Goal: Task Accomplishment & Management: Complete application form

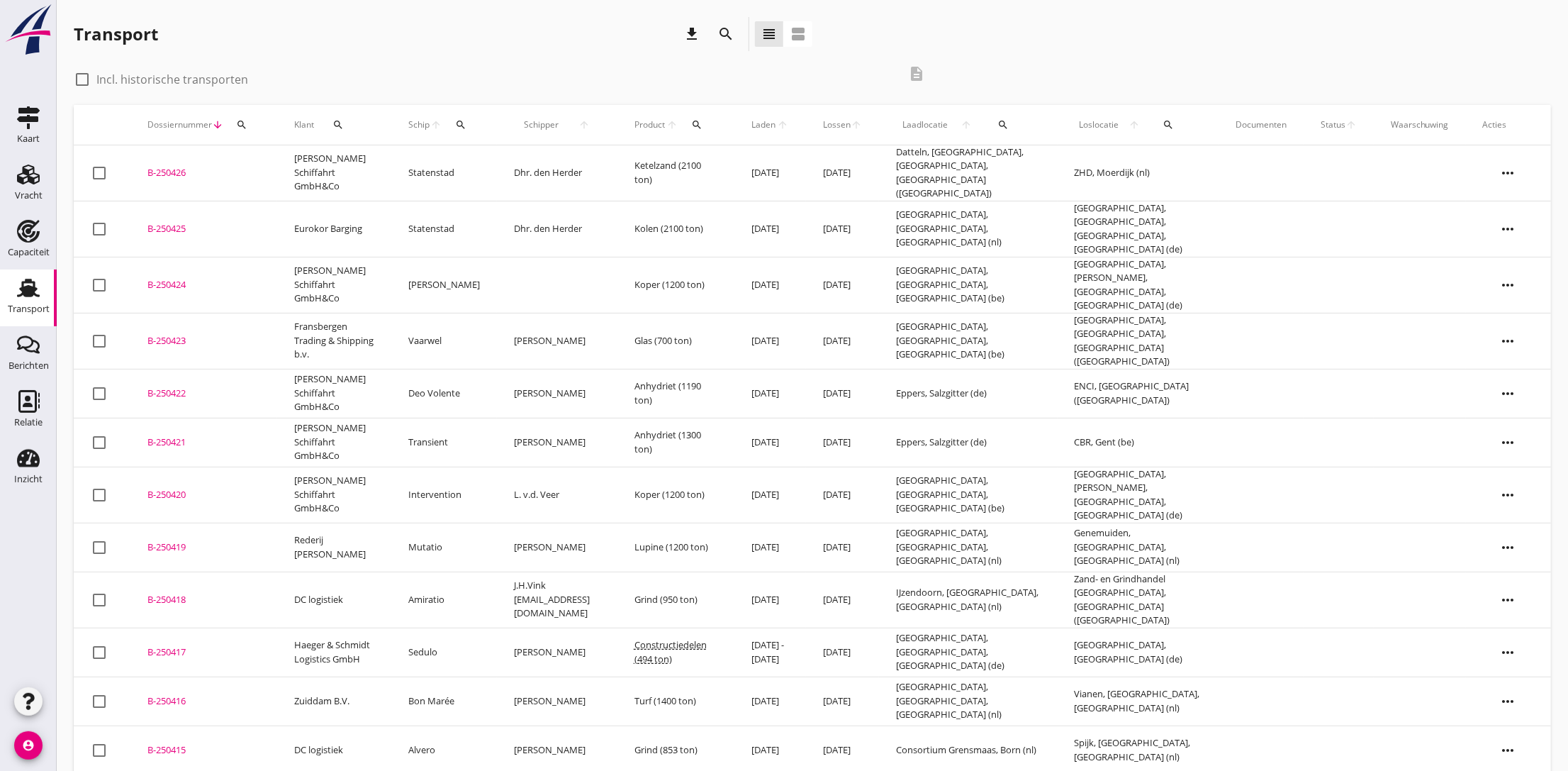
click at [89, 80] on div at bounding box center [82, 79] width 24 height 24
checkbox input "true"
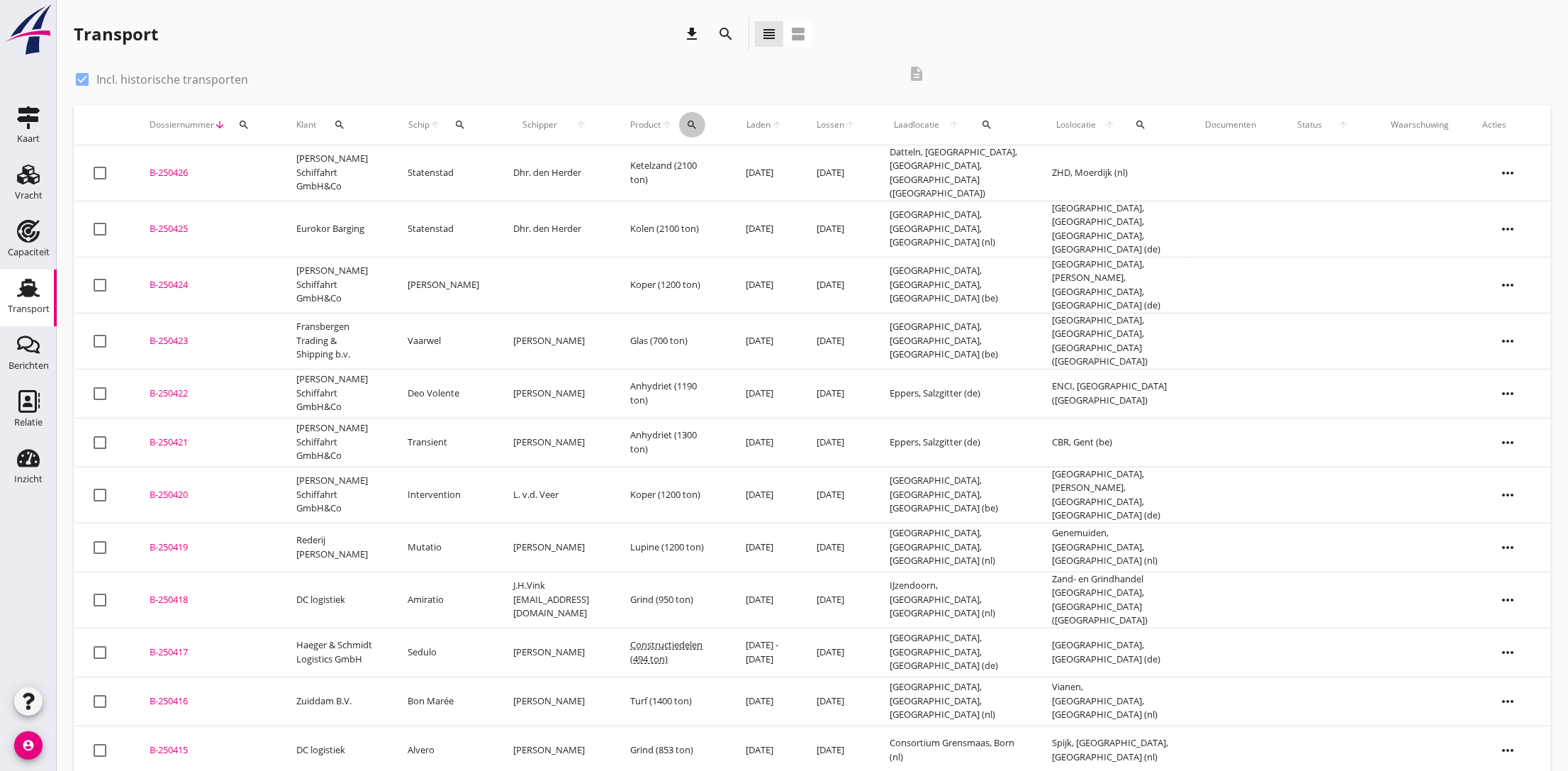
click at [695, 125] on icon "search" at bounding box center [693, 125] width 11 height 11
click at [716, 164] on input "Zoeken op product..." at bounding box center [763, 166] width 147 height 23
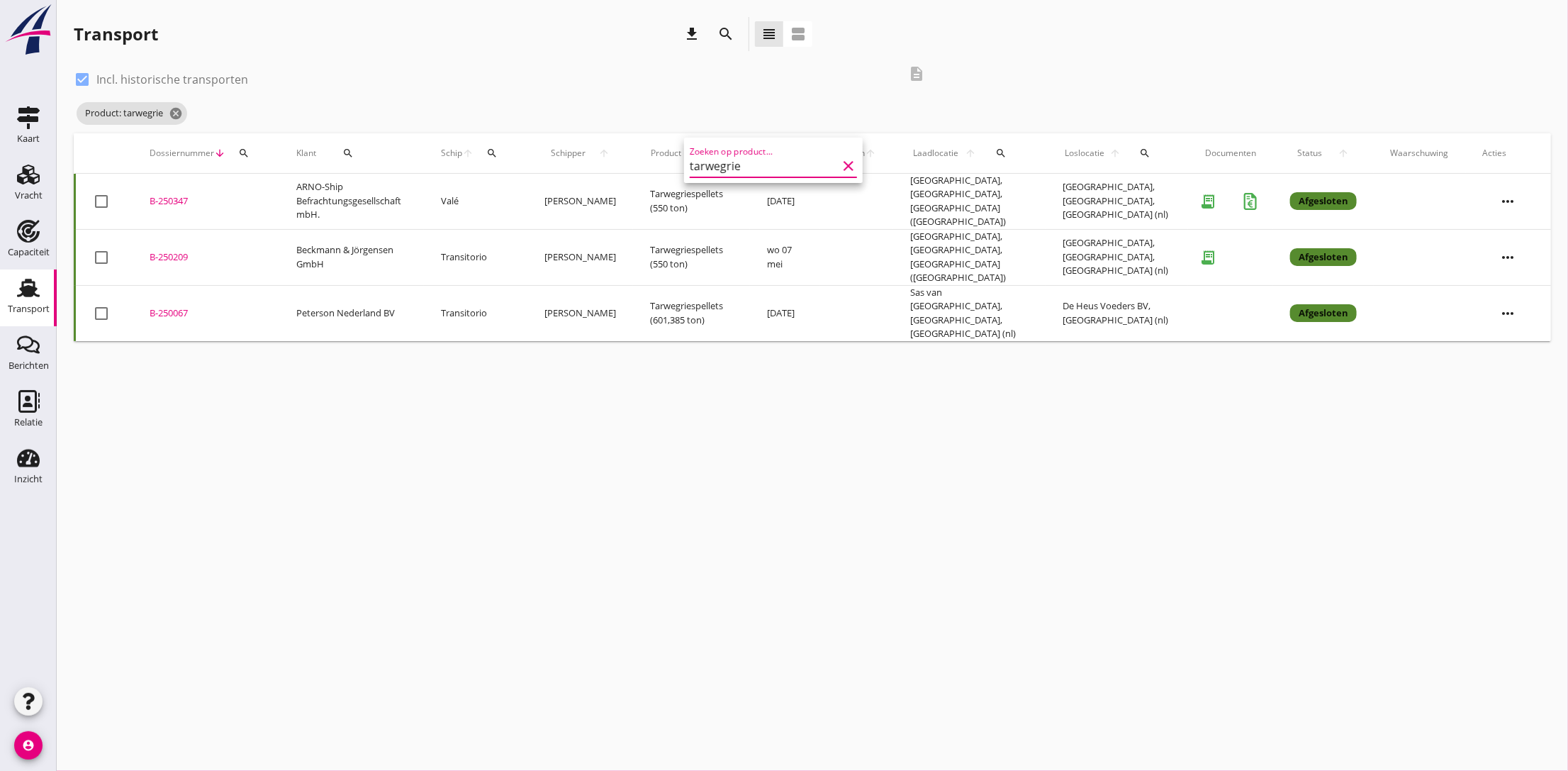
type input "tarwegries"
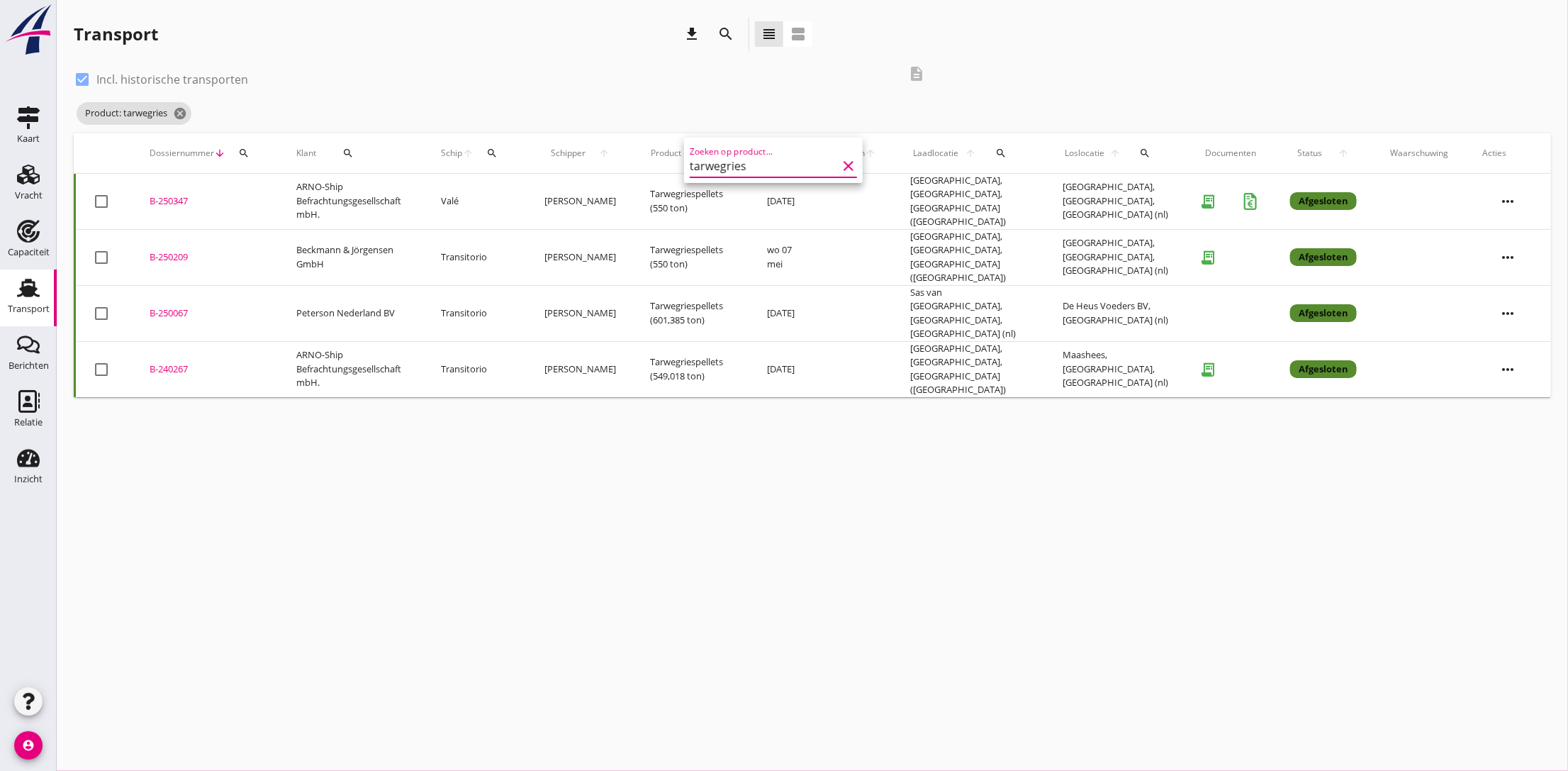
click at [842, 168] on icon "clear" at bounding box center [849, 166] width 17 height 17
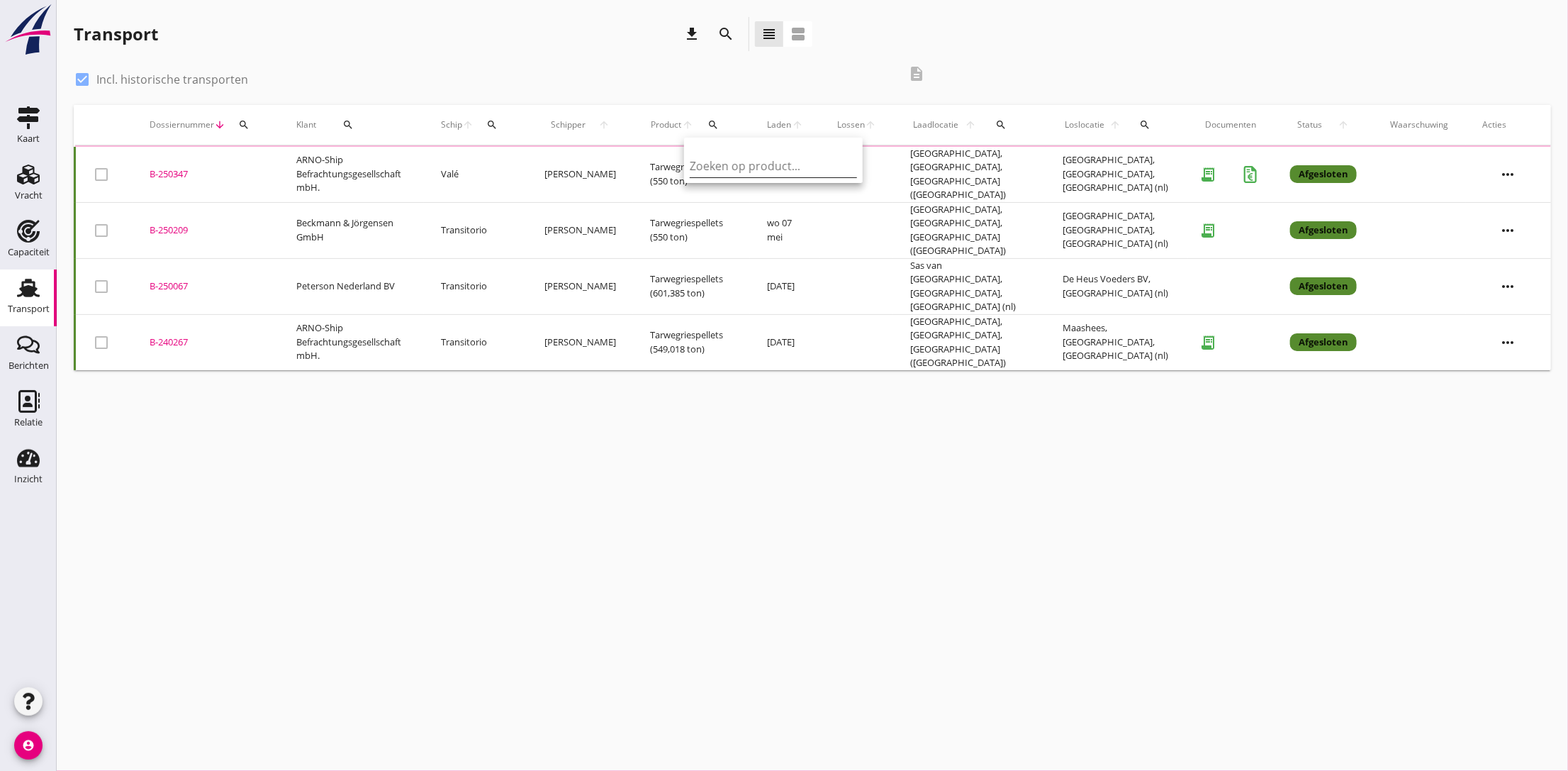
click at [443, 74] on div "check_box Incl. historische transporten" at bounding box center [486, 77] width 825 height 20
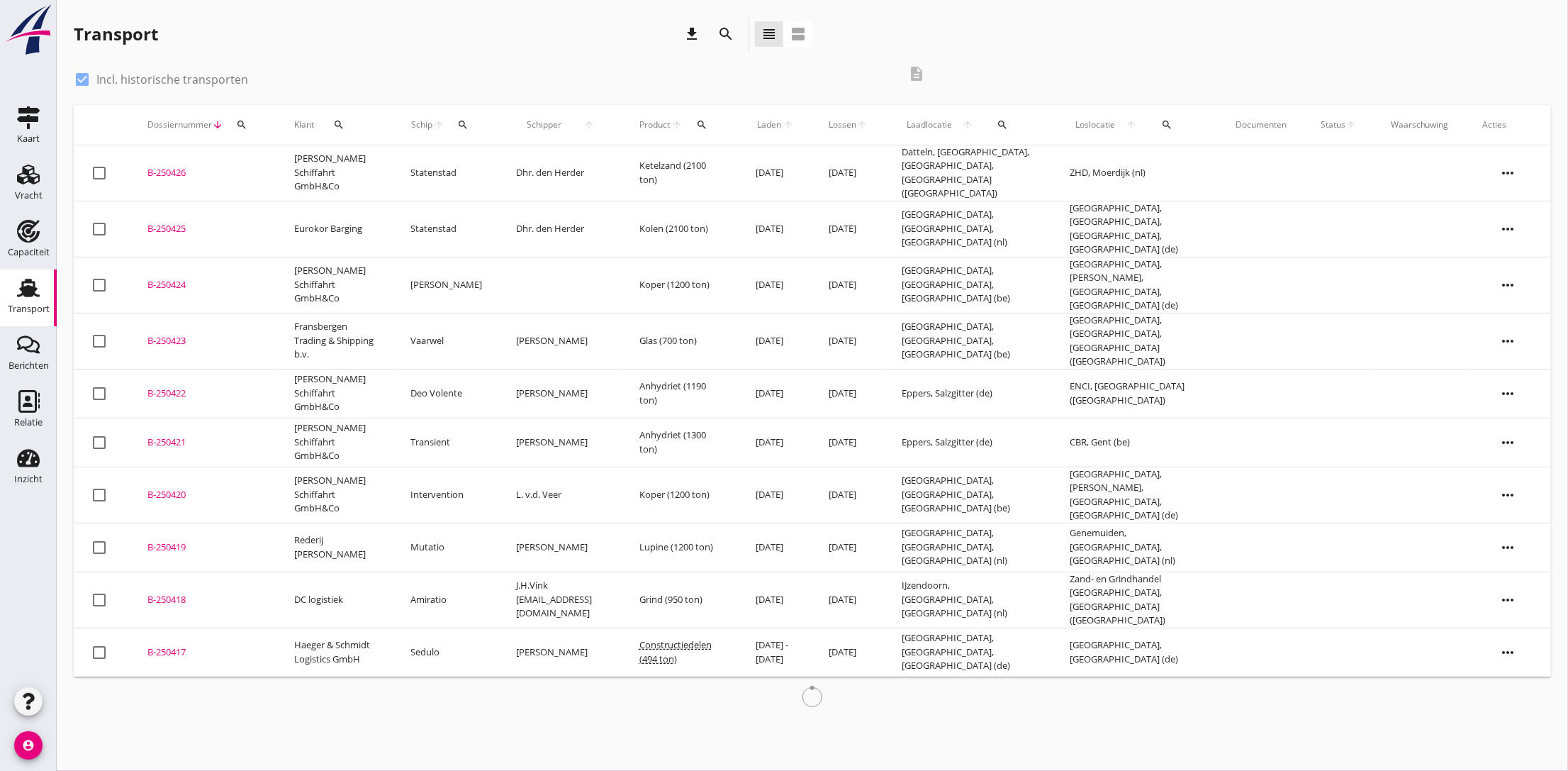
click at [79, 77] on div at bounding box center [82, 79] width 24 height 24
checkbox input "false"
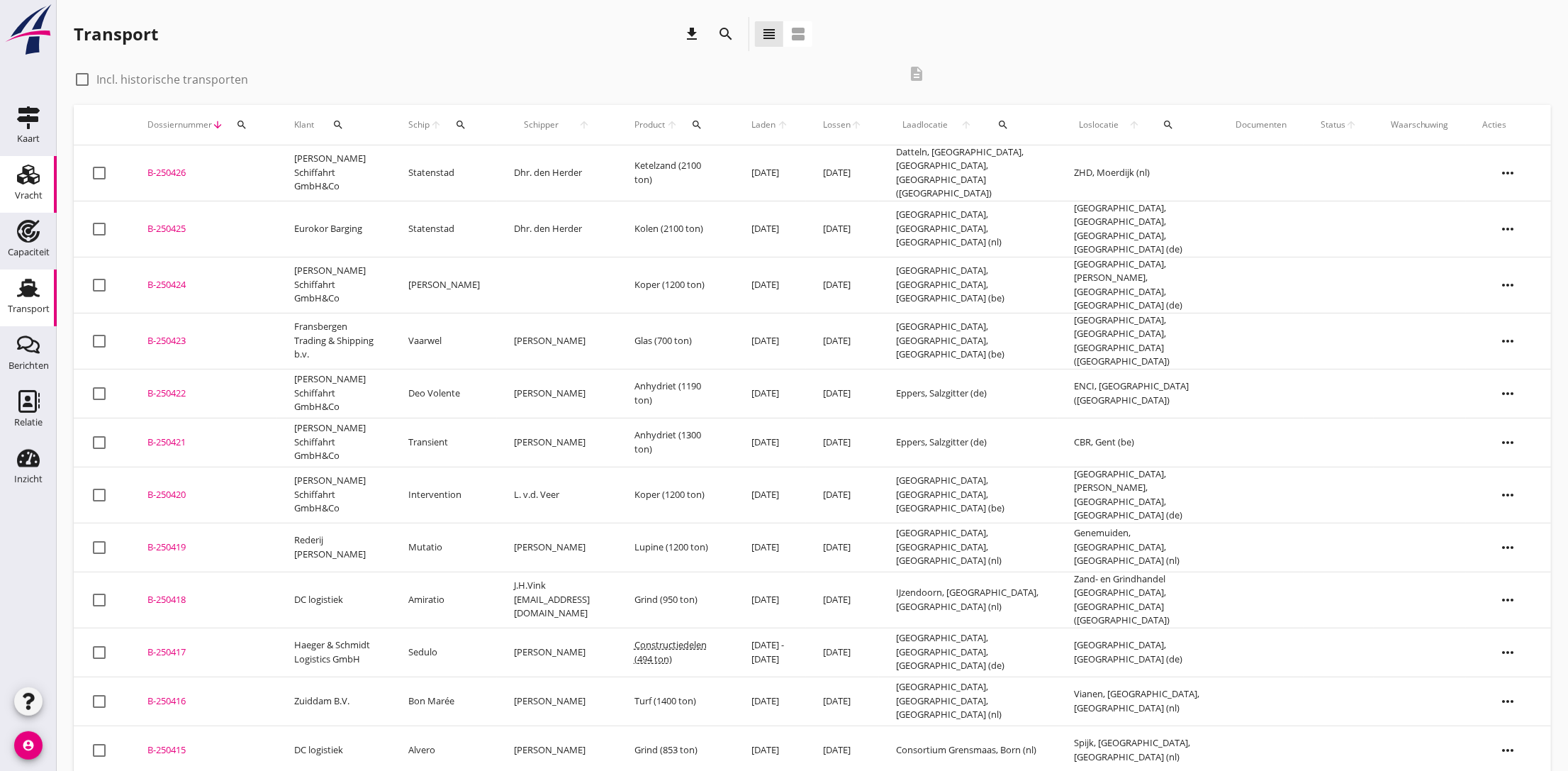
click at [26, 185] on div "Vracht" at bounding box center [28, 195] width 28 height 20
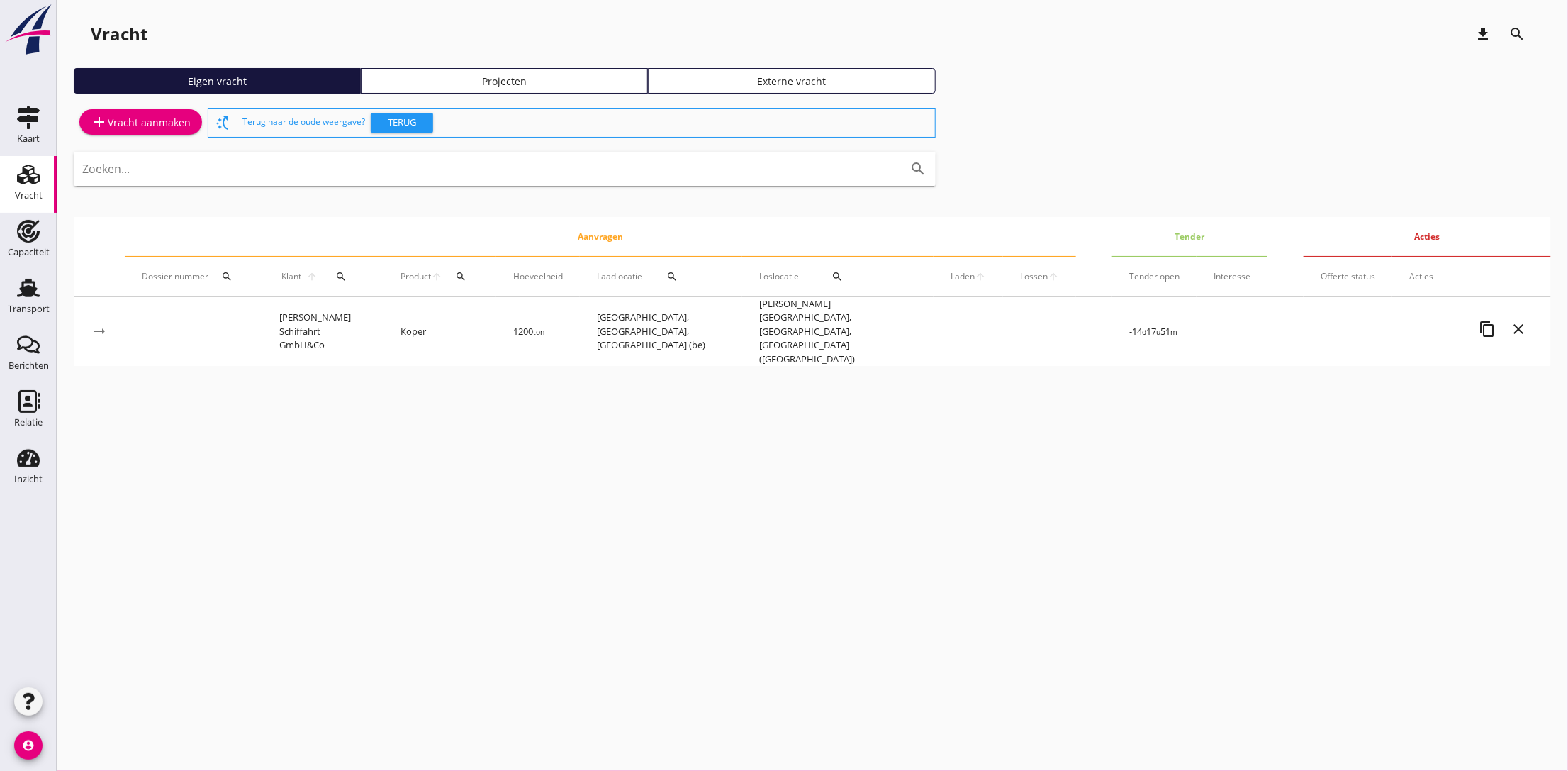
click at [134, 117] on div "add Vracht aanmaken" at bounding box center [140, 122] width 100 height 17
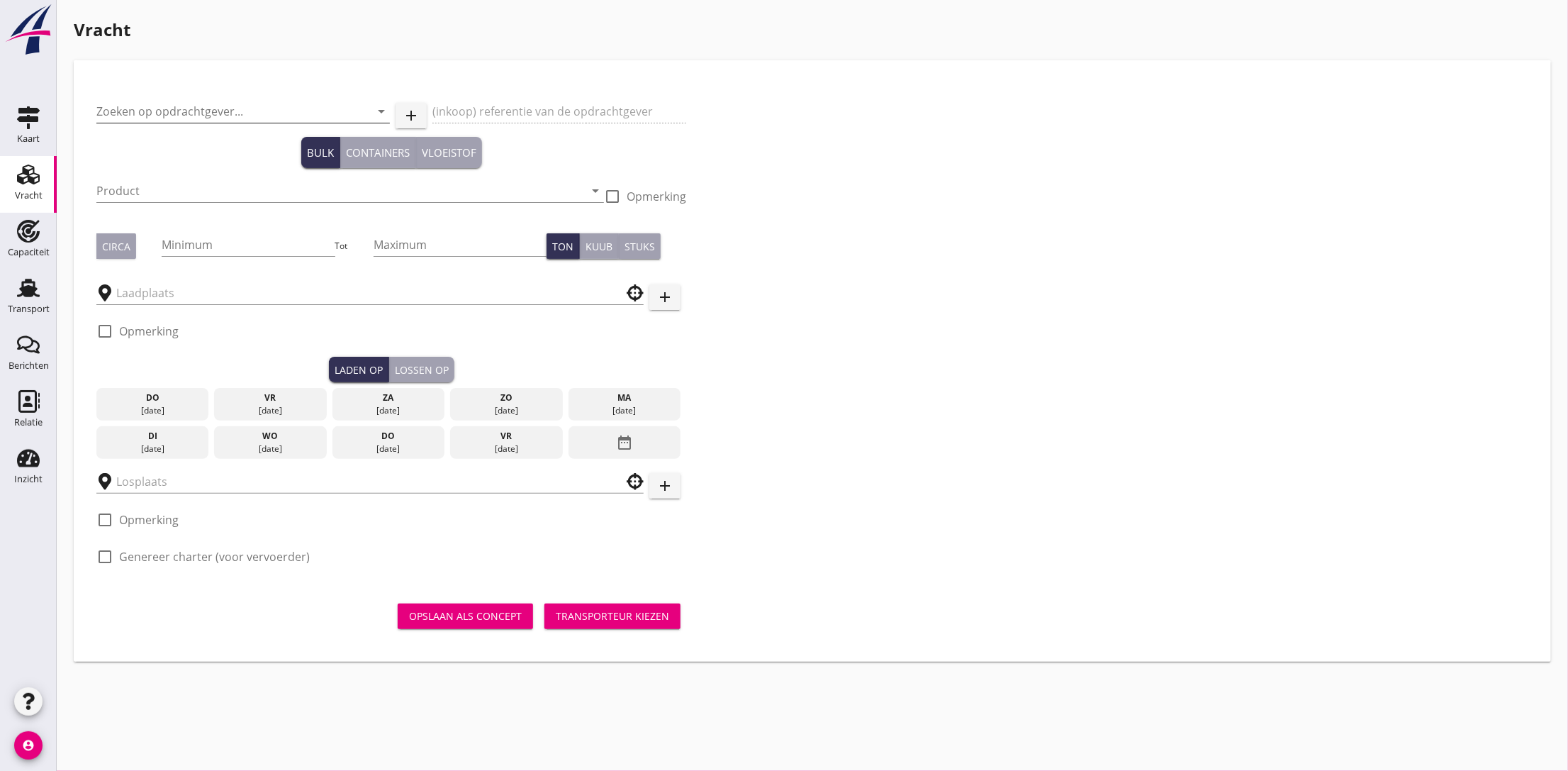
click at [145, 110] on input "Zoeken op opdrachtgever..." at bounding box center [223, 111] width 254 height 23
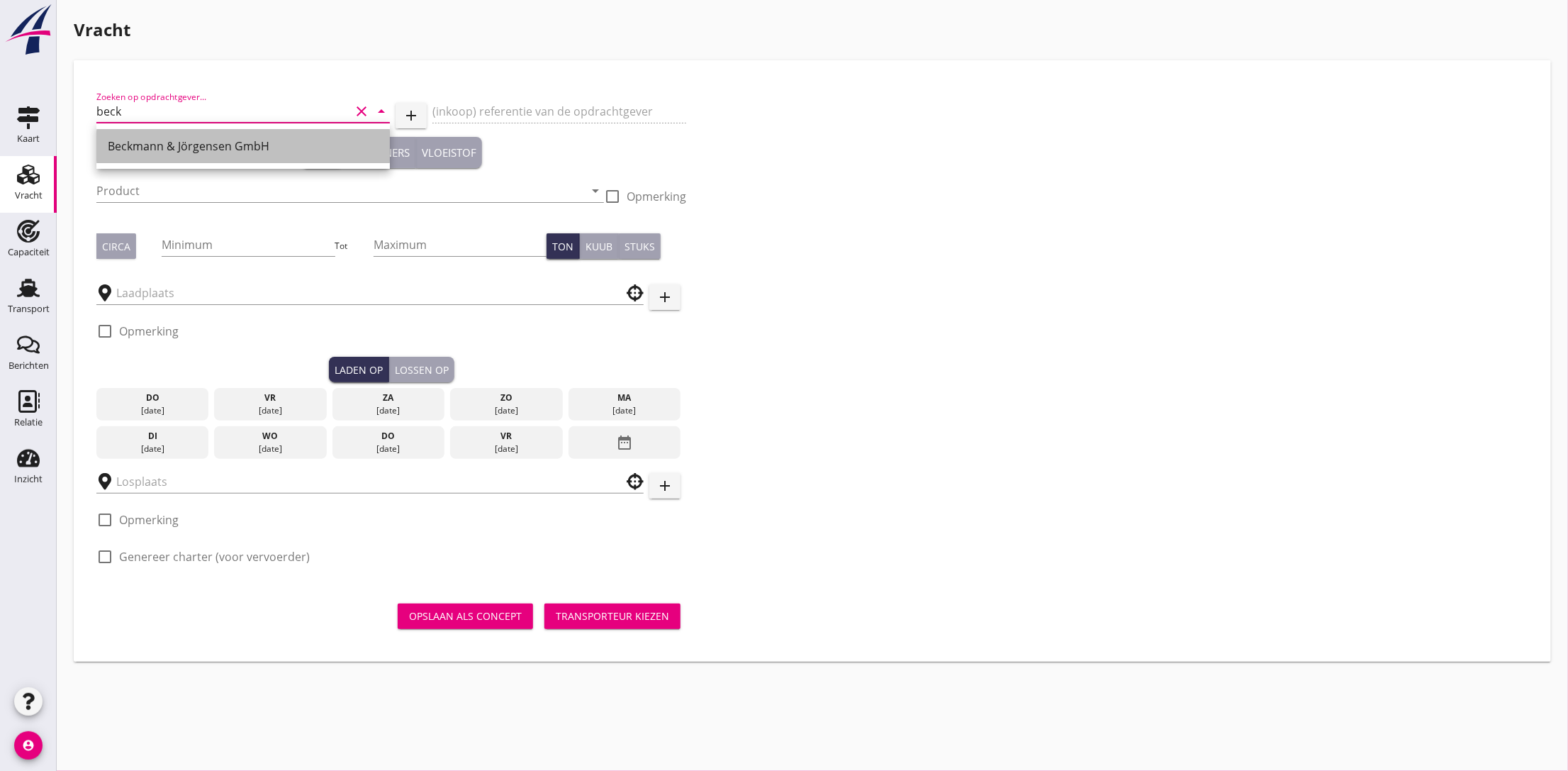
click at [223, 154] on div "Beckmann & Jörgensen GmbH" at bounding box center [243, 146] width 271 height 17
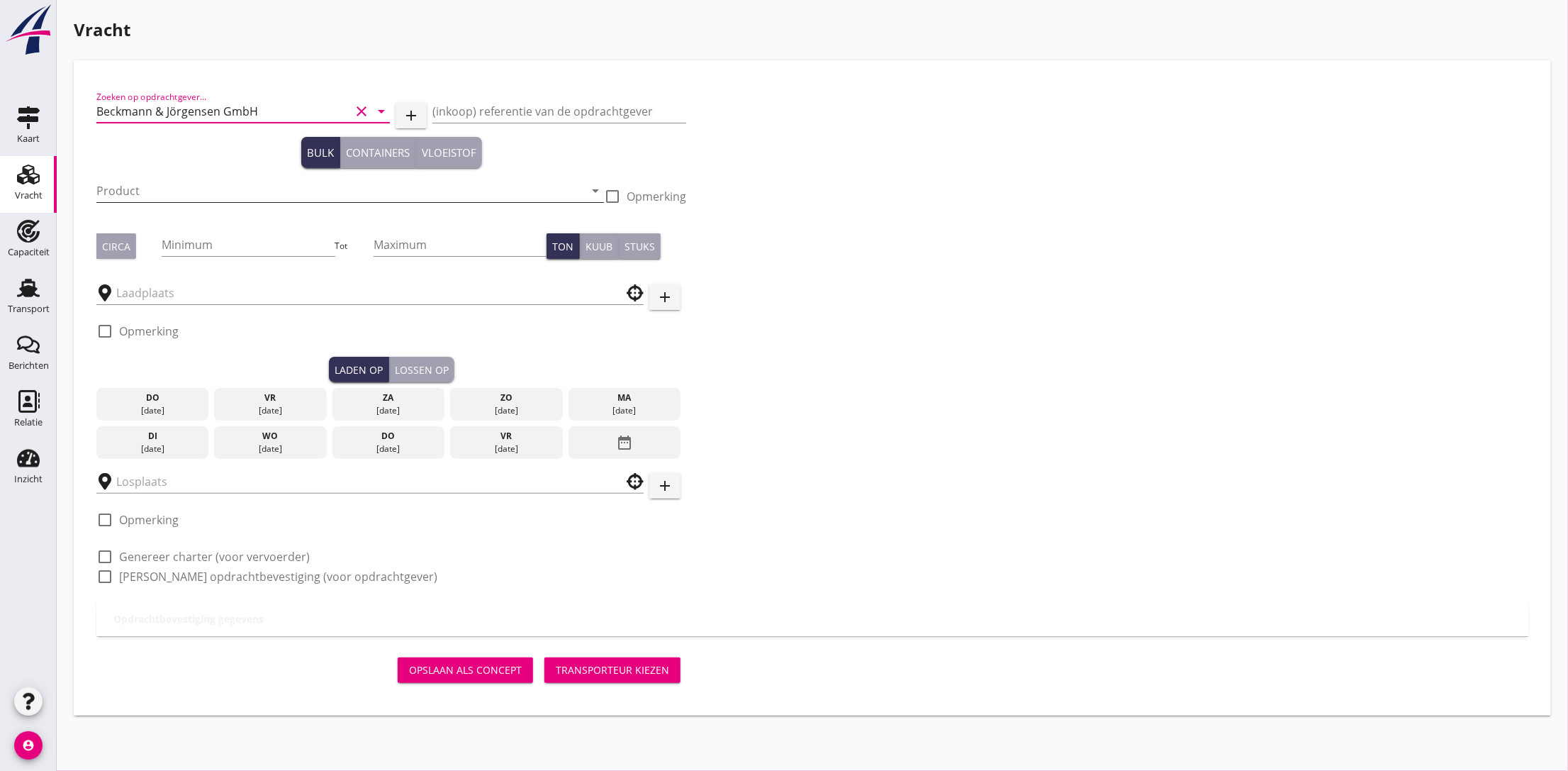
type input "Beckmann & Jörgensen GmbH"
click at [153, 190] on input "Product" at bounding box center [340, 190] width 487 height 23
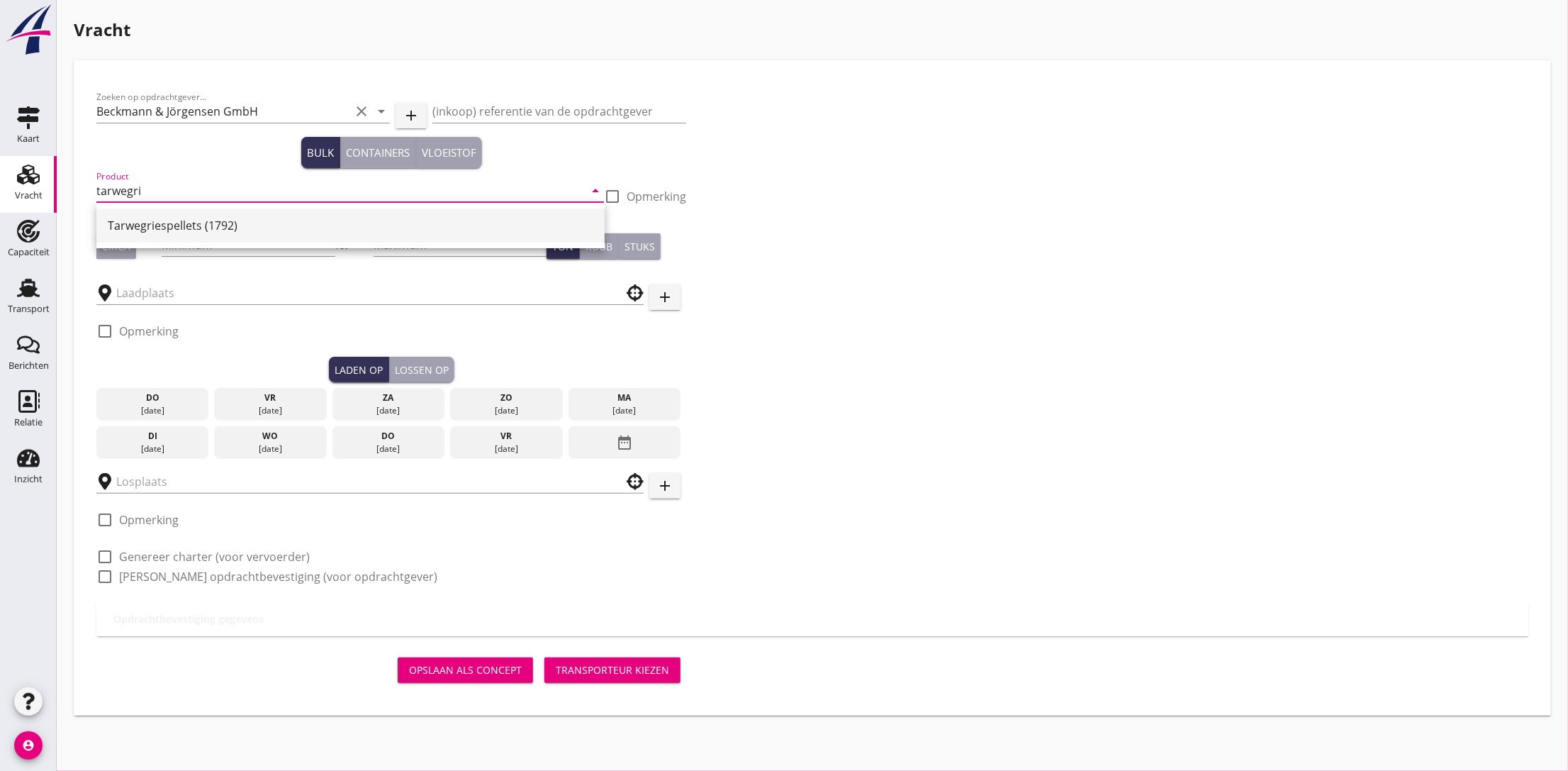
click at [149, 226] on div "Tarwegriespellets (1792)" at bounding box center [350, 226] width 485 height 17
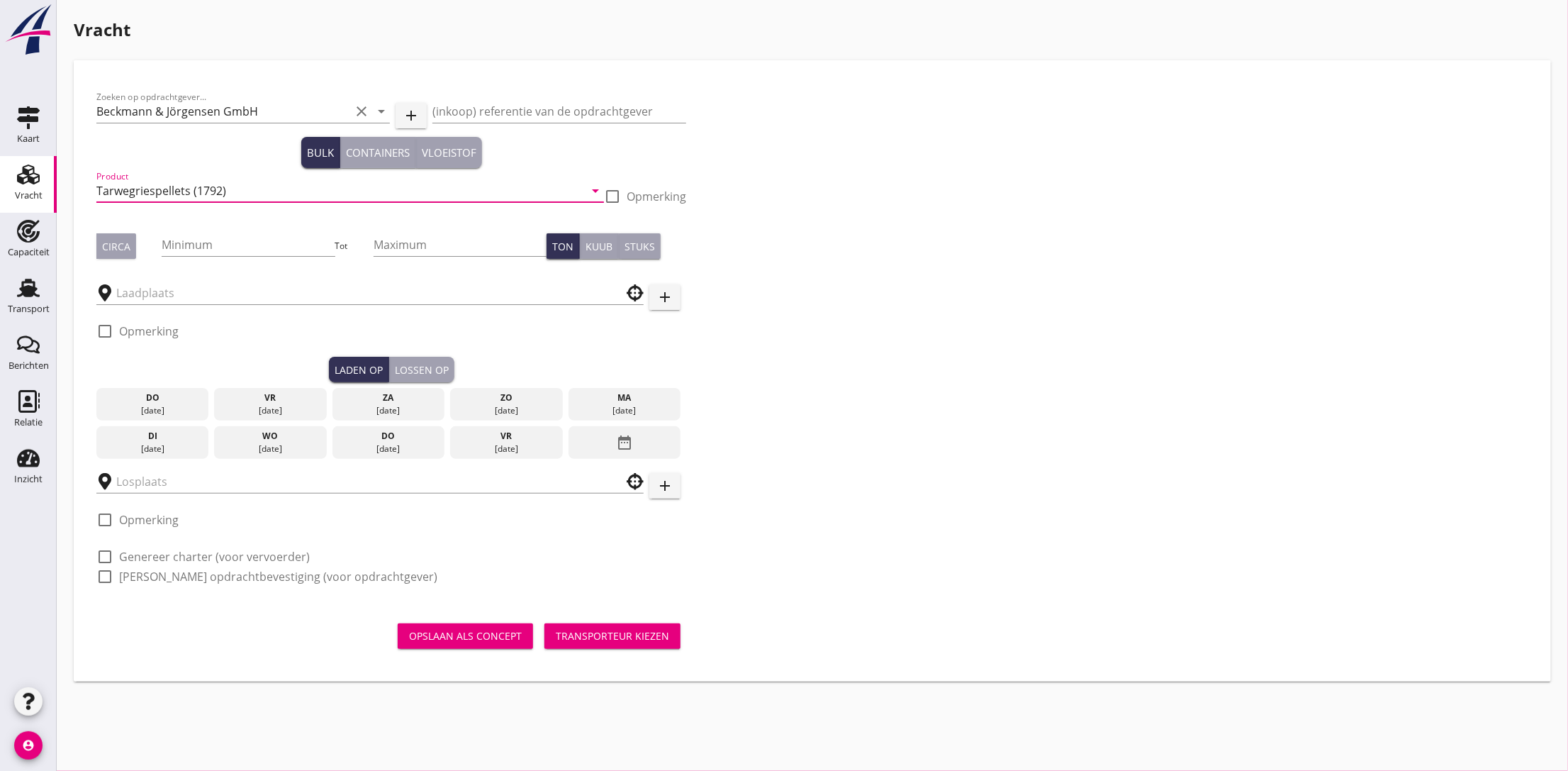
type input "Tarwegriespellets (1792)"
click at [105, 249] on div "Circa" at bounding box center [116, 246] width 28 height 15
click at [183, 241] on input "Minimum" at bounding box center [248, 245] width 173 height 23
drag, startPoint x: 211, startPoint y: 245, endPoint x: 230, endPoint y: 241, distance: 19.4
click at [211, 245] on input "Minimum" at bounding box center [248, 245] width 173 height 23
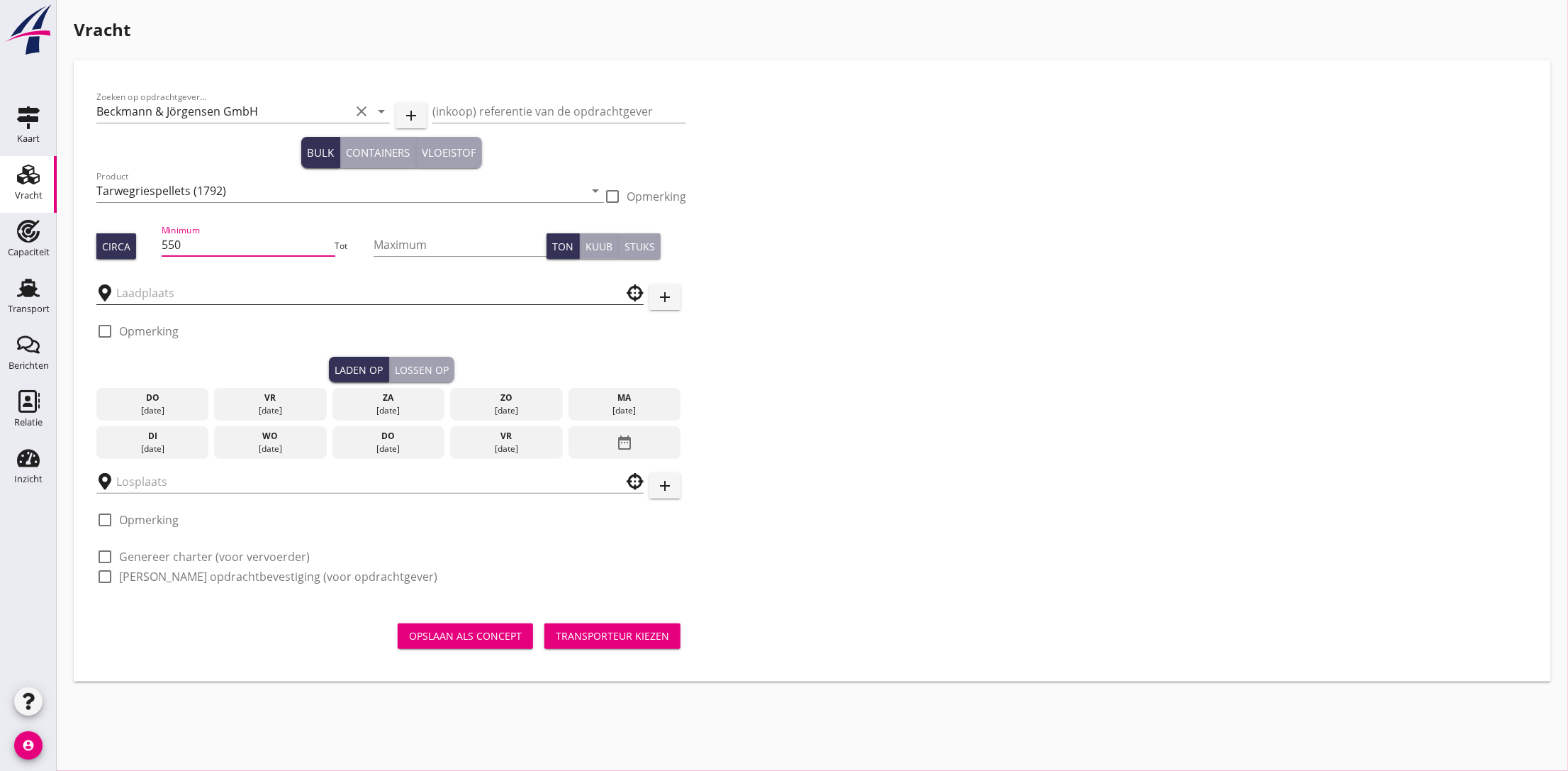
type input "550"
click at [237, 297] on input "text" at bounding box center [360, 293] width 487 height 23
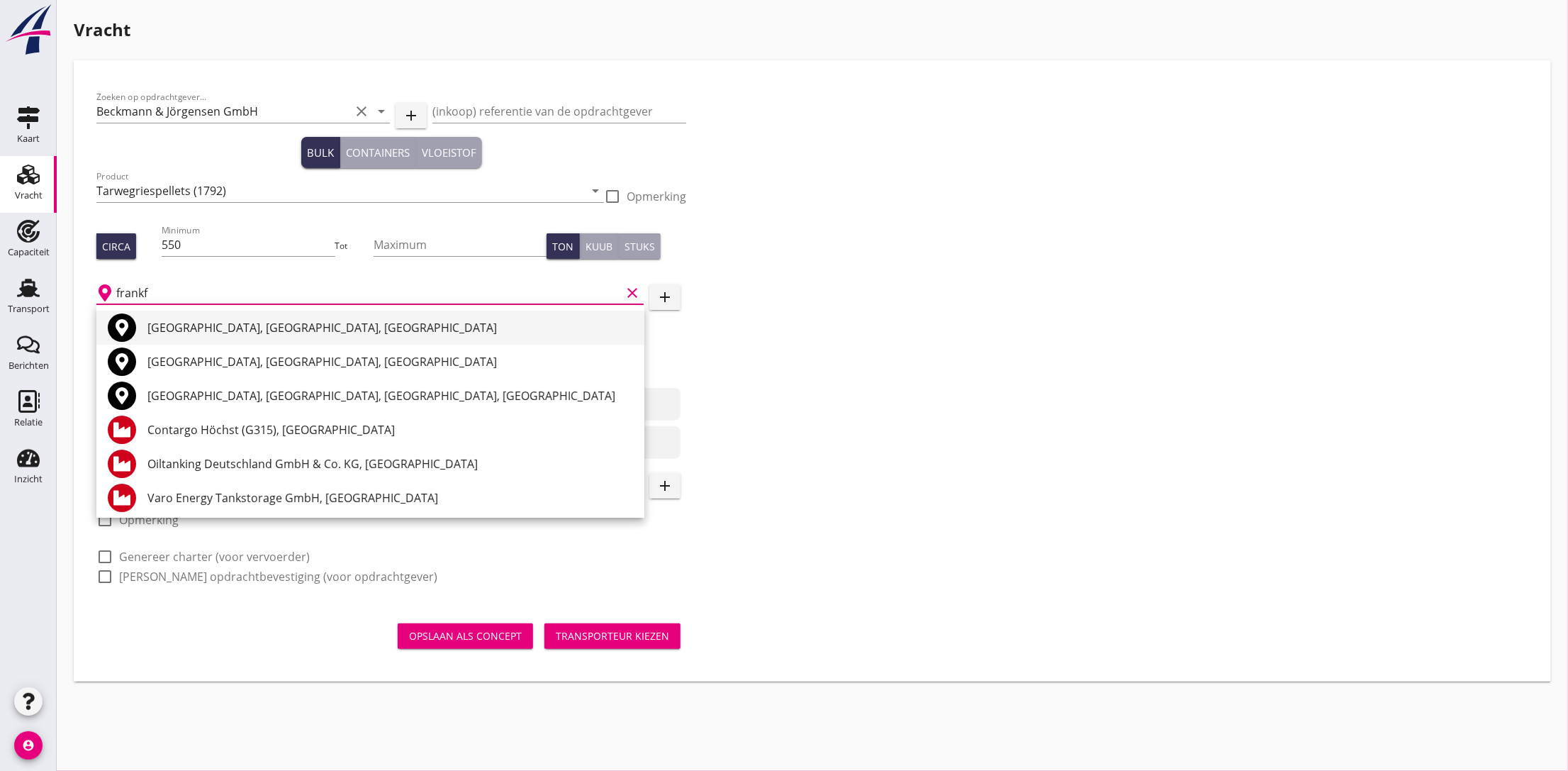
click at [226, 324] on div "[GEOGRAPHIC_DATA], [GEOGRAPHIC_DATA], [GEOGRAPHIC_DATA]" at bounding box center [390, 327] width 485 height 17
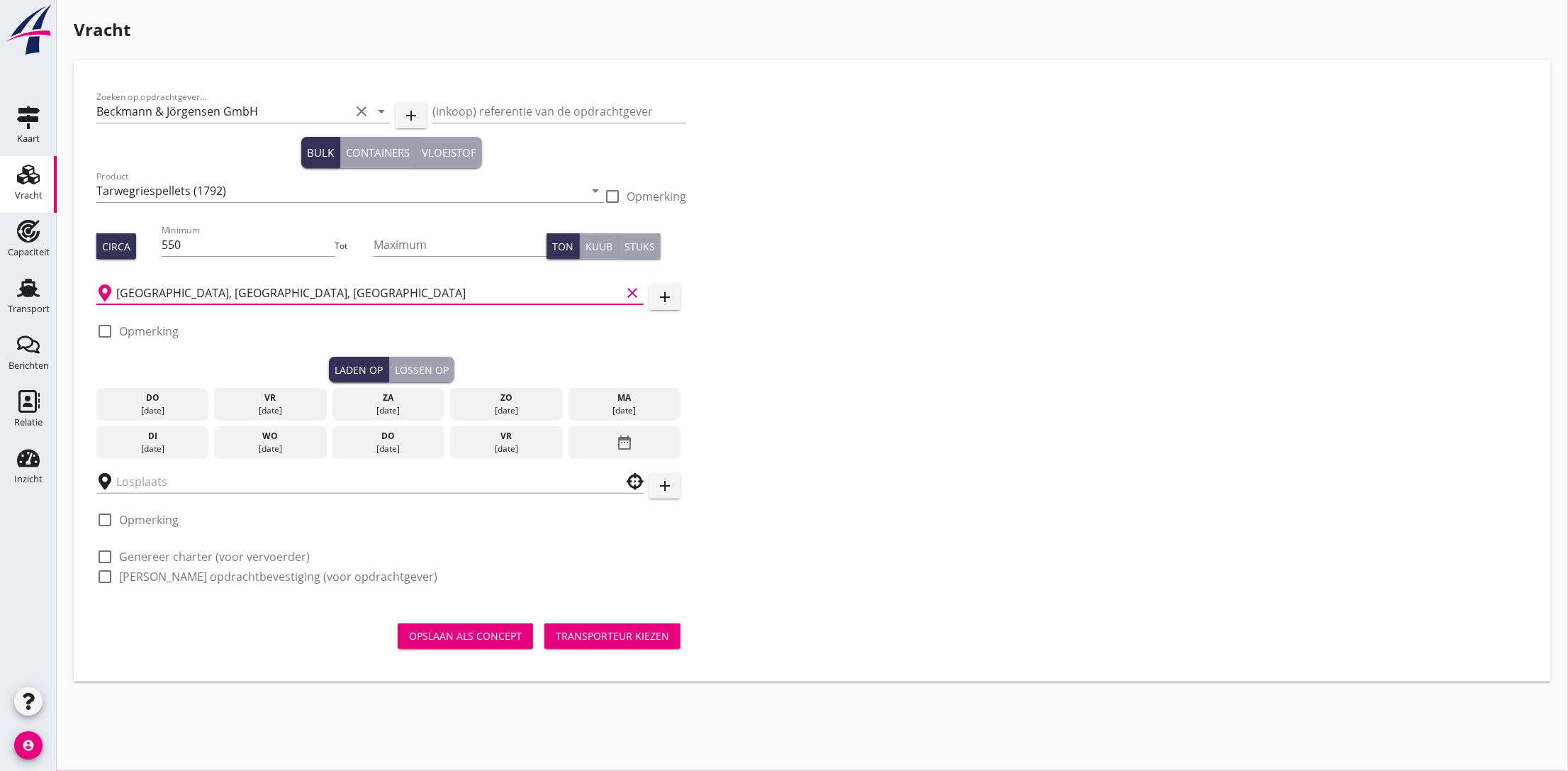
type input "[GEOGRAPHIC_DATA], [GEOGRAPHIC_DATA], [GEOGRAPHIC_DATA]"
click at [117, 321] on div "check_box_outline_blank Opmerking" at bounding box center [137, 338] width 82 height 37
click at [111, 332] on div at bounding box center [105, 331] width 24 height 24
checkbox input "true"
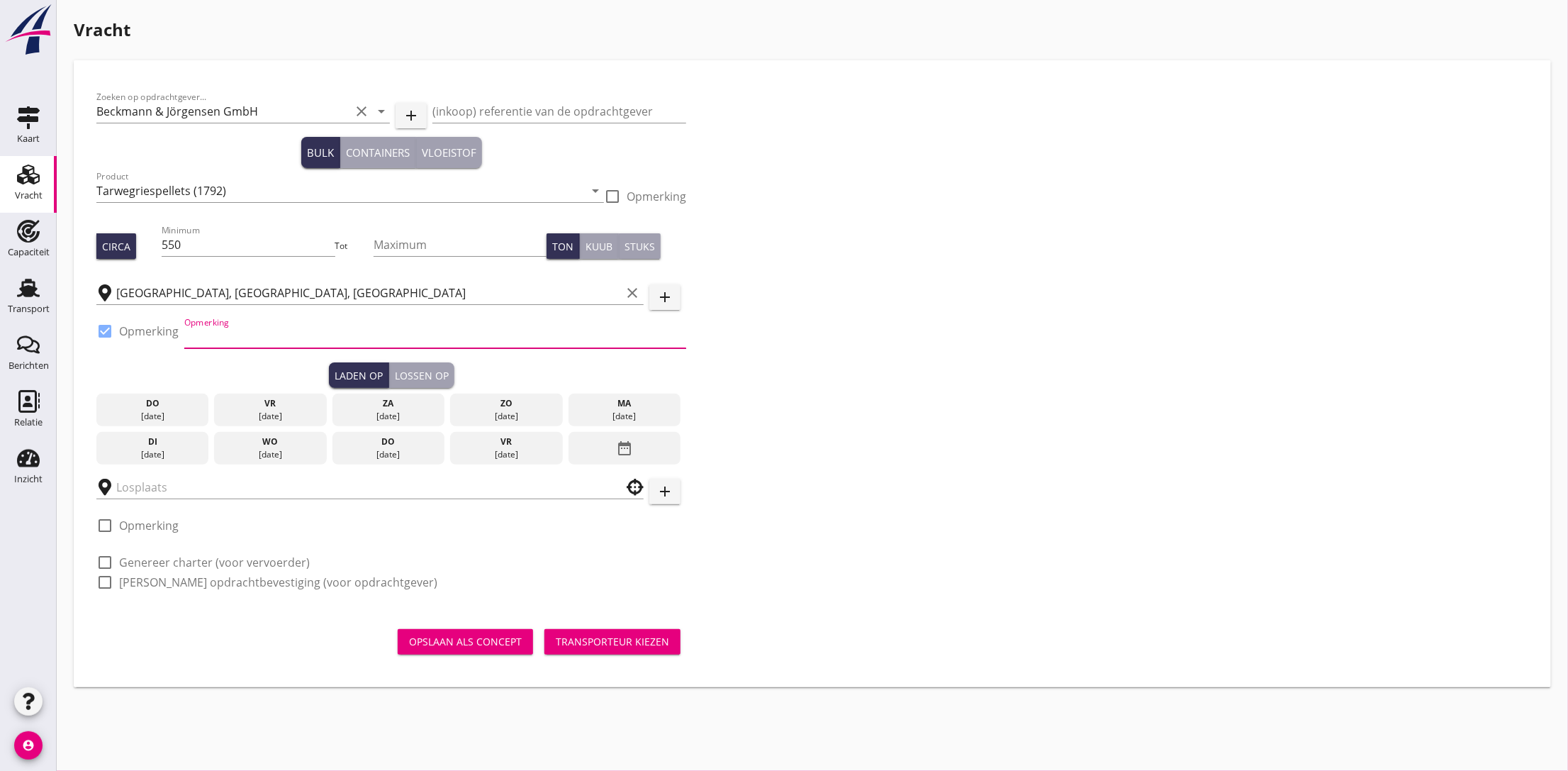
click at [198, 334] on input "Opmerking" at bounding box center [435, 336] width 502 height 23
type input "0049694072220"
click at [964, 394] on div "Zoeken op opdrachtgever... [PERSON_NAME] & Jörgensen GmbH clear arrow_drop_down…" at bounding box center [812, 345] width 1443 height 525
click at [132, 487] on input "text" at bounding box center [360, 487] width 487 height 23
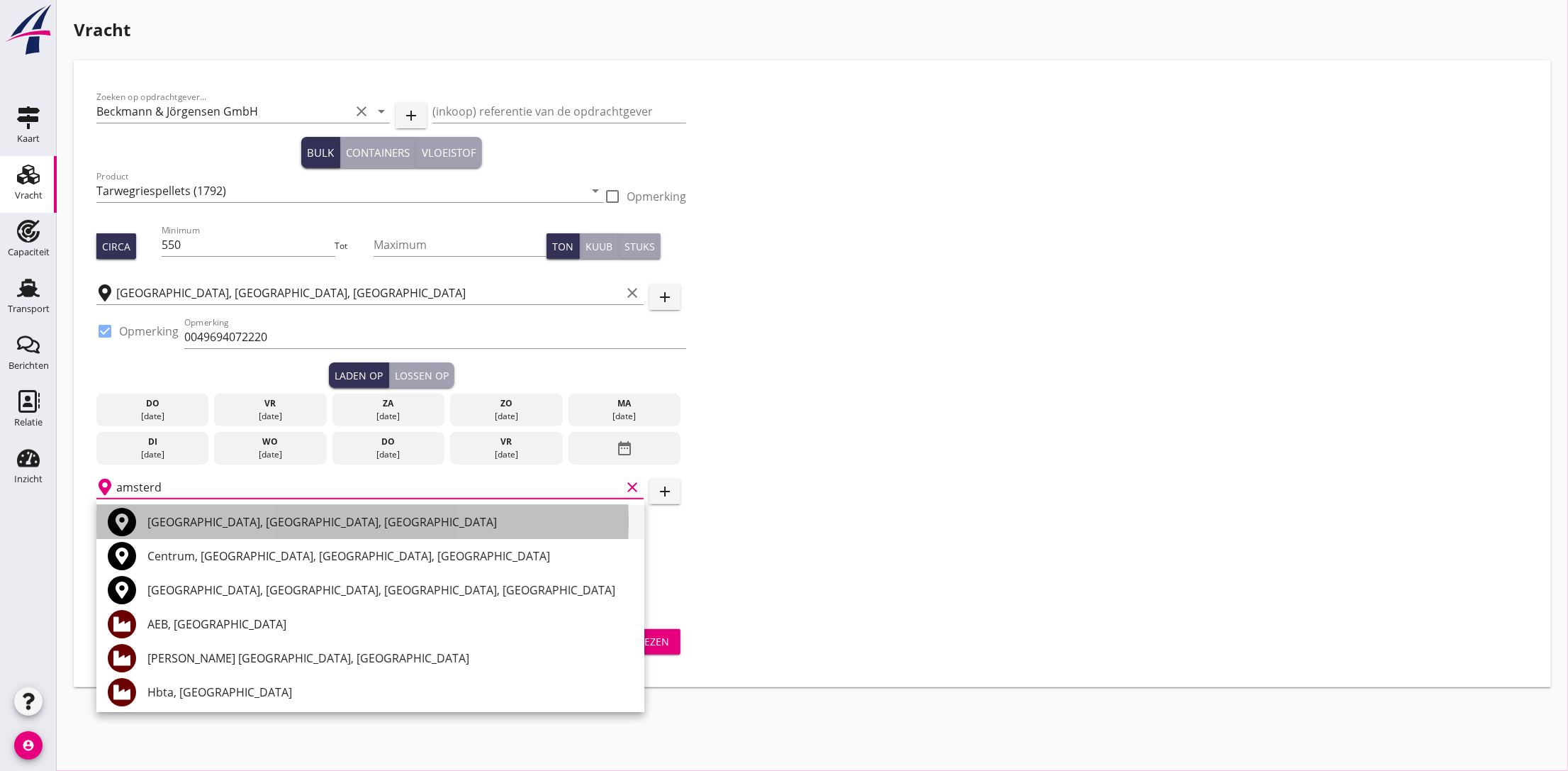
click at [203, 511] on div "[GEOGRAPHIC_DATA], [GEOGRAPHIC_DATA], [GEOGRAPHIC_DATA]" at bounding box center [390, 522] width 485 height 34
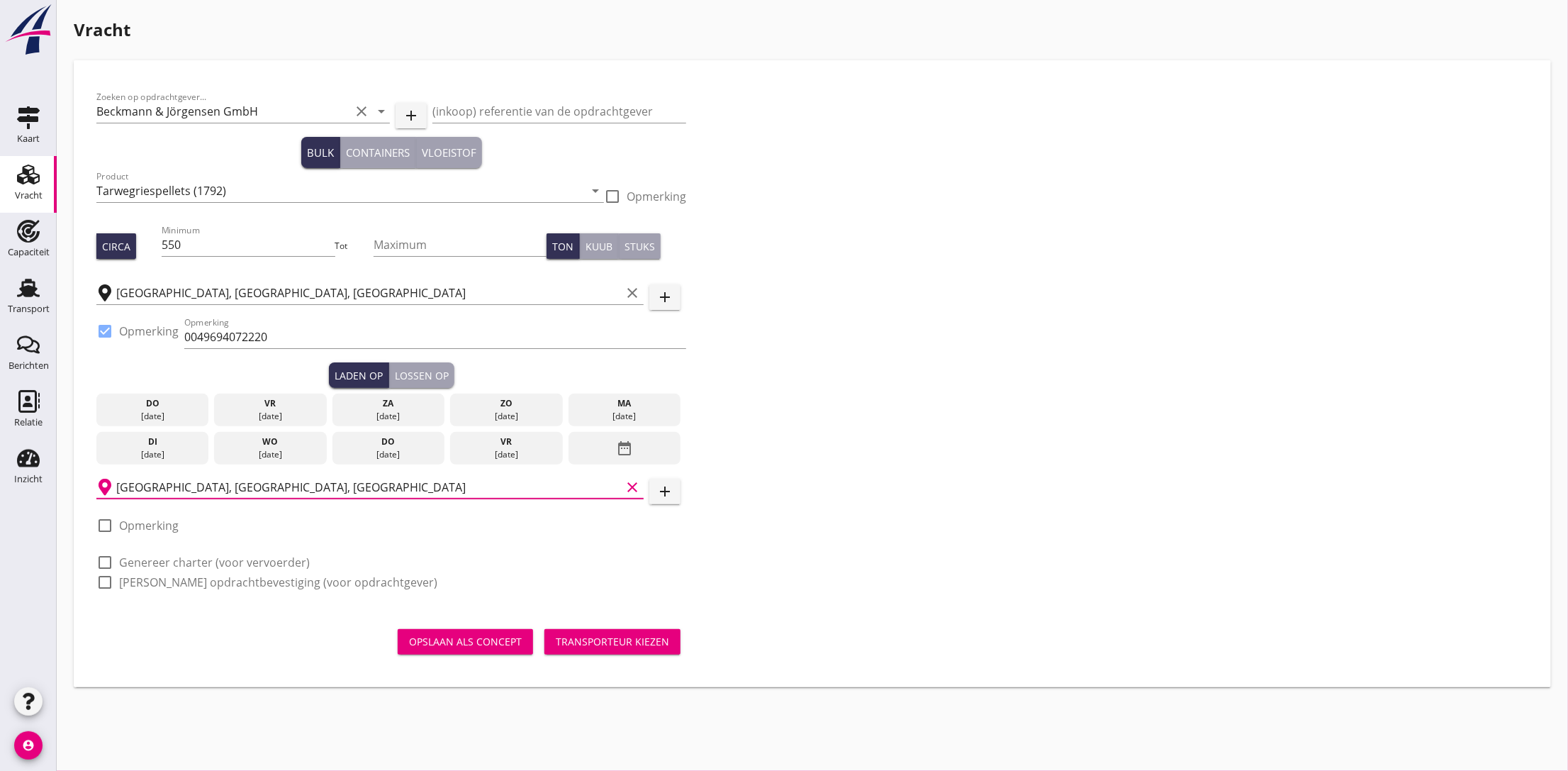
type input "[GEOGRAPHIC_DATA], [GEOGRAPHIC_DATA], [GEOGRAPHIC_DATA]"
click at [141, 526] on label "Opmerking" at bounding box center [148, 526] width 59 height 14
checkbox input "true"
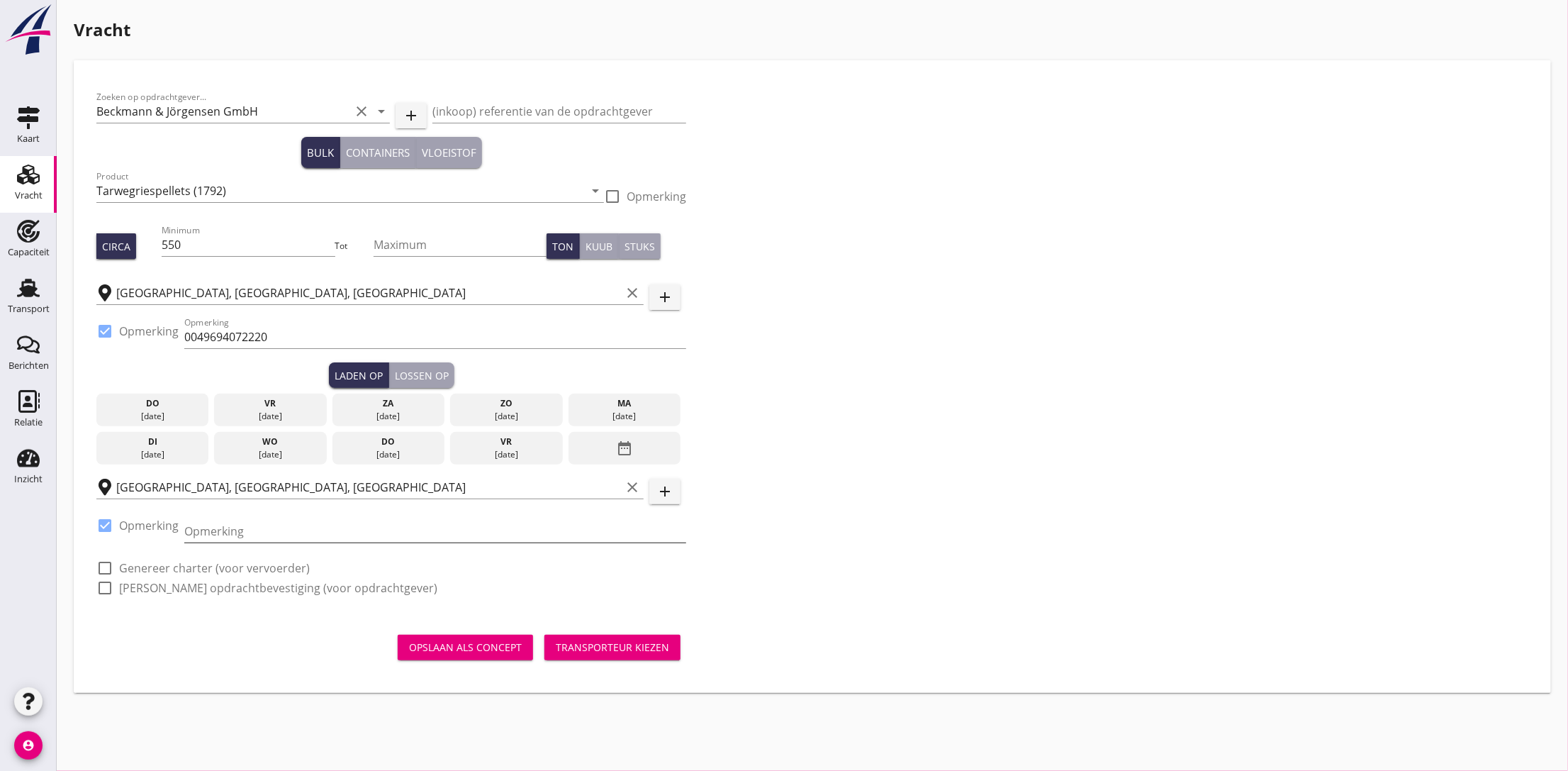
click at [204, 521] on input "Opmerking" at bounding box center [435, 531] width 502 height 23
click at [222, 530] on input "Opmerking" at bounding box center [435, 531] width 502 height 23
type input "FA. Vollers"
click at [115, 571] on div at bounding box center [105, 567] width 24 height 24
checkbox input "true"
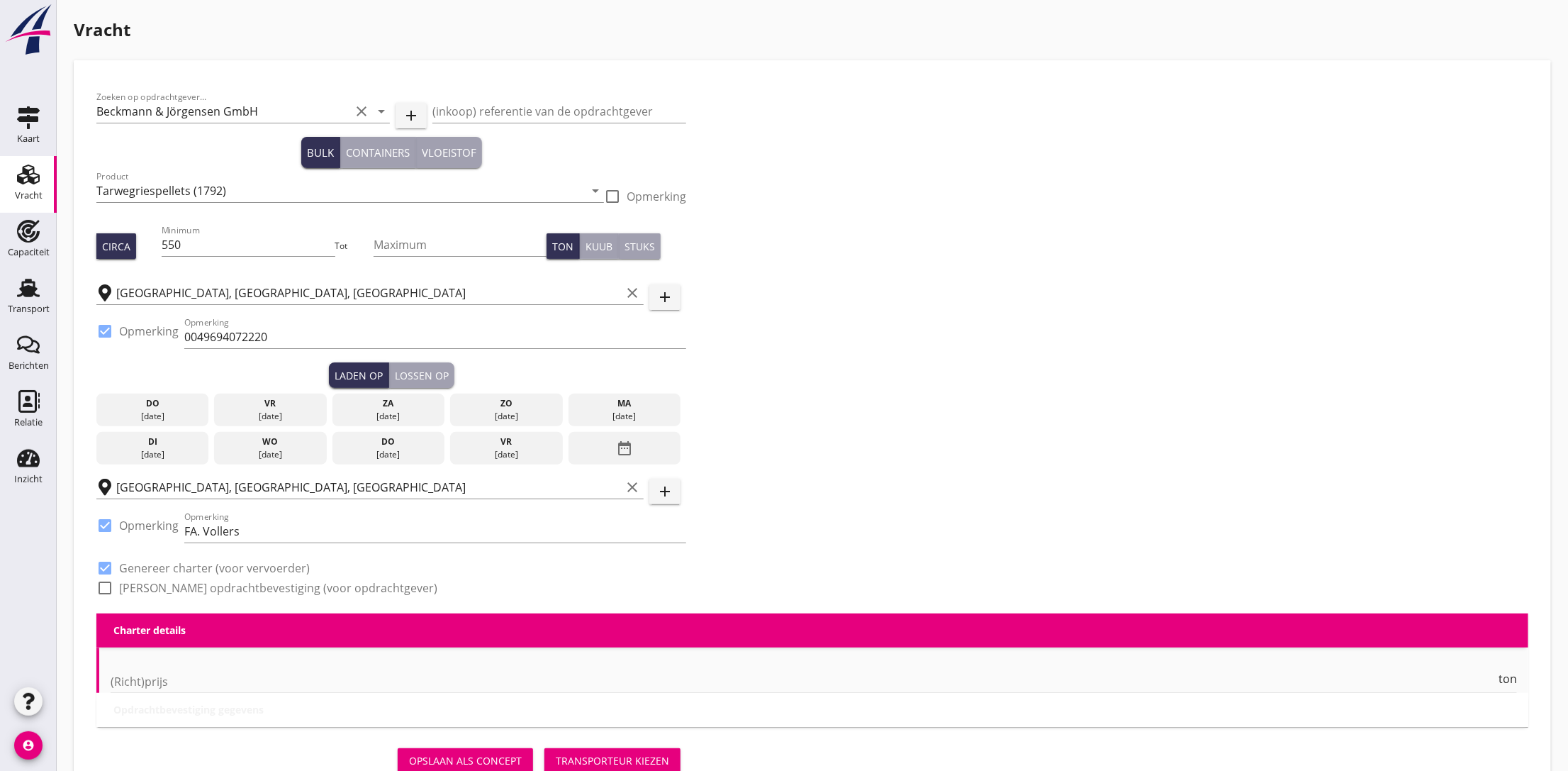
click at [105, 590] on div at bounding box center [105, 588] width 24 height 24
checkbox input "true"
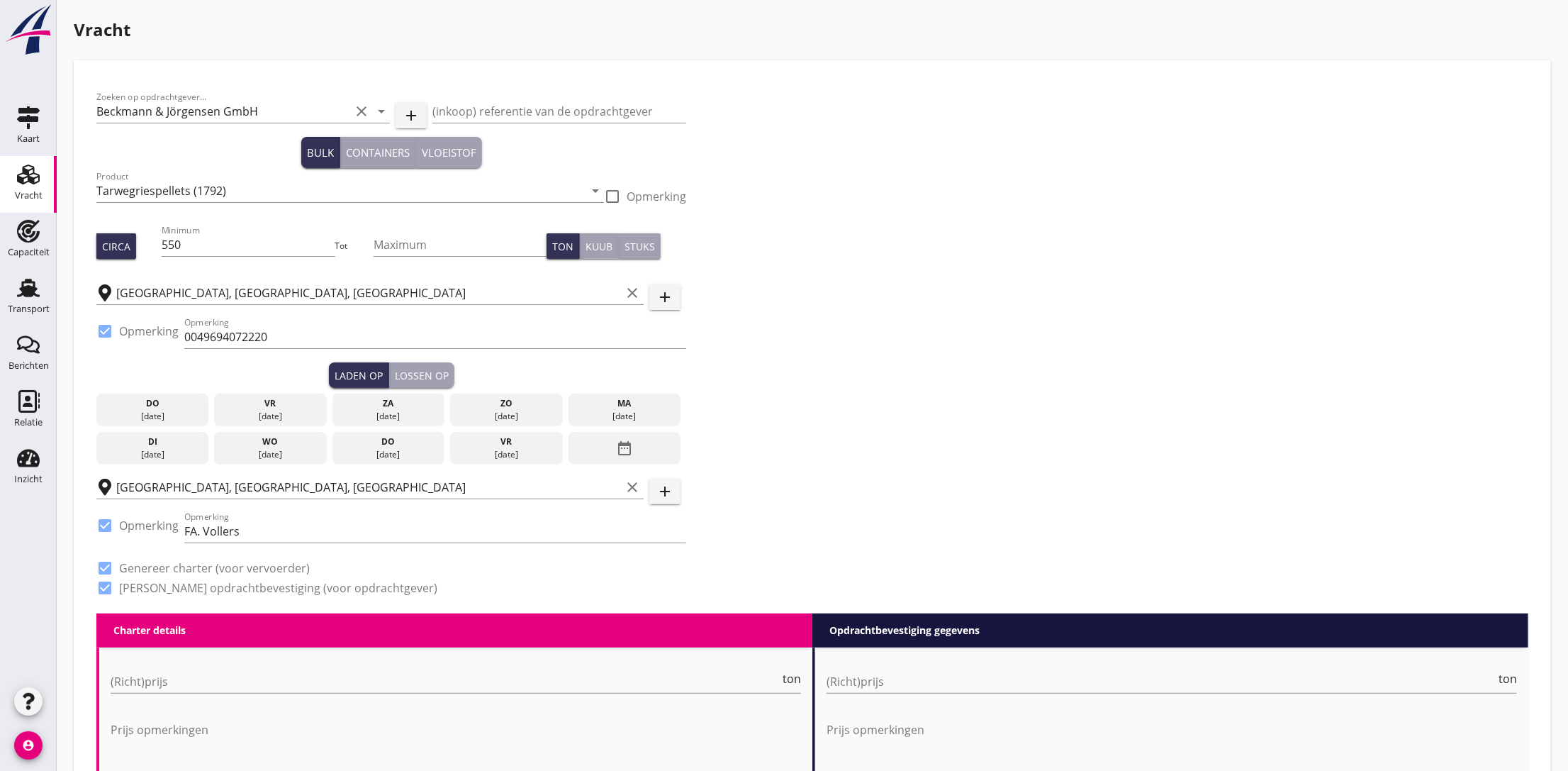
click at [1036, 358] on div "Zoeken op opdrachtgever... [PERSON_NAME] & Jörgensen GmbH clear arrow_drop_down…" at bounding box center [812, 348] width 1443 height 530
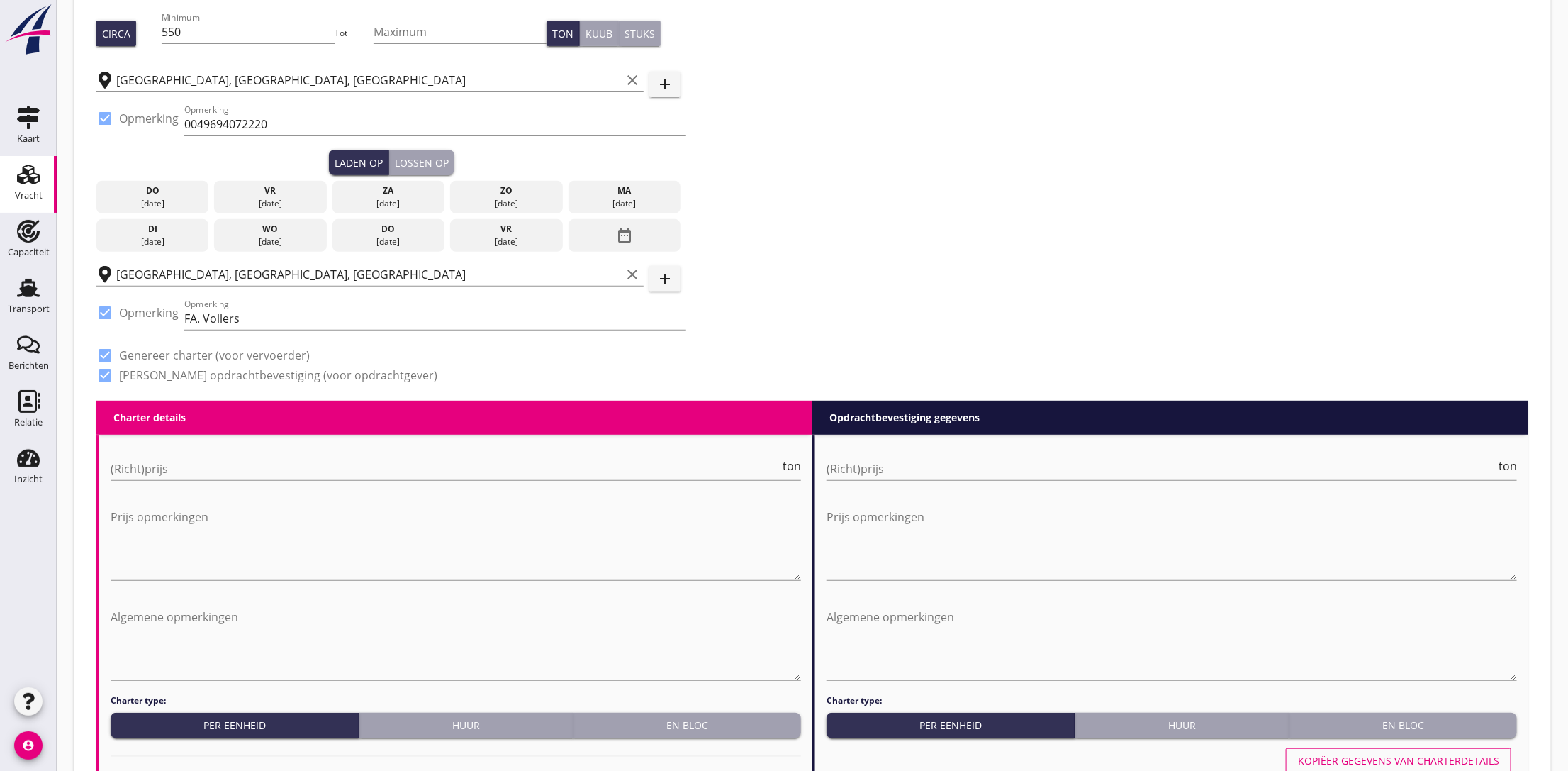
scroll to position [319, 0]
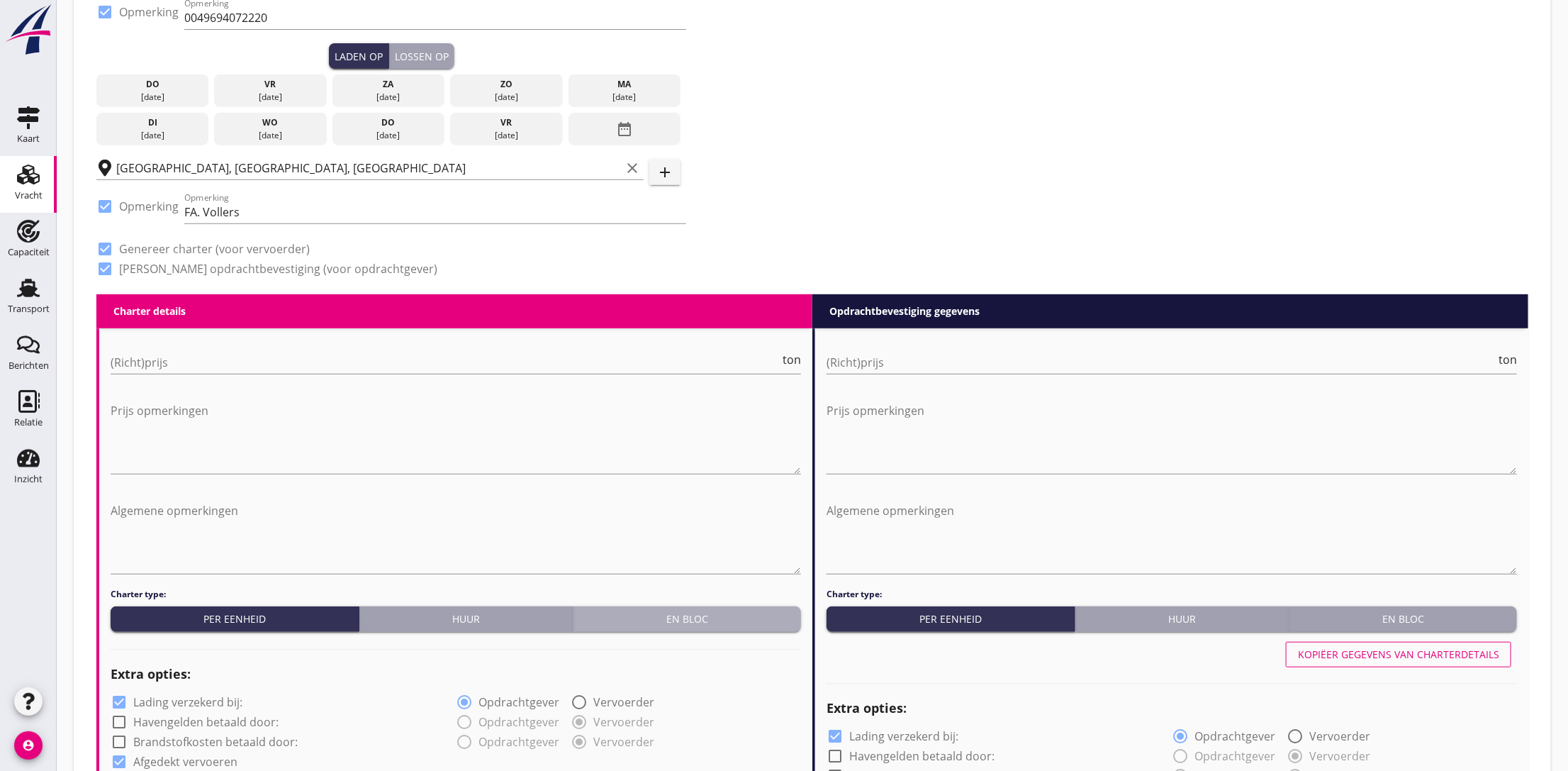
click at [760, 626] on div "En bloc" at bounding box center [687, 619] width 216 height 15
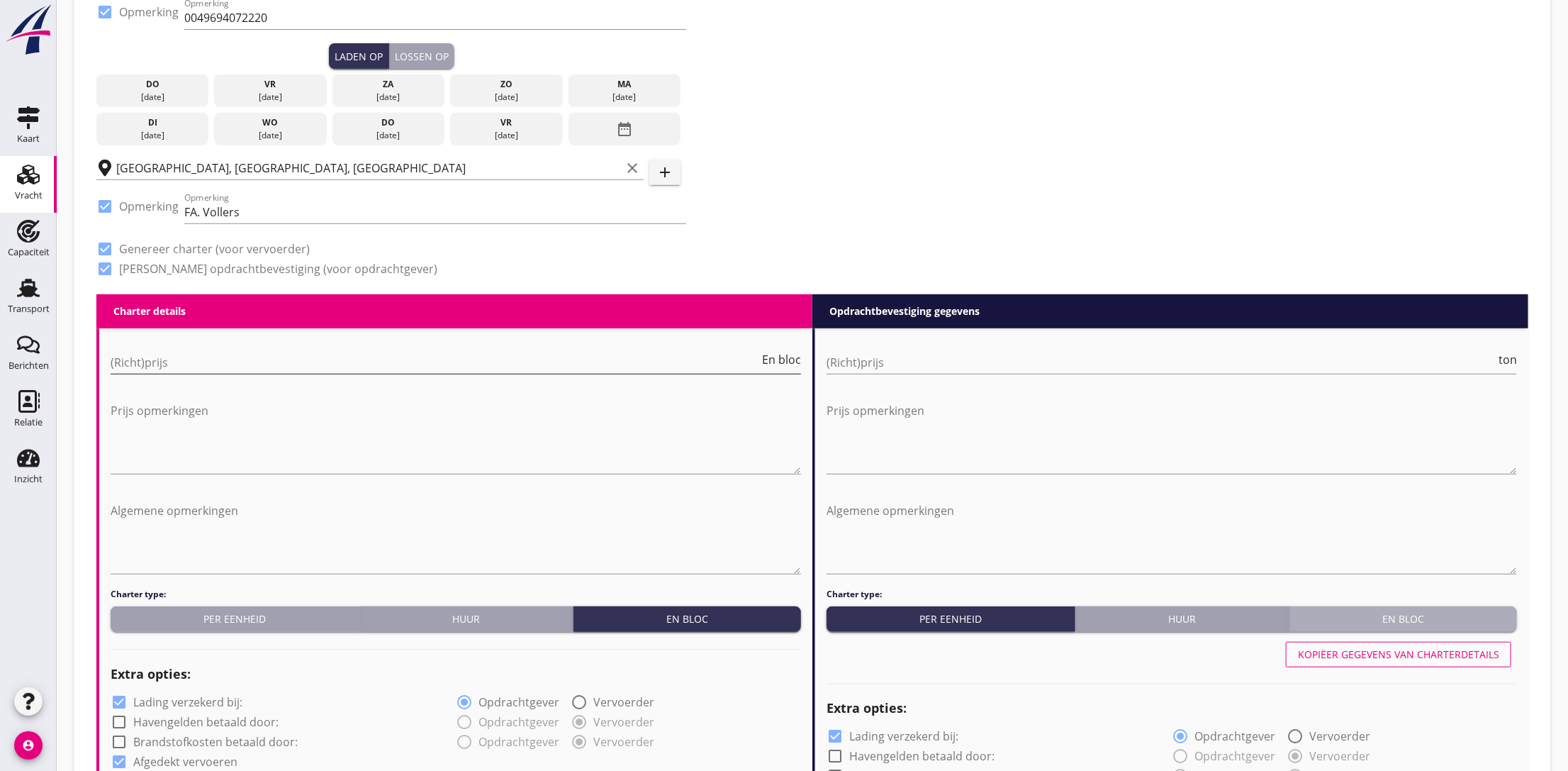
click at [1355, 616] on div "En bloc" at bounding box center [1403, 619] width 216 height 15
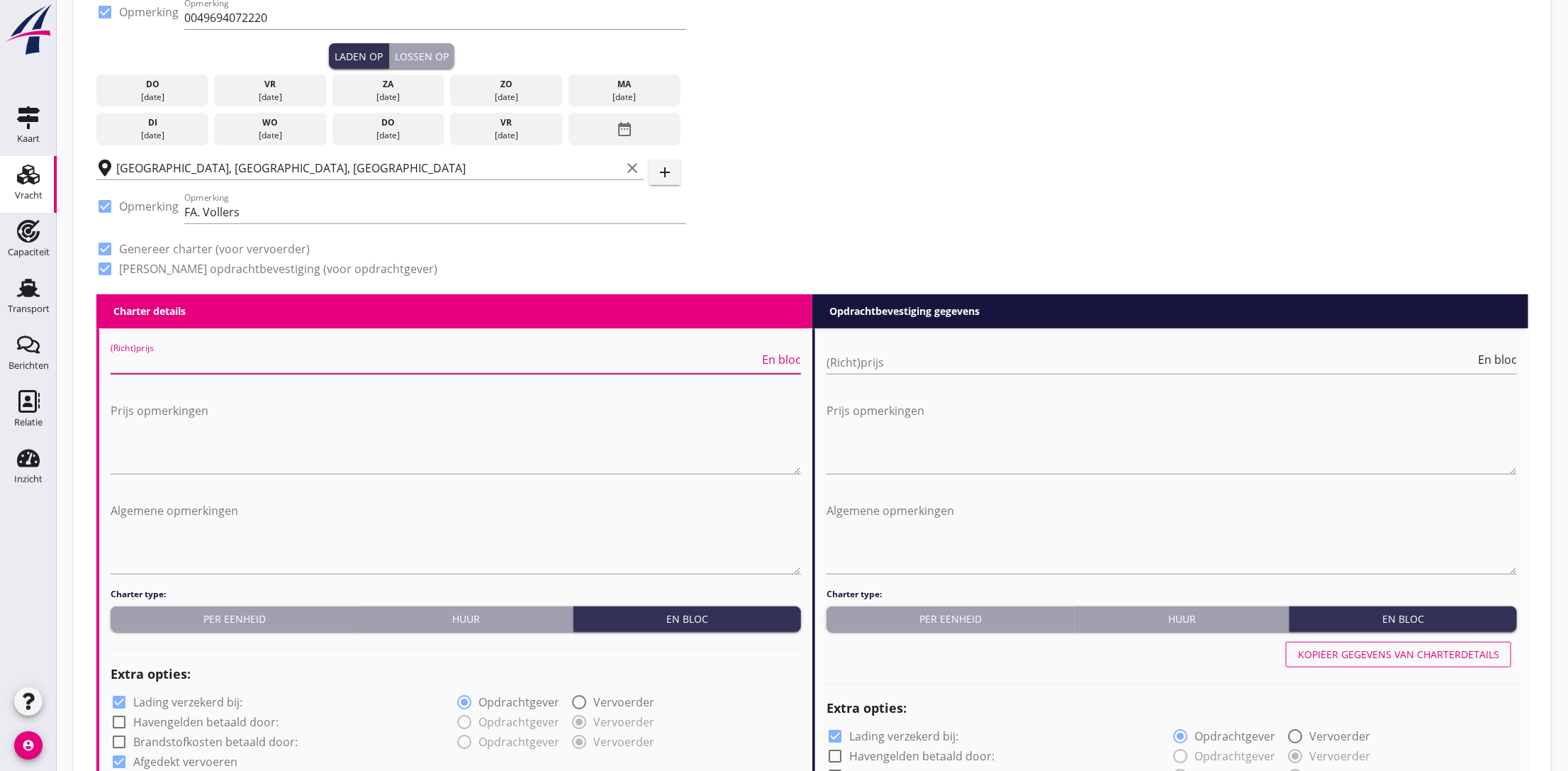
click at [230, 360] on input "(Richt)prijs" at bounding box center [435, 362] width 648 height 23
type input "14500"
click at [868, 356] on input "(Richt)prijs" at bounding box center [1151, 362] width 648 height 23
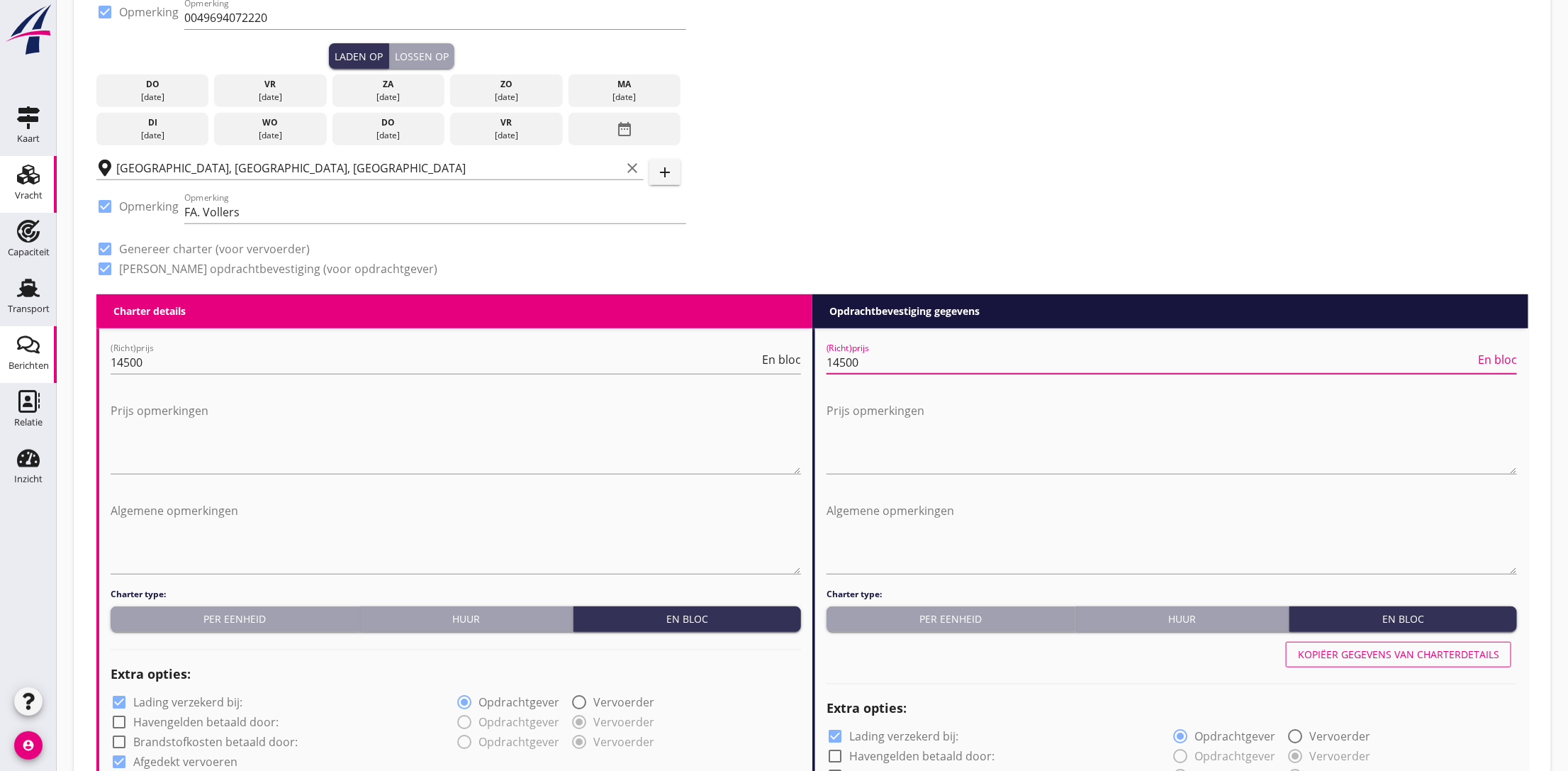
type input "14500"
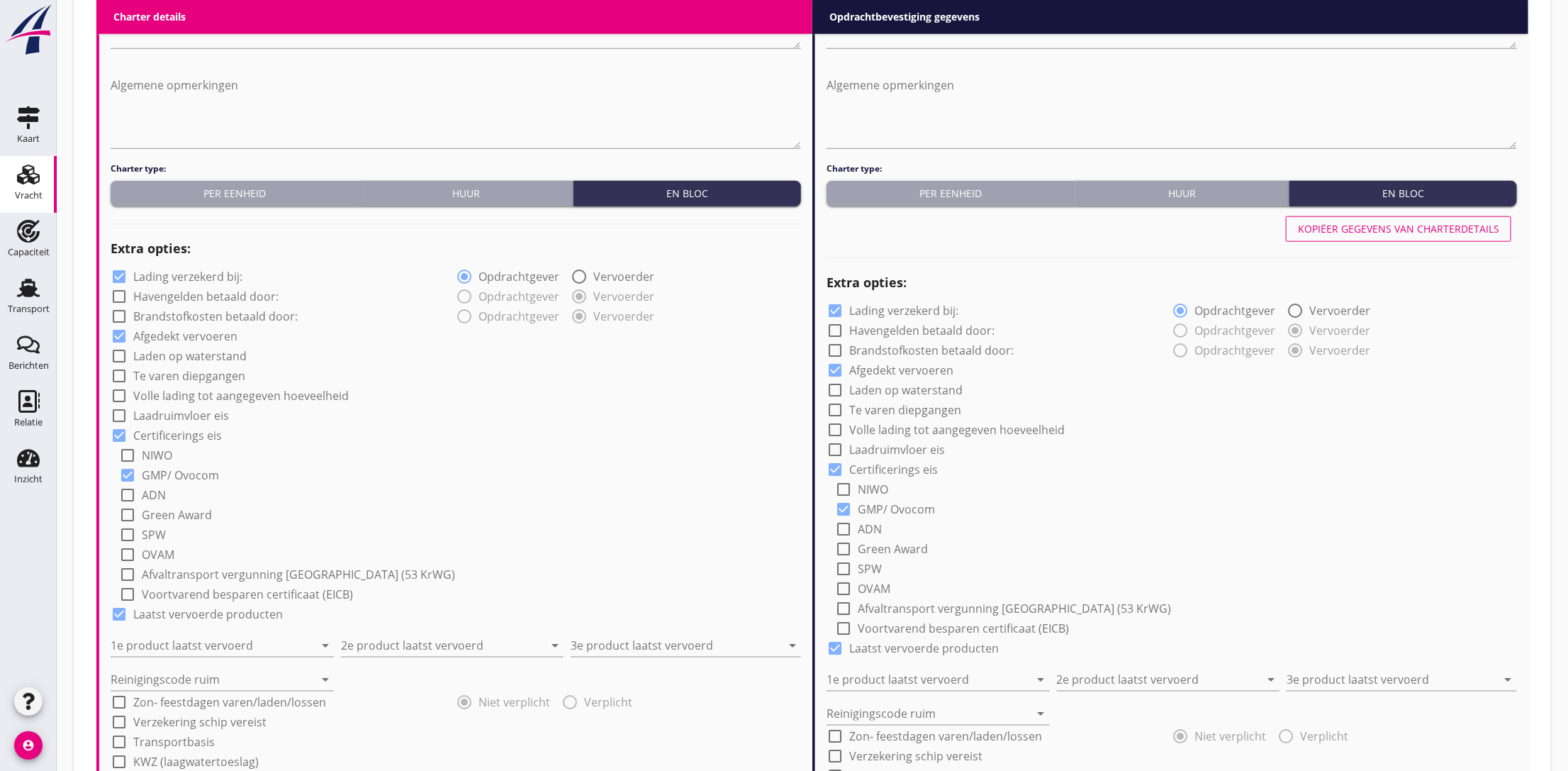
scroll to position [851, 0]
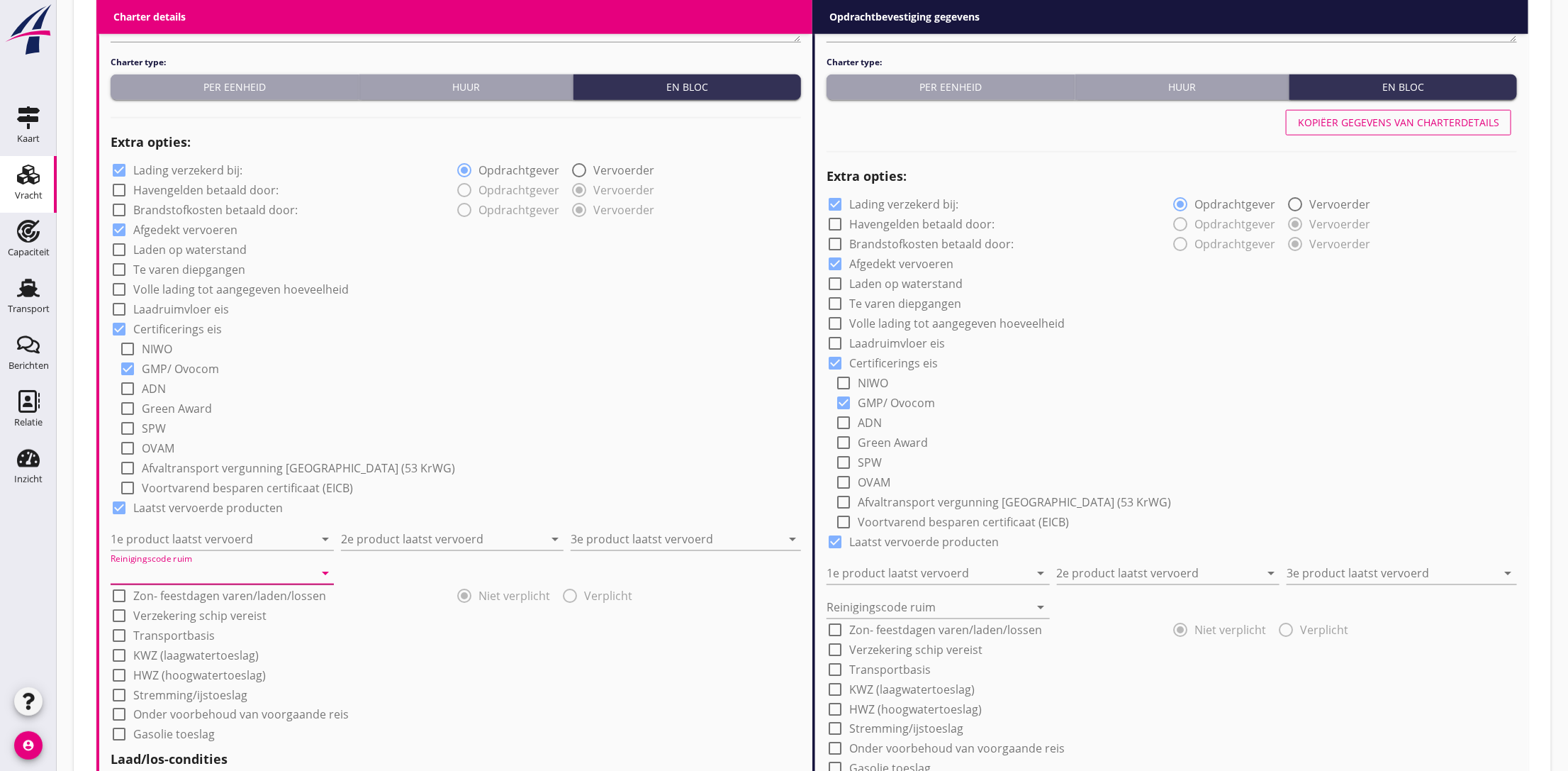
click at [170, 575] on input "Reinigingscode ruim" at bounding box center [212, 573] width 203 height 23
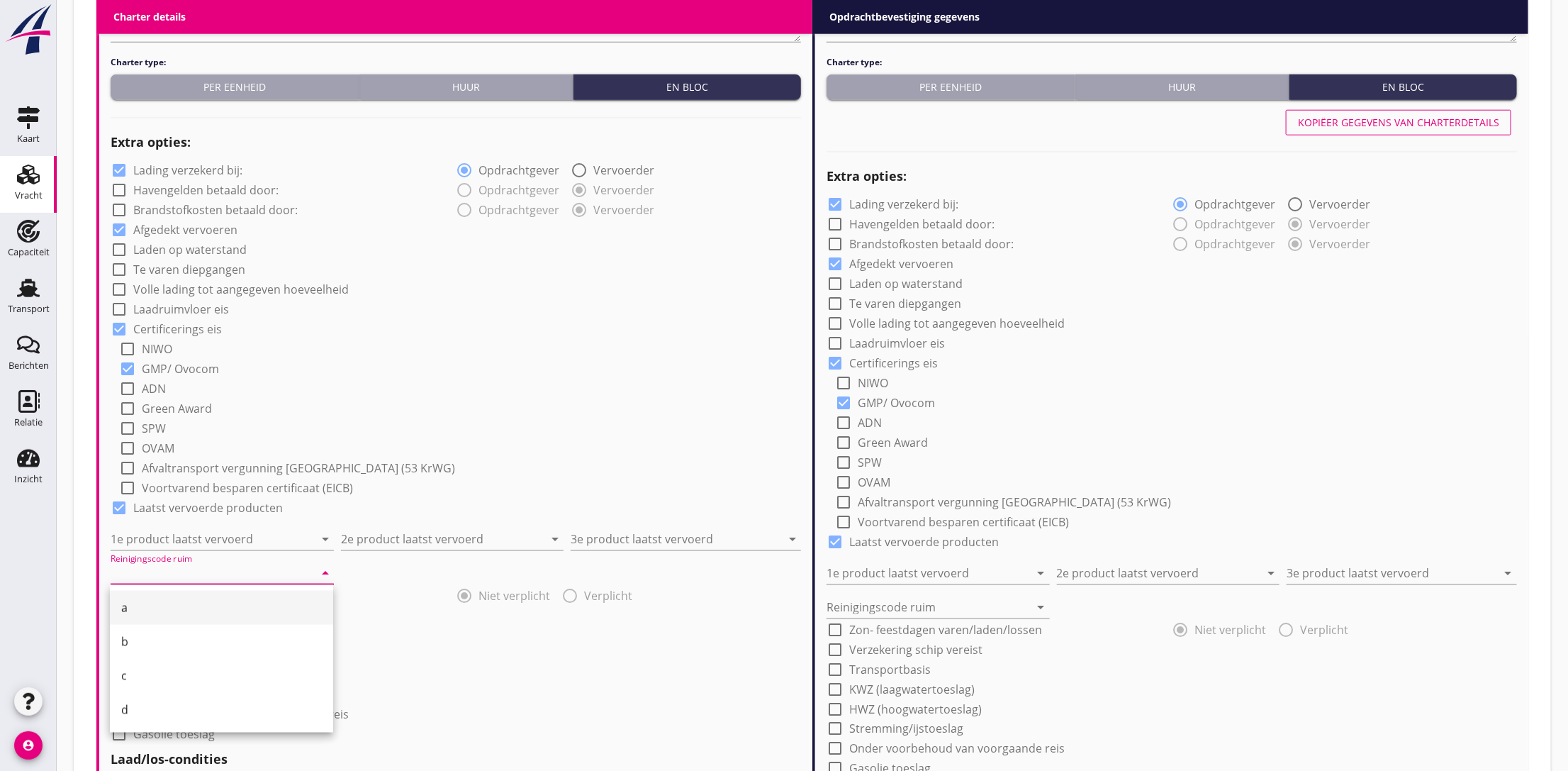
click at [156, 609] on div "a" at bounding box center [222, 608] width 200 height 17
type input "a"
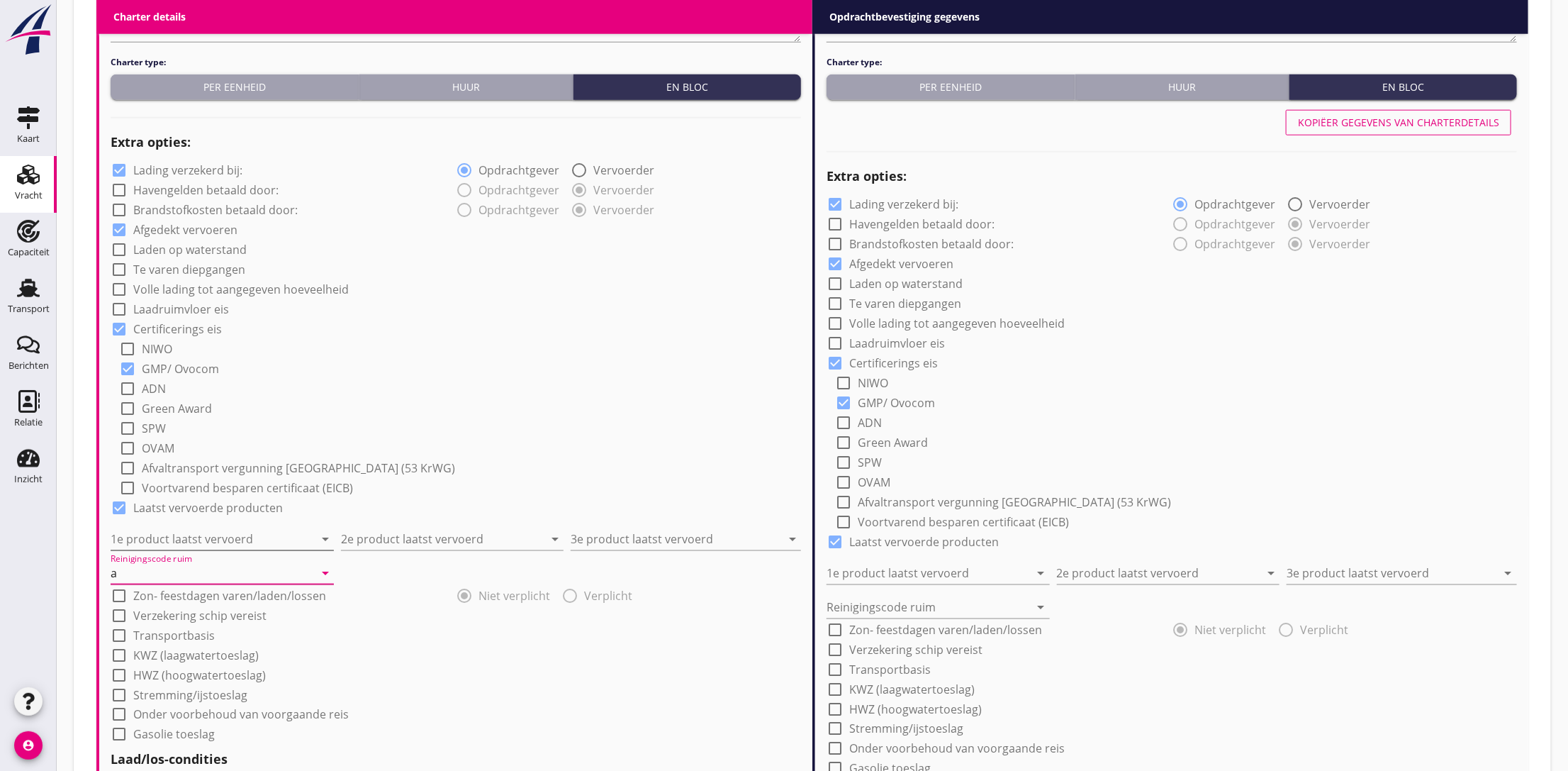
click at [166, 541] on input "1e product laatst vervoerd" at bounding box center [212, 539] width 203 height 23
click at [169, 577] on div "Grind (6120)" at bounding box center [222, 574] width 200 height 17
type input "Grind (6120)"
click at [383, 528] on input "2e product laatst vervoerd" at bounding box center [442, 539] width 203 height 23
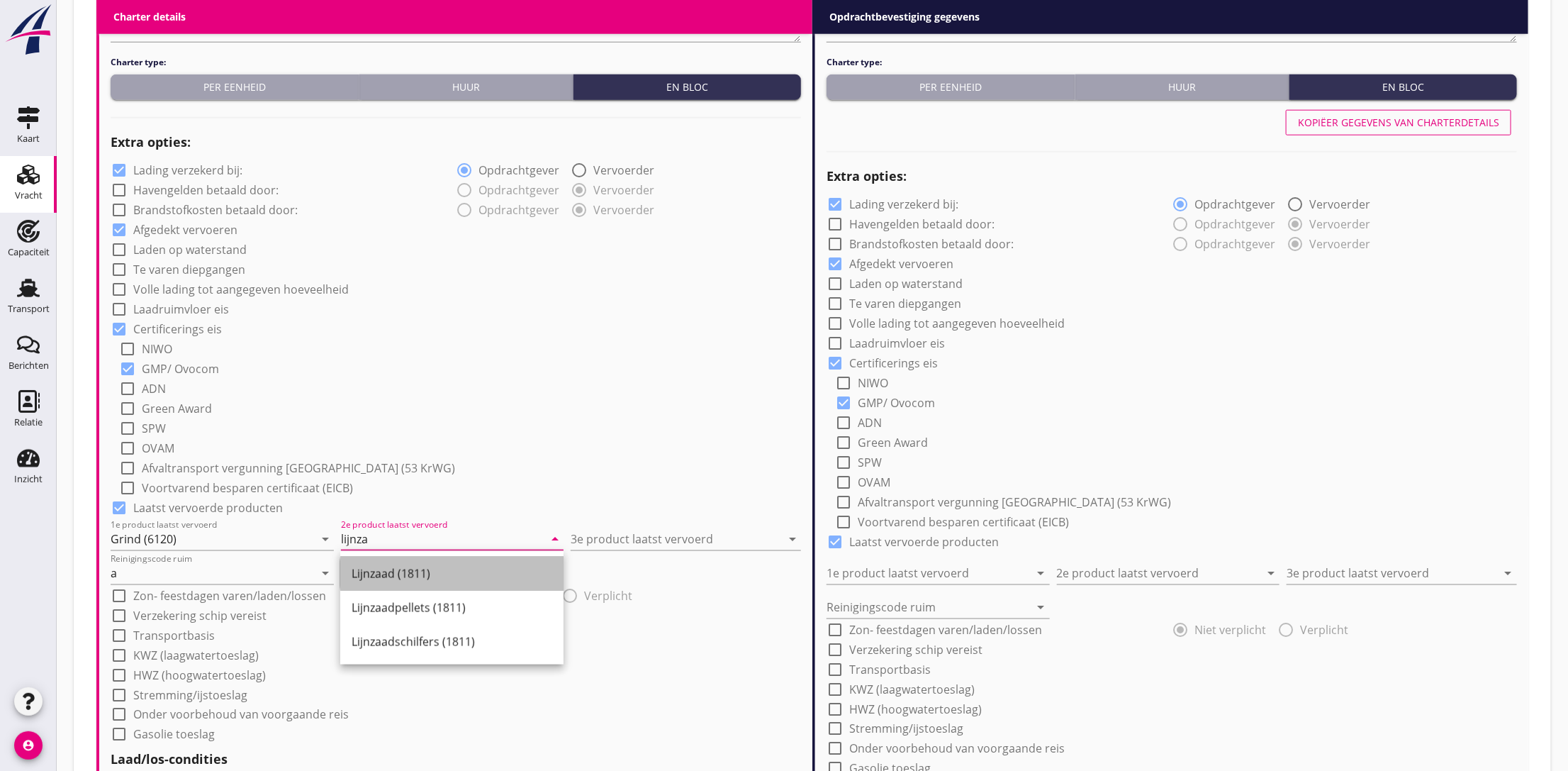
click at [383, 571] on div "Lijnzaad (1811)" at bounding box center [452, 574] width 200 height 17
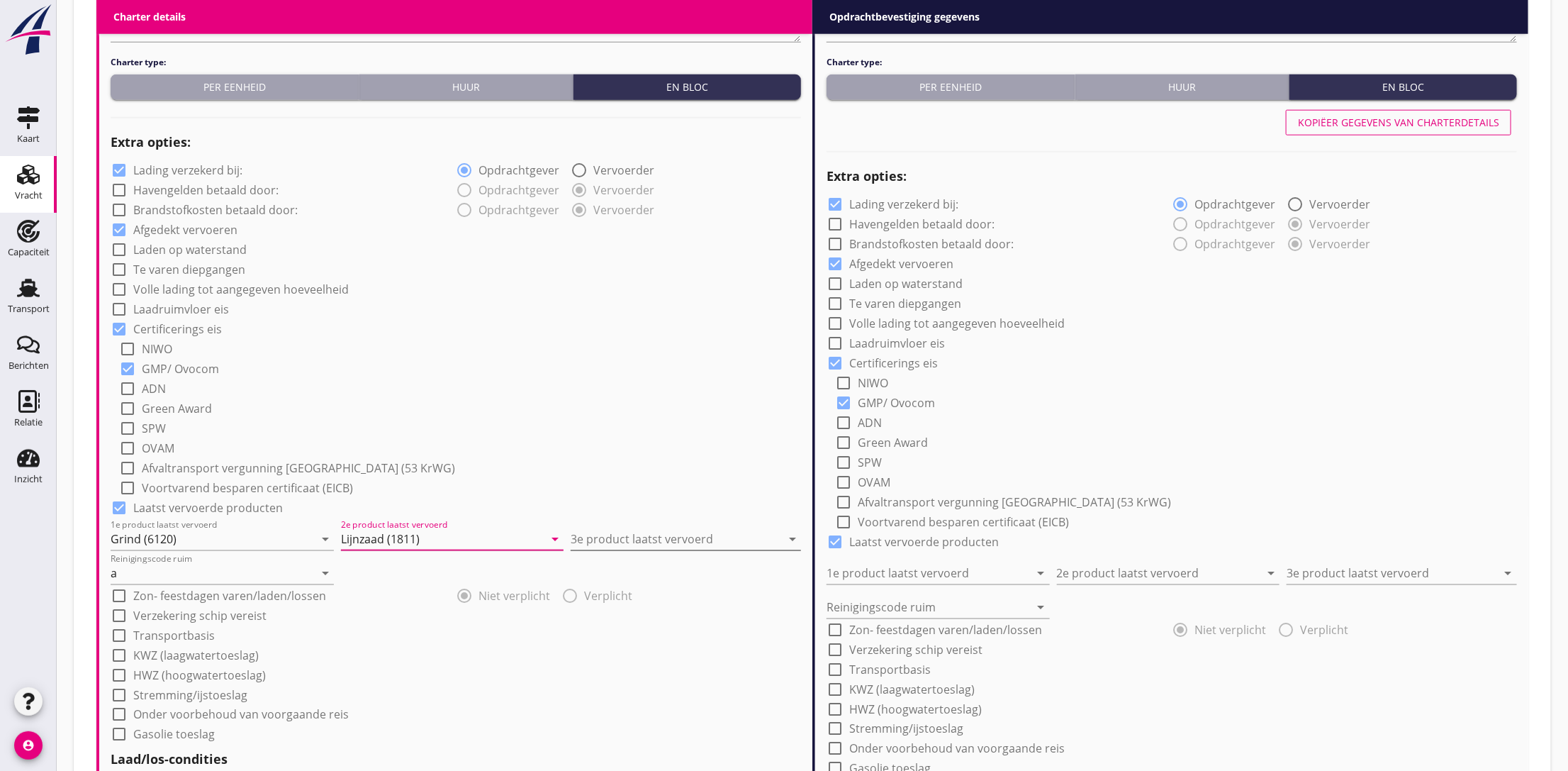
type input "Lijnzaad (1811)"
click at [664, 534] on input "3e product laatst vervoerd" at bounding box center [675, 539] width 211 height 23
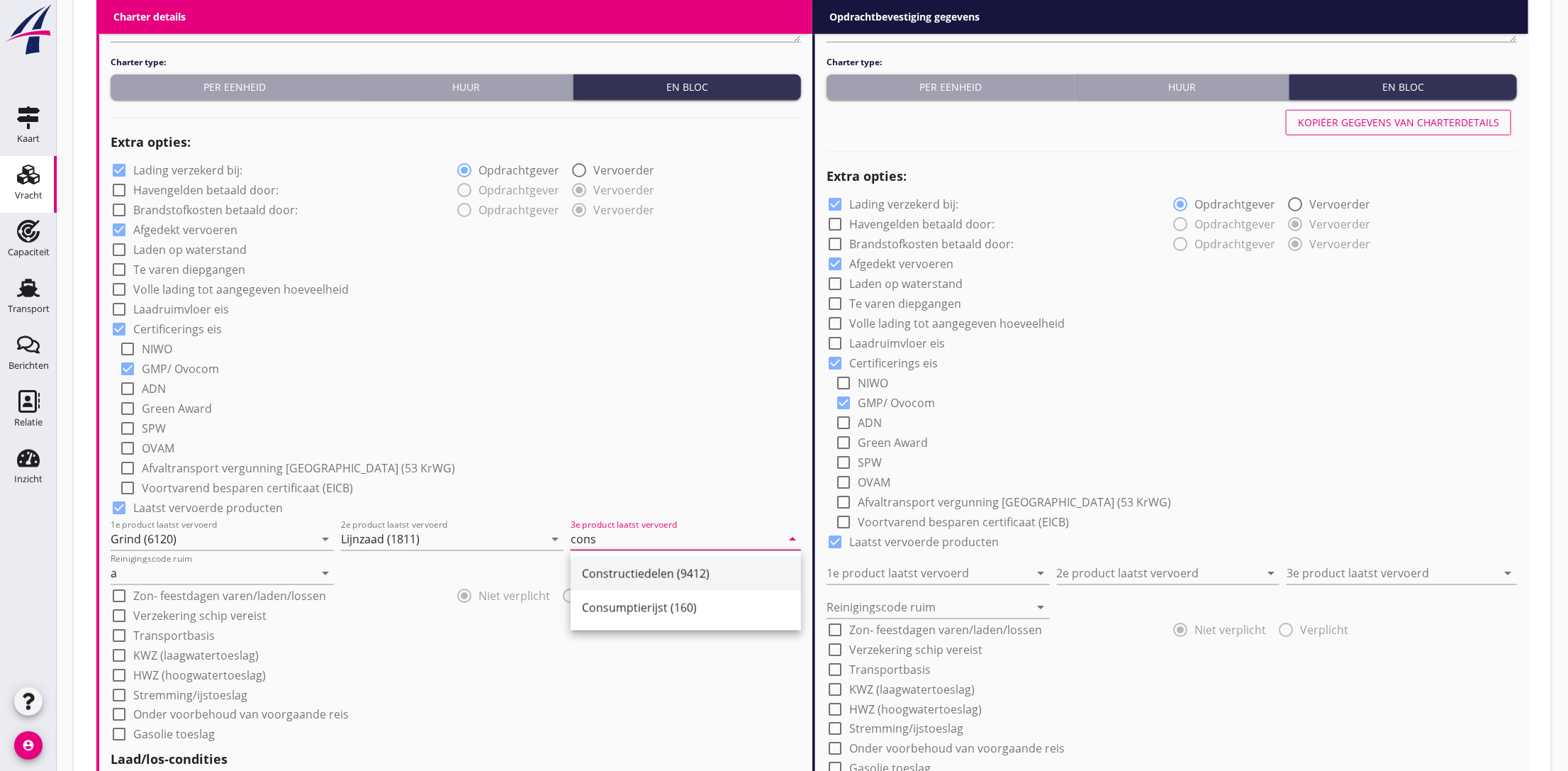
click at [617, 568] on div "Constructiedelen (9412)" at bounding box center [685, 574] width 207 height 17
type input "Constructiedelen (9412)"
click at [114, 612] on div at bounding box center [119, 616] width 24 height 24
checkbox input "true"
click at [113, 634] on div at bounding box center [119, 635] width 24 height 24
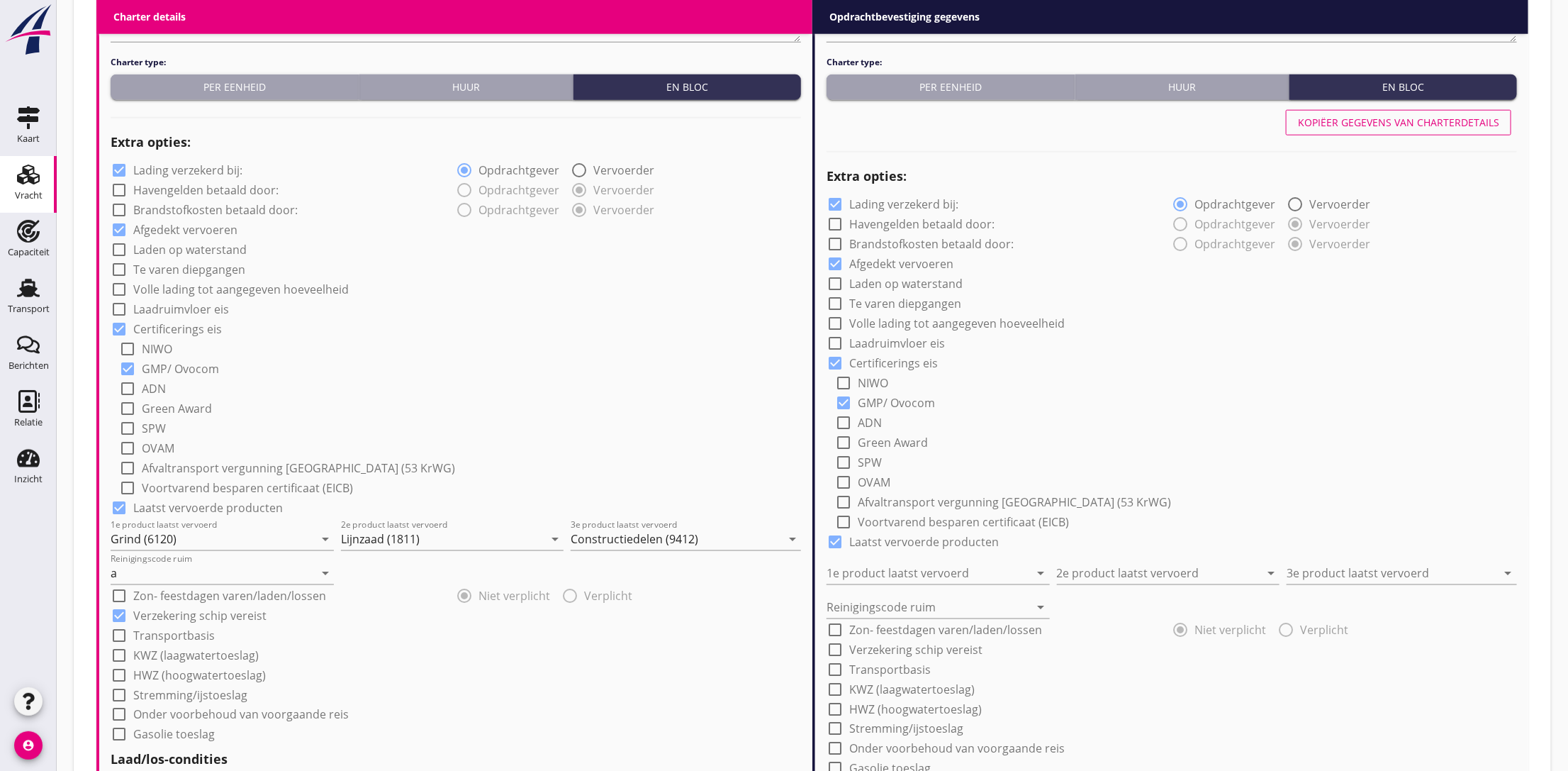
checkbox input "true"
click at [156, 662] on div at bounding box center [446, 666] width 670 height 23
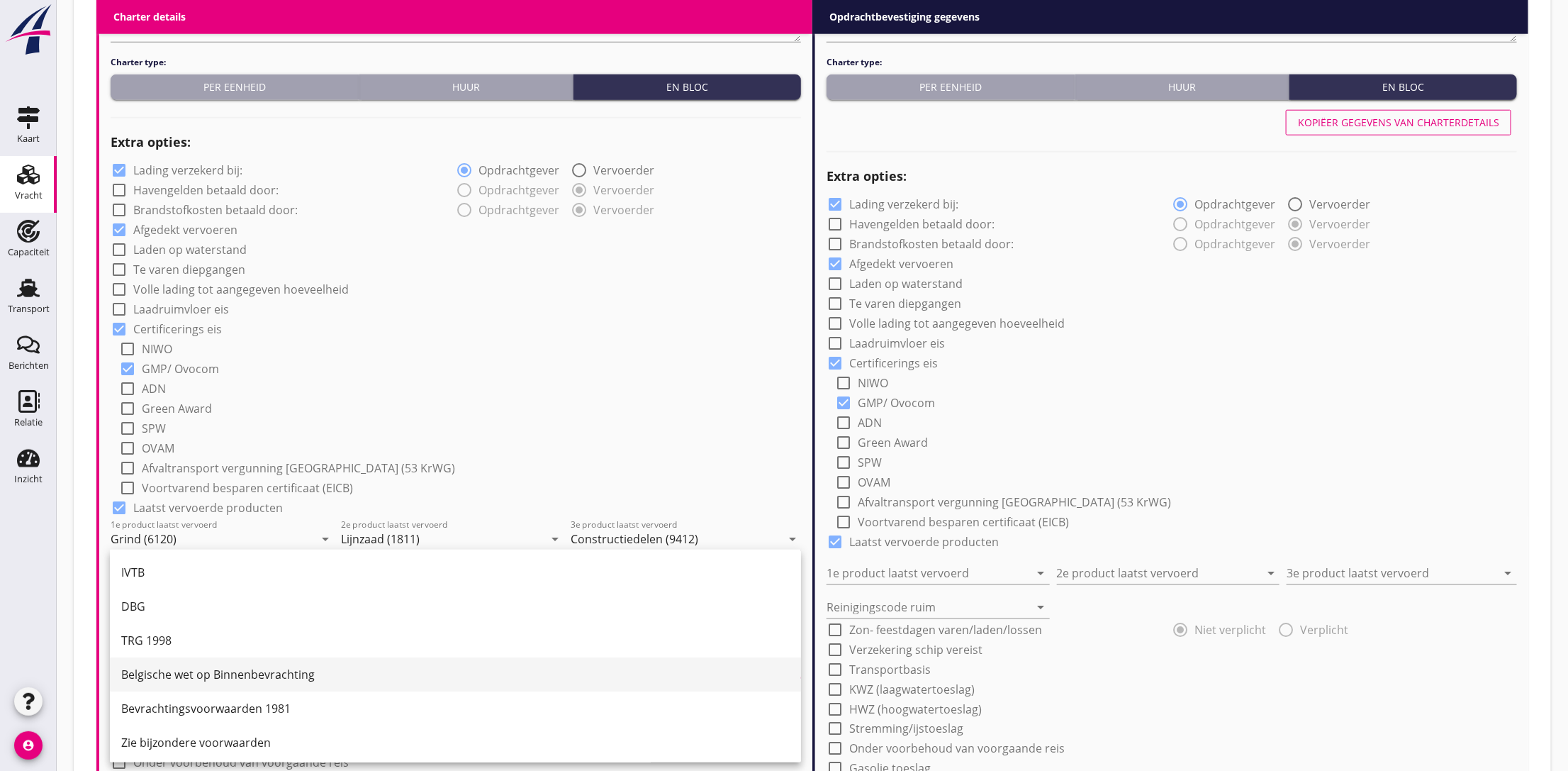
scroll to position [37, 0]
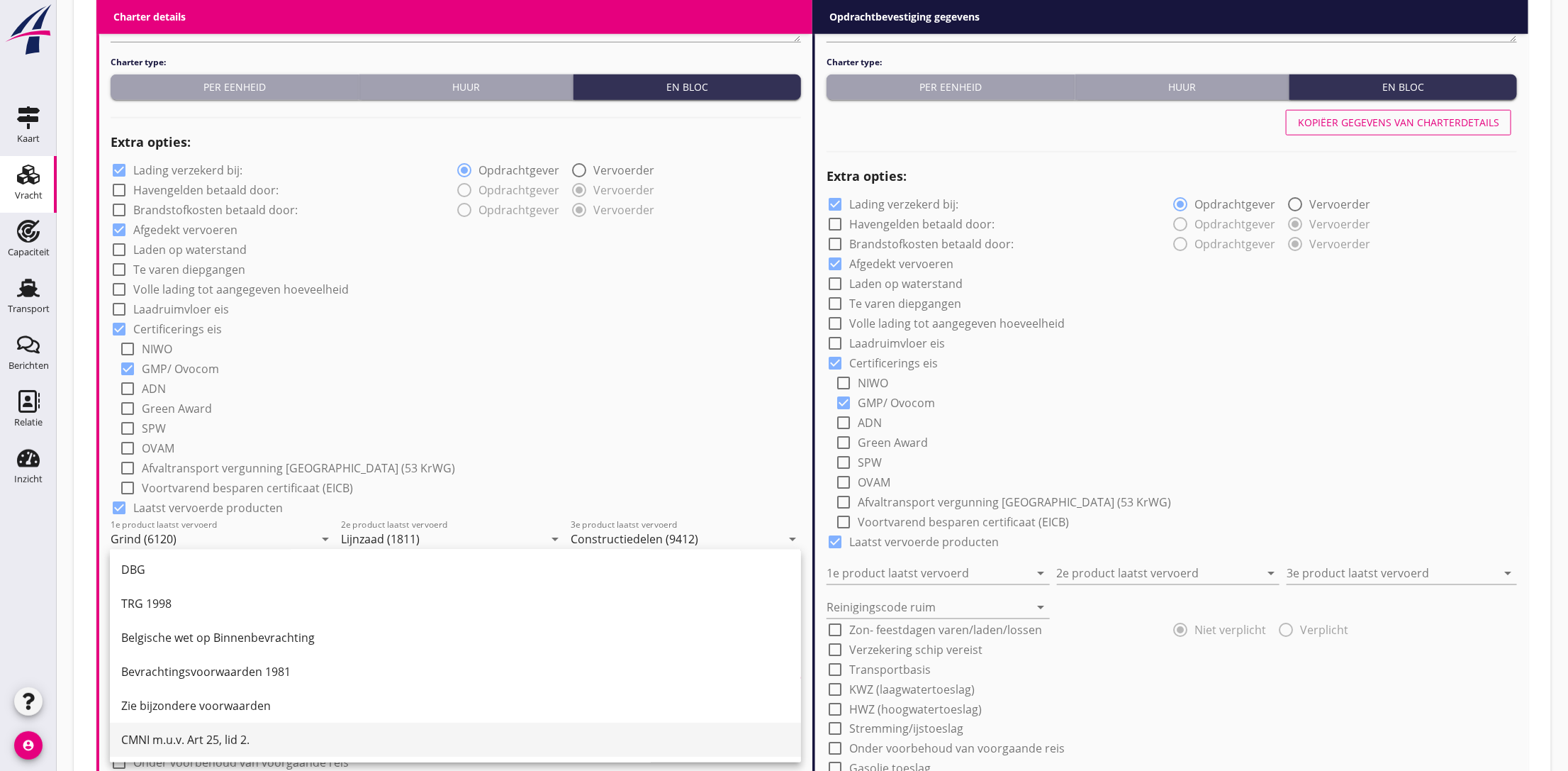
click at [141, 736] on div "CMNI m.u.v. Art 25, lid 2." at bounding box center [455, 739] width 668 height 17
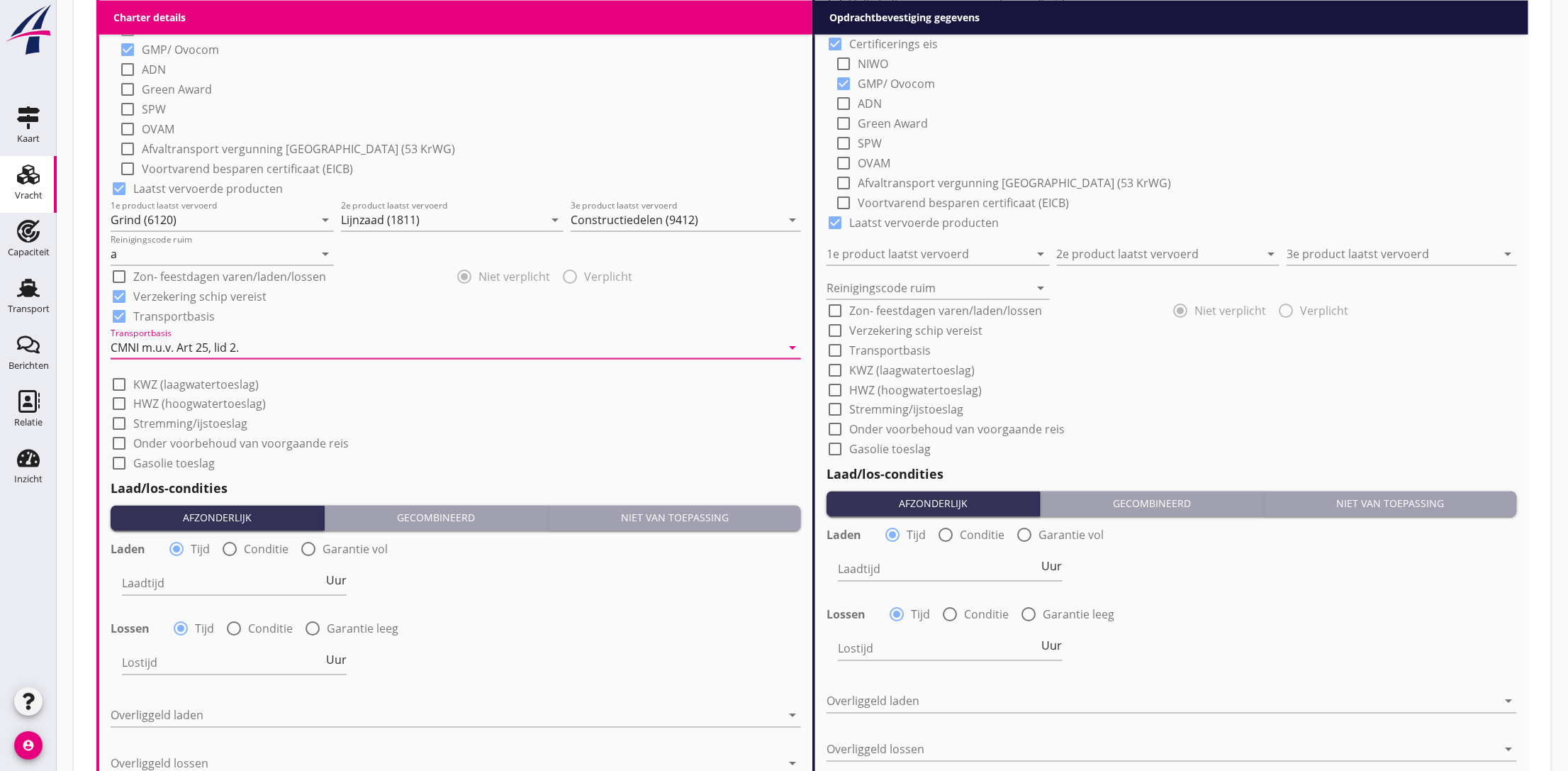
scroll to position [1276, 0]
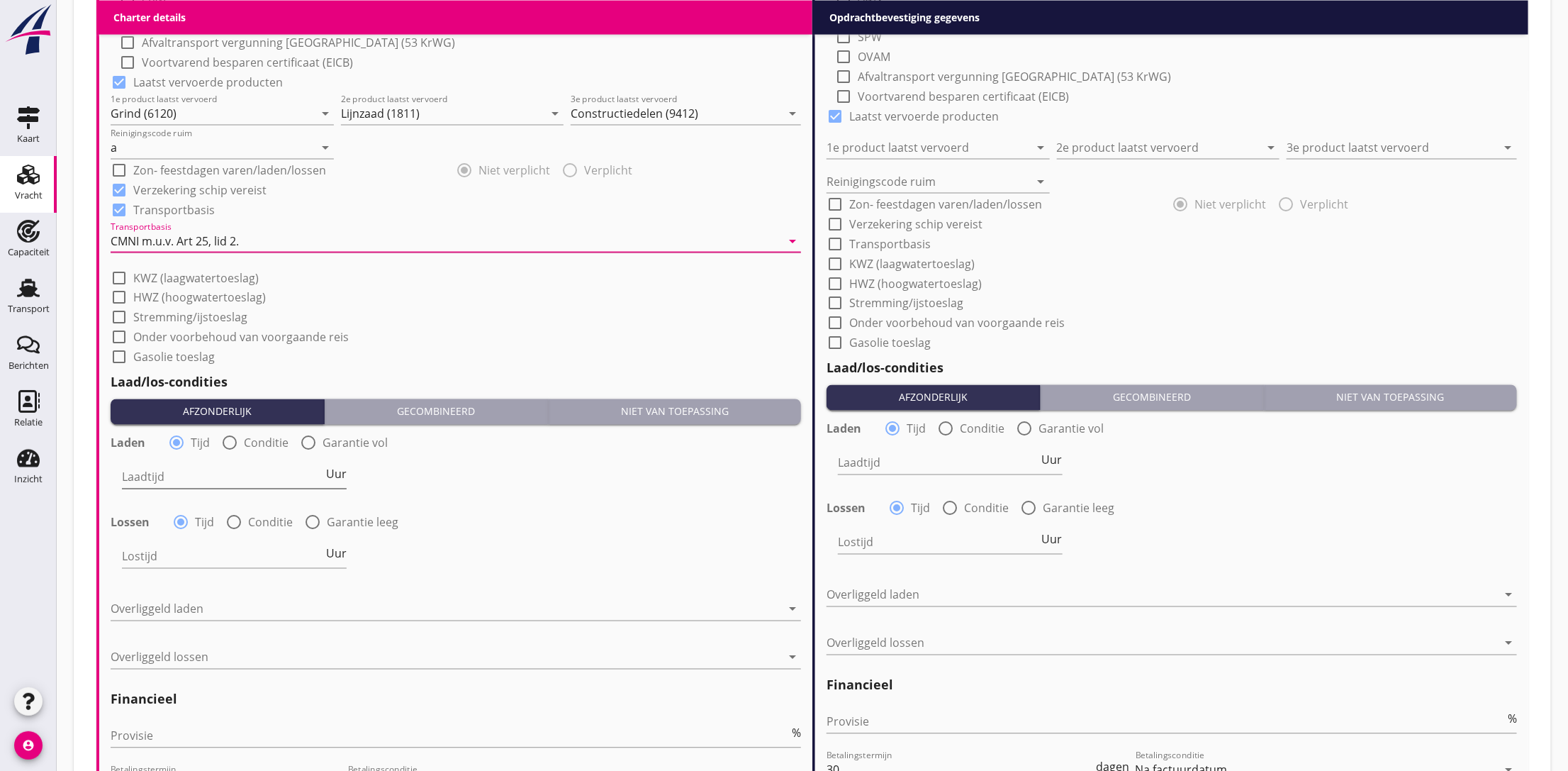
click at [160, 472] on input "Laadtijd" at bounding box center [222, 477] width 201 height 23
click at [338, 477] on span "Uur" at bounding box center [336, 474] width 21 height 11
type input "2"
click at [970, 470] on input "Laadtijd" at bounding box center [938, 462] width 201 height 23
type input "1.5"
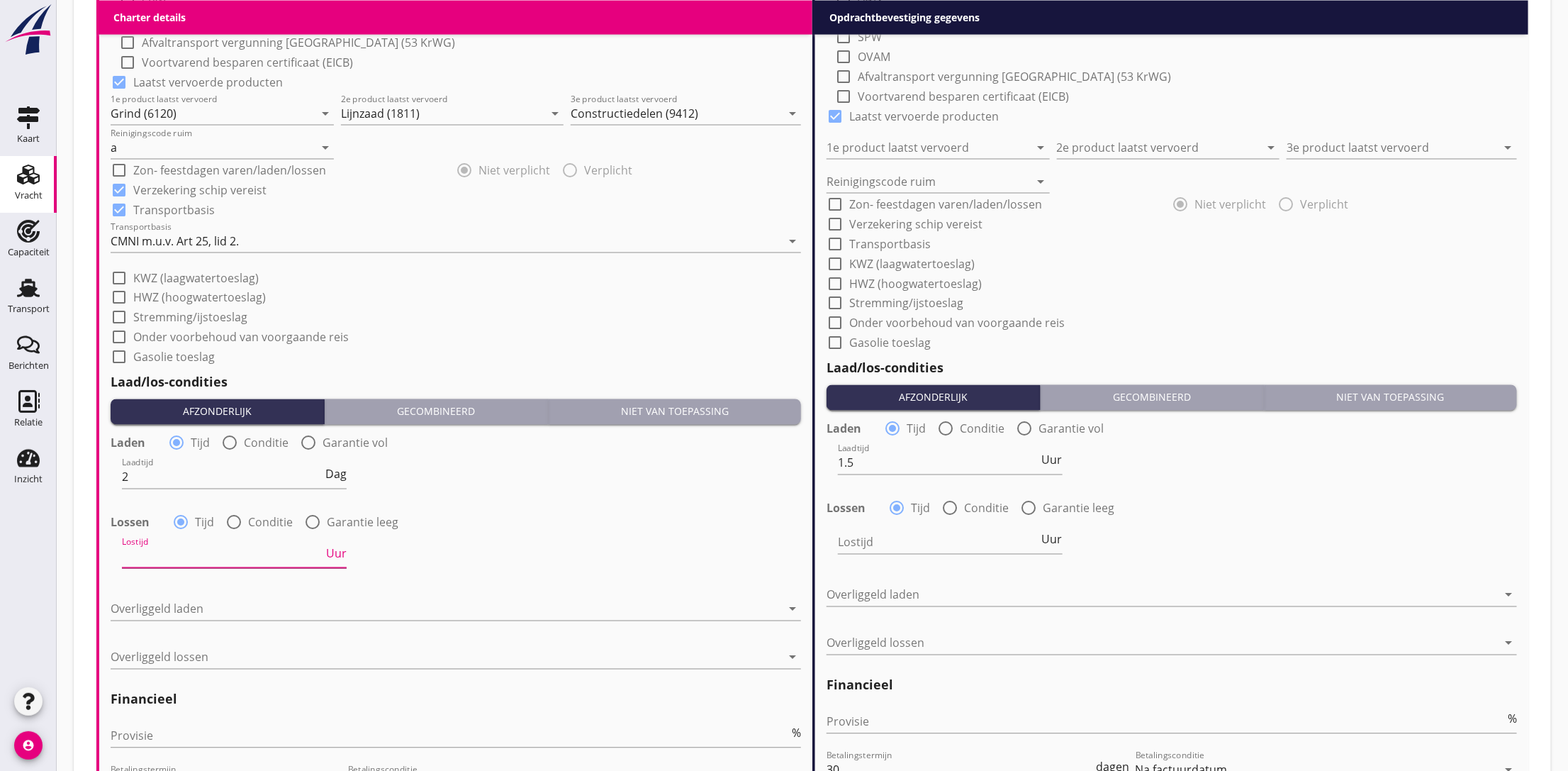
click at [164, 552] on input "Lostijd" at bounding box center [222, 556] width 201 height 23
click at [227, 519] on div at bounding box center [233, 522] width 24 height 24
radio input "false"
radio input "true"
click at [224, 569] on div "Lostijd condities arrow_drop_down" at bounding box center [291, 563] width 338 height 37
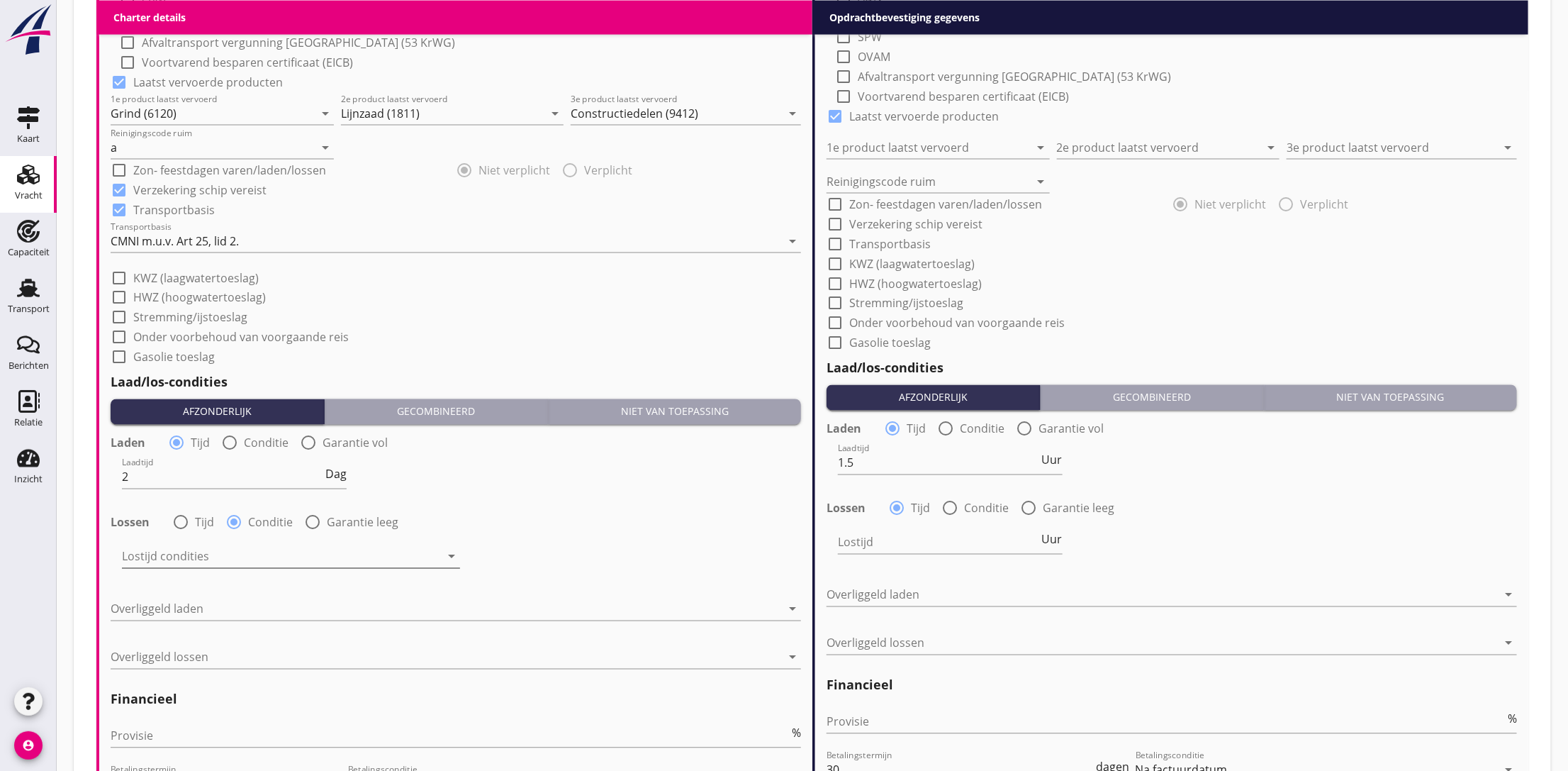
click at [224, 560] on div at bounding box center [281, 556] width 318 height 23
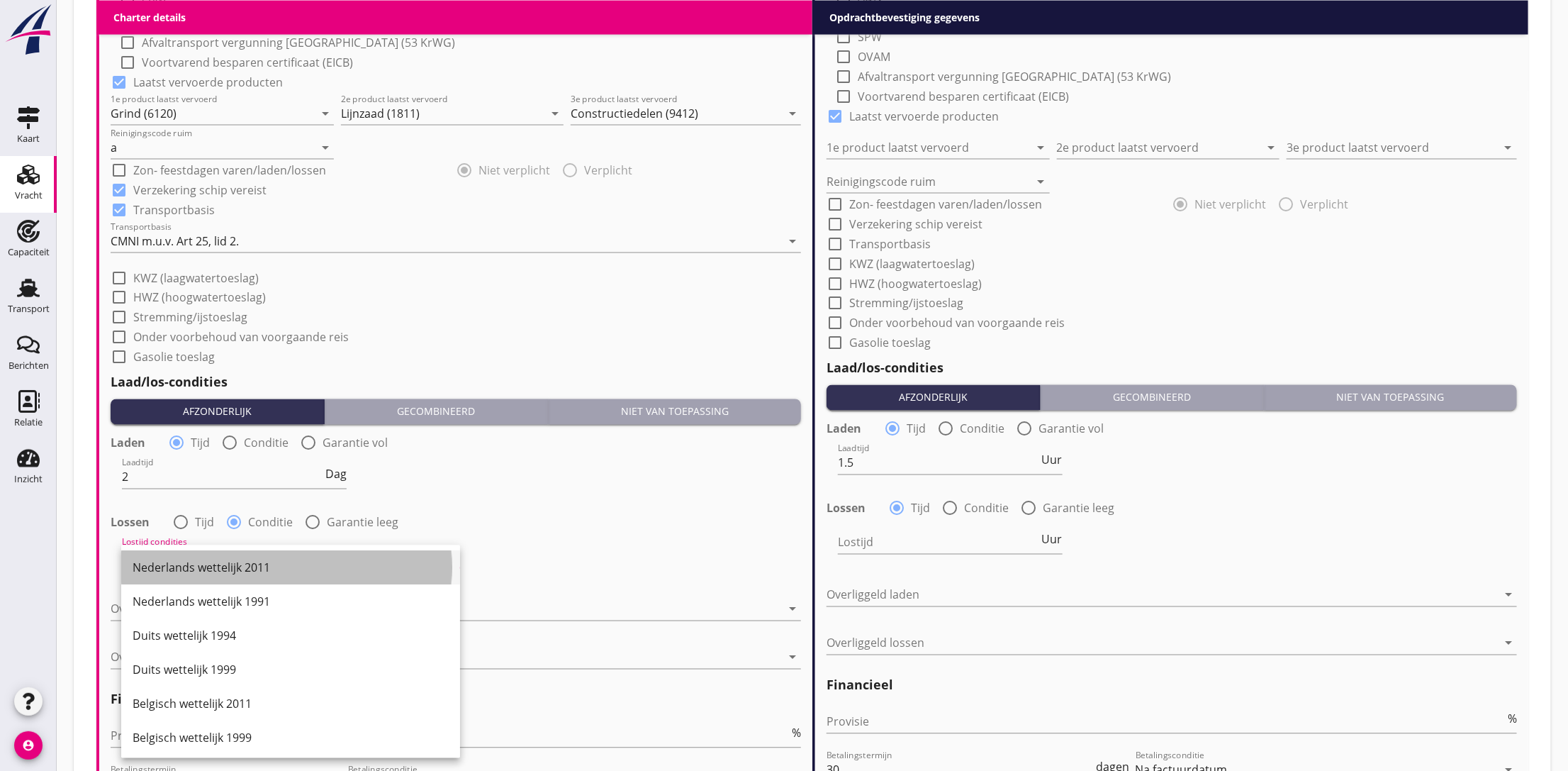
click at [223, 571] on div "Nederlands wettelijk 2011" at bounding box center [290, 568] width 316 height 17
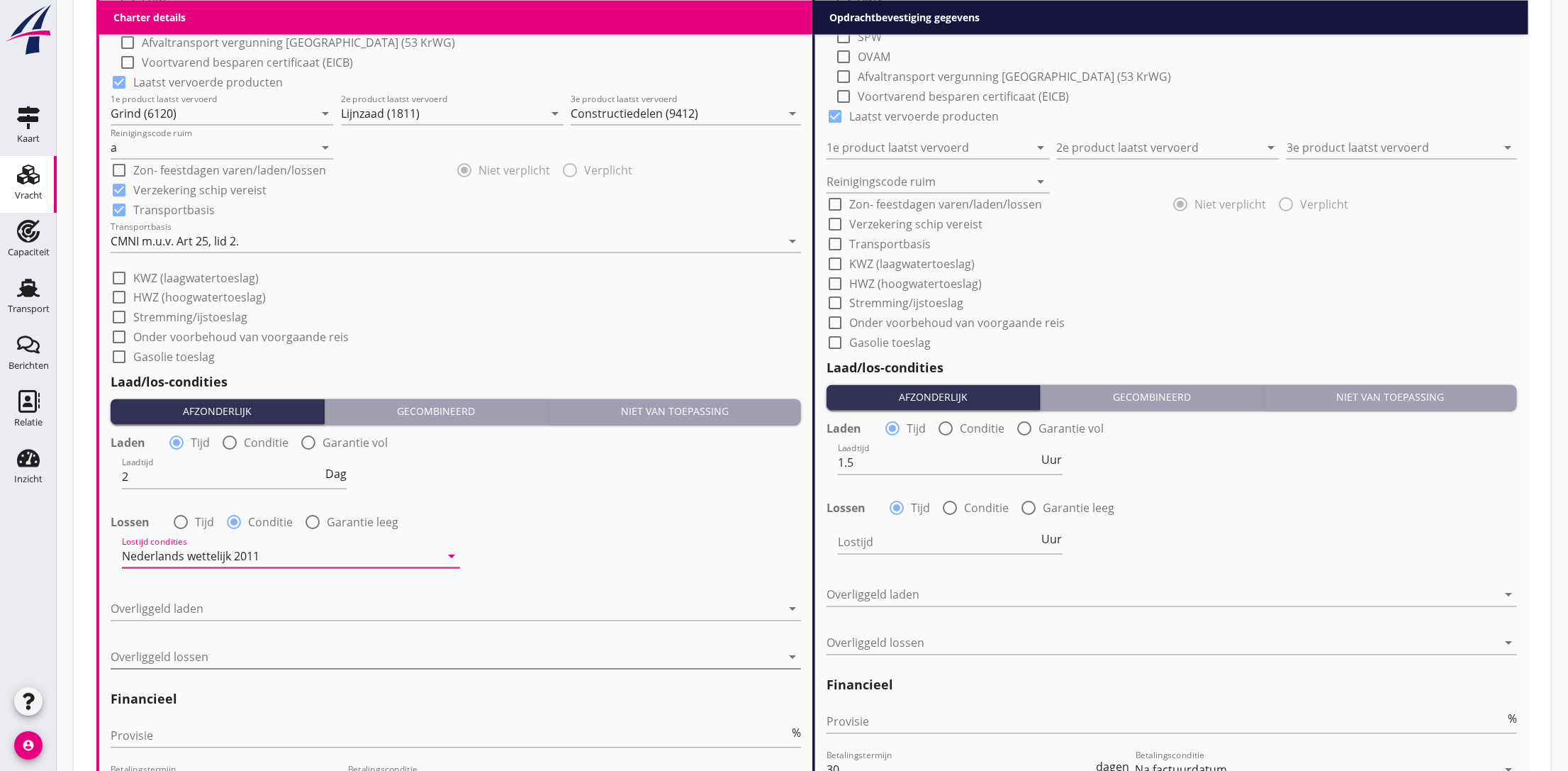
click at [206, 658] on div at bounding box center [446, 657] width 670 height 23
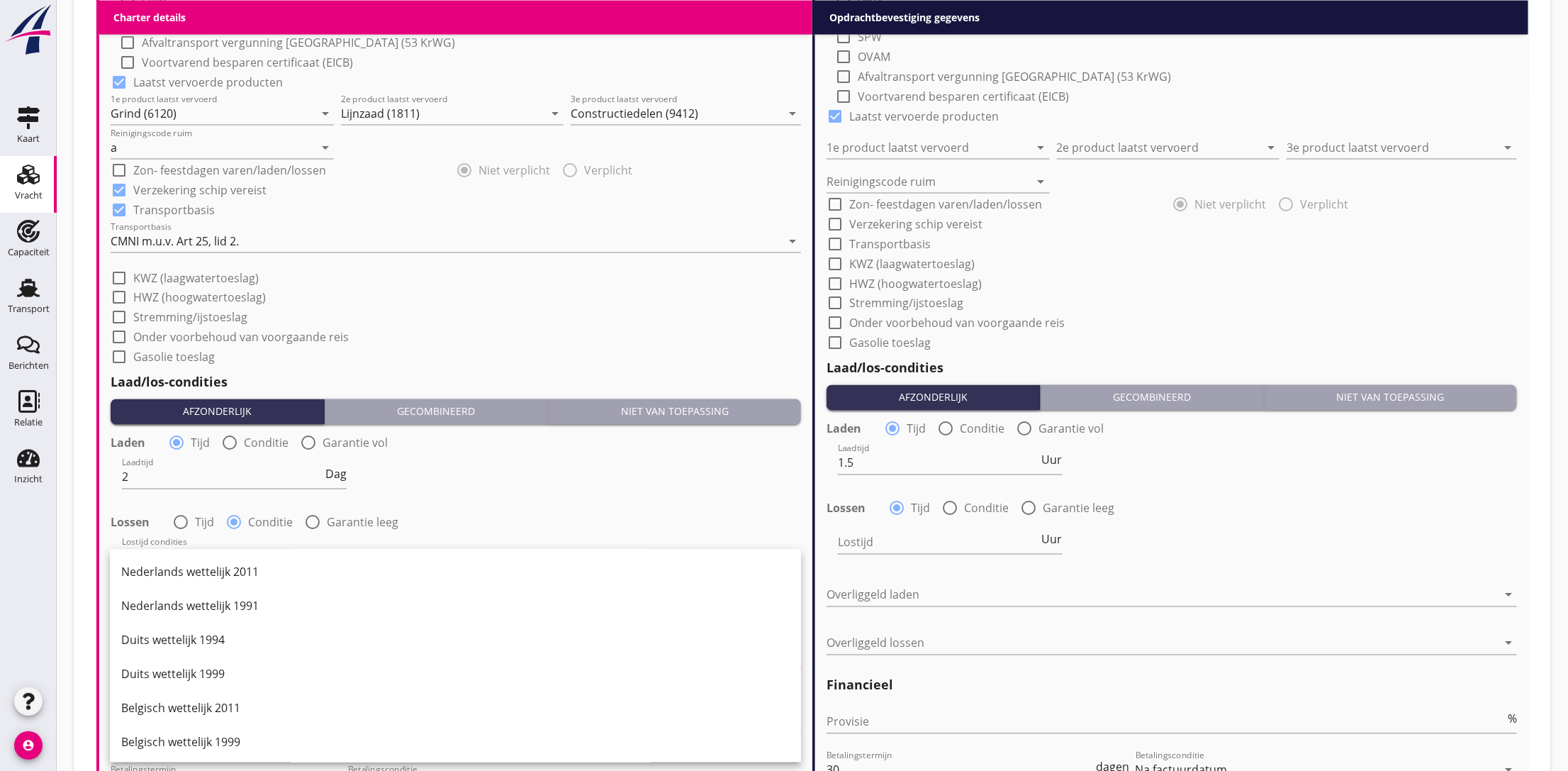
click at [236, 577] on div "Nederlands wettelijk 2011" at bounding box center [455, 572] width 668 height 17
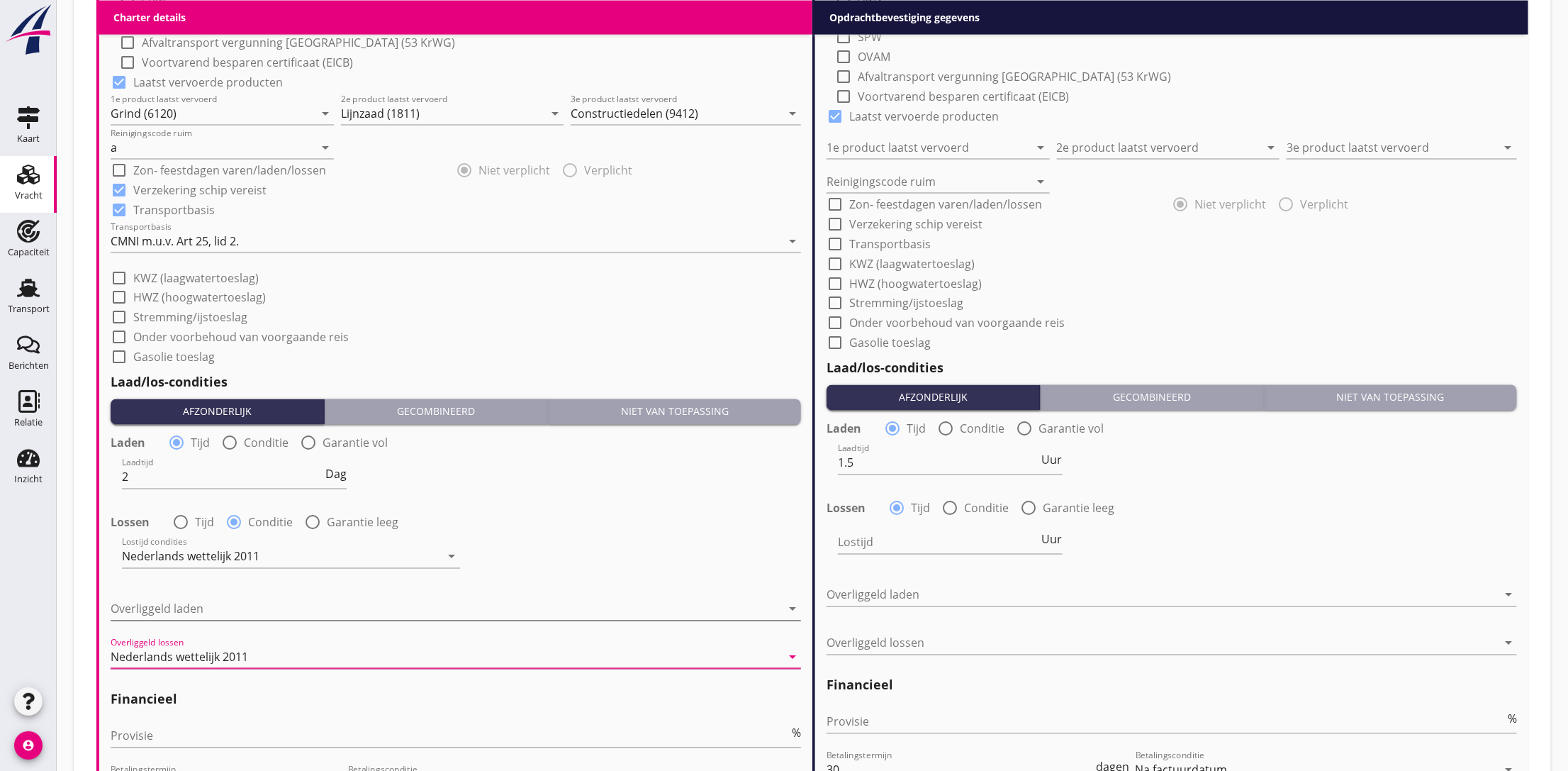
click at [228, 612] on div at bounding box center [446, 608] width 670 height 23
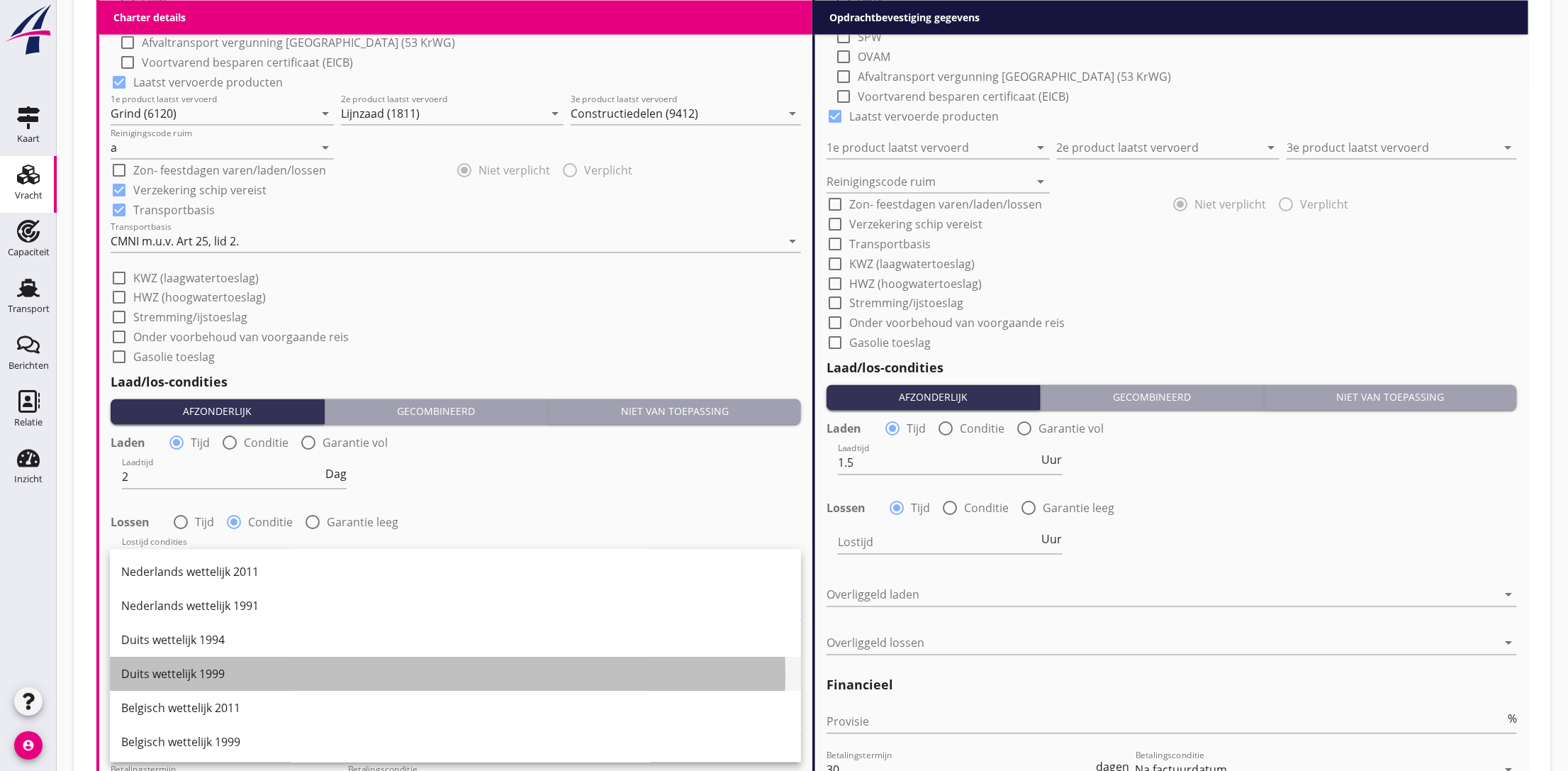
click at [213, 668] on div "Duits wettelijk 1999" at bounding box center [455, 675] width 668 height 17
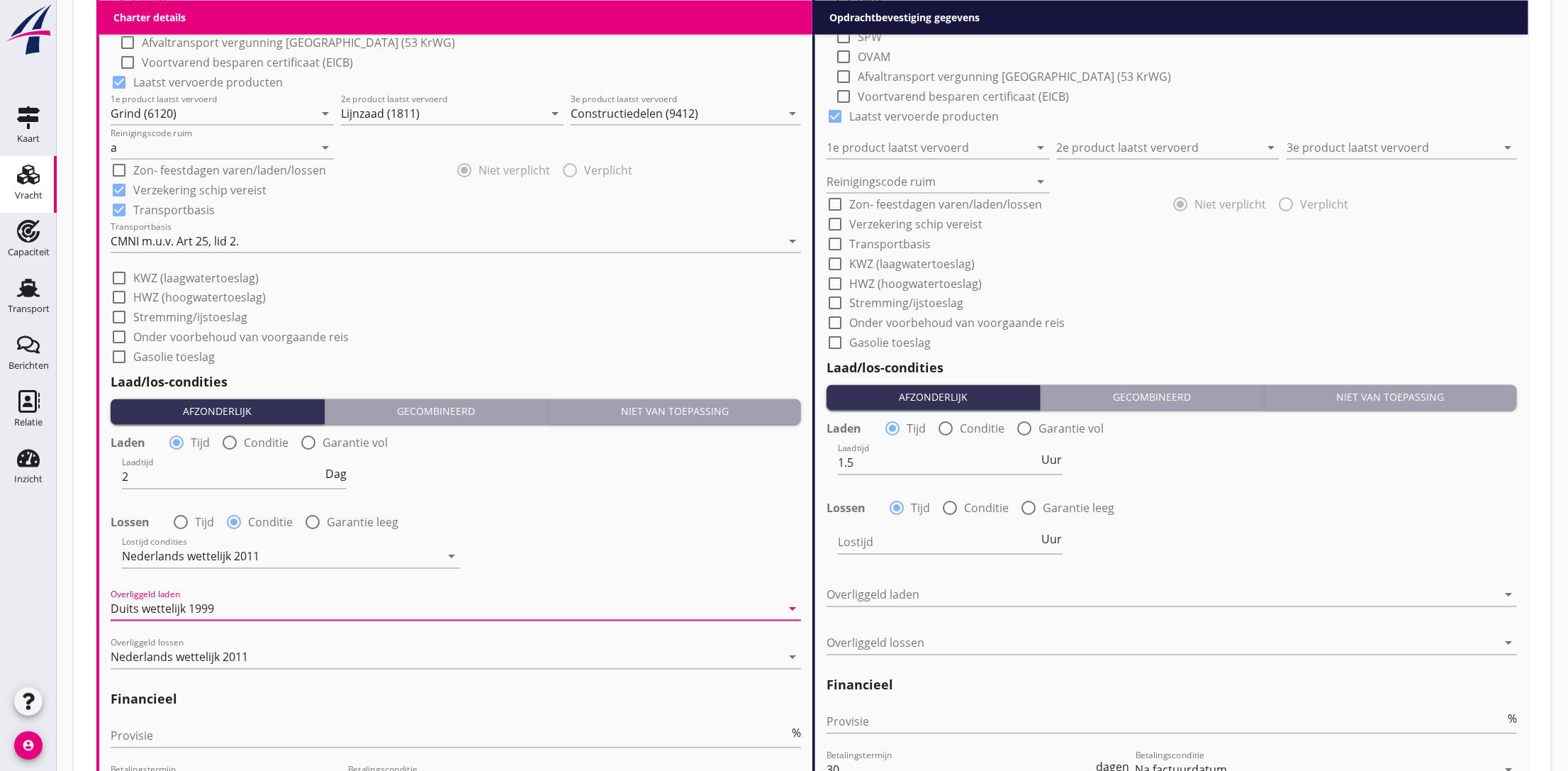
scroll to position [1481, 0]
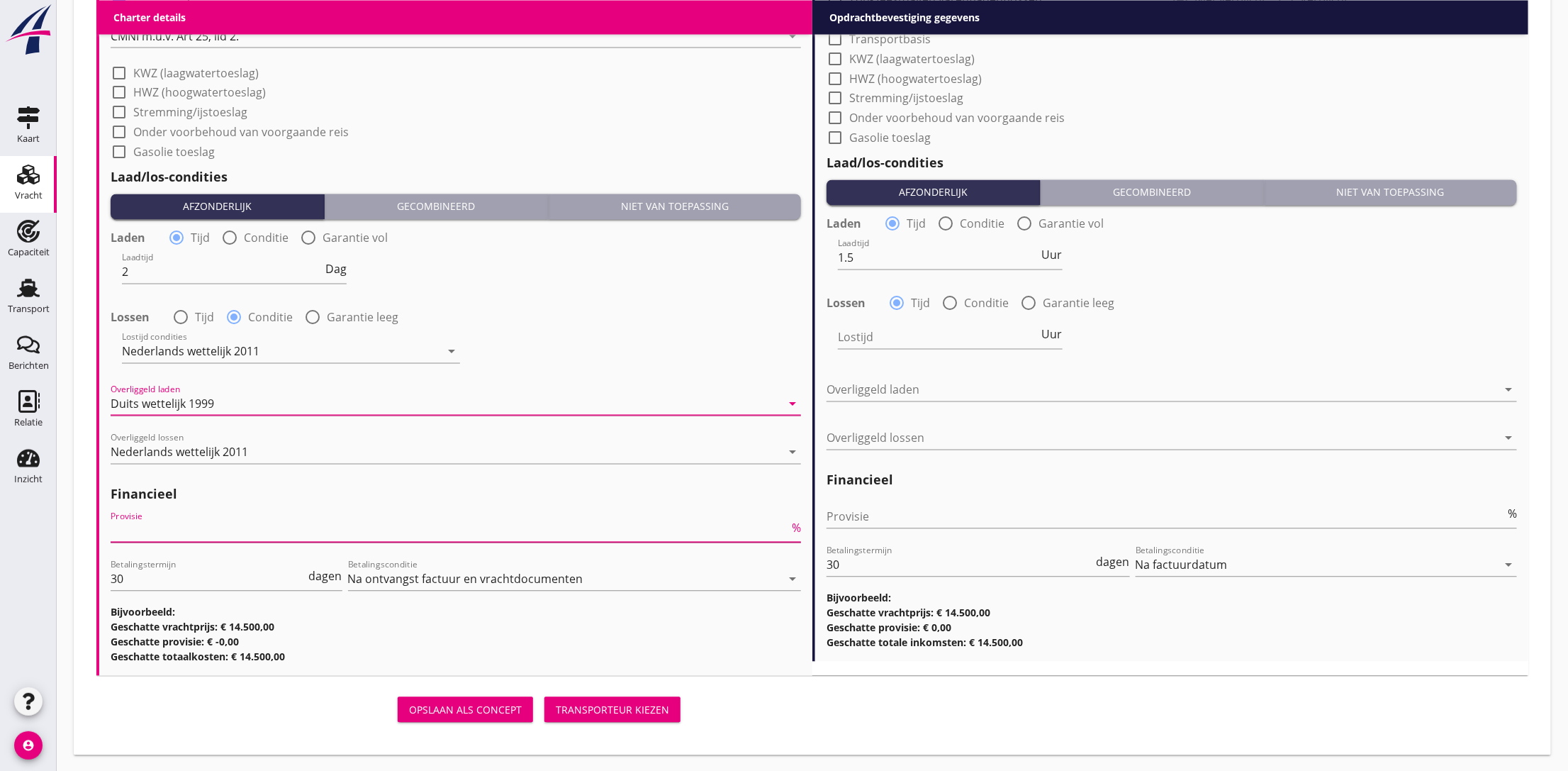
click at [169, 534] on input "Provisie" at bounding box center [450, 531] width 678 height 23
type input "5"
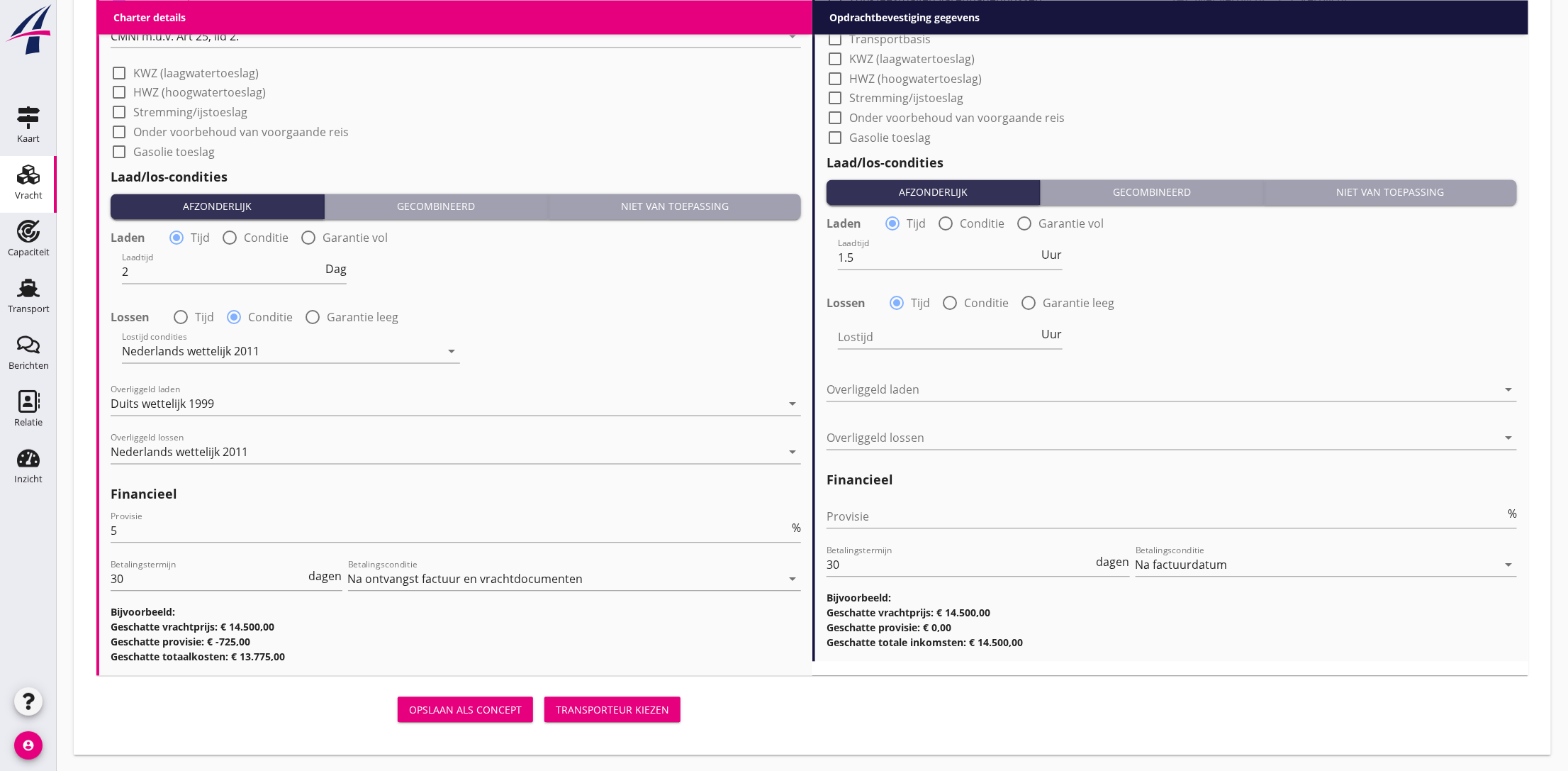
click at [682, 267] on div "Laadtijd 2 Dag" at bounding box center [455, 273] width 693 height 51
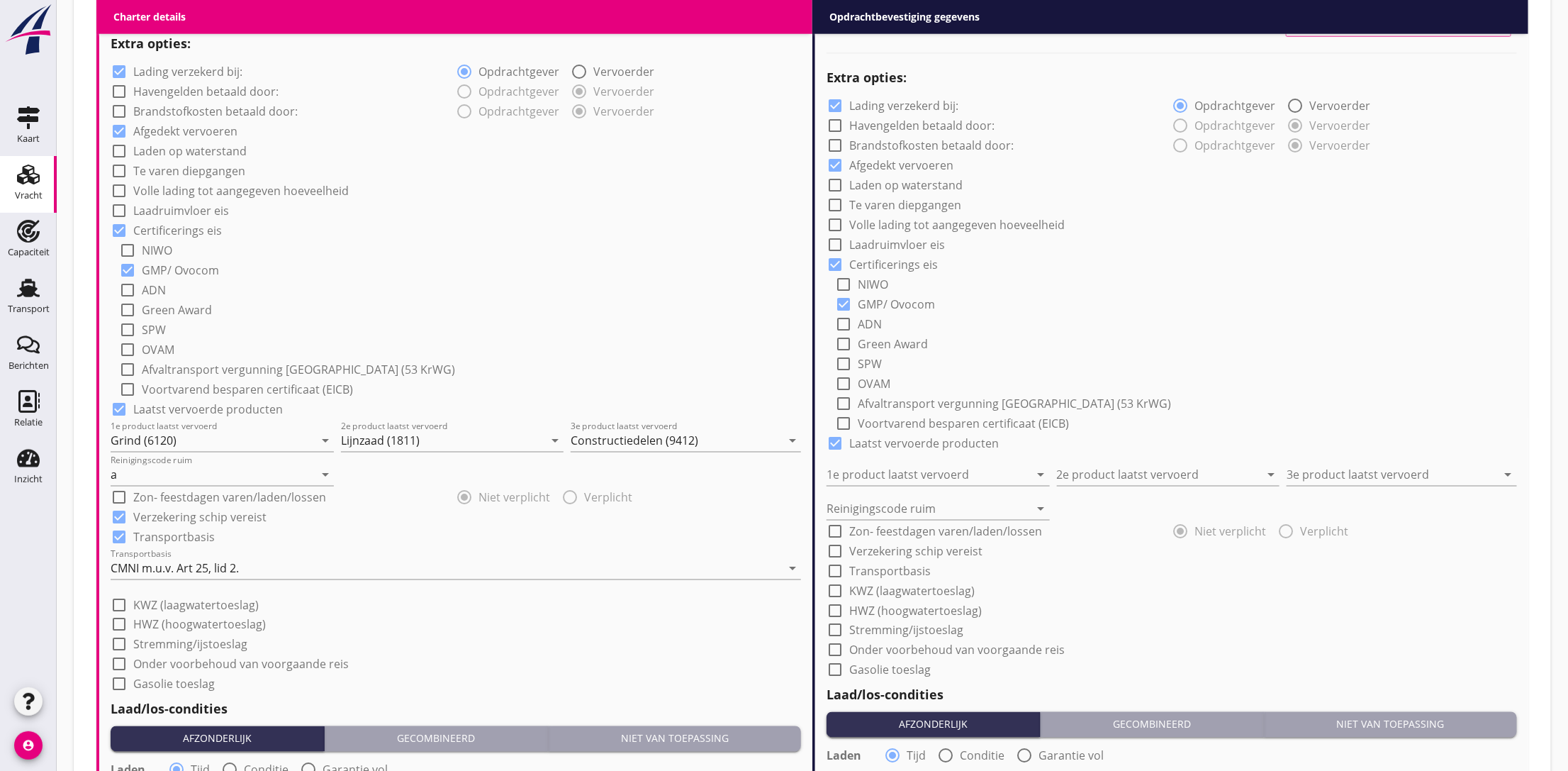
scroll to position [631, 0]
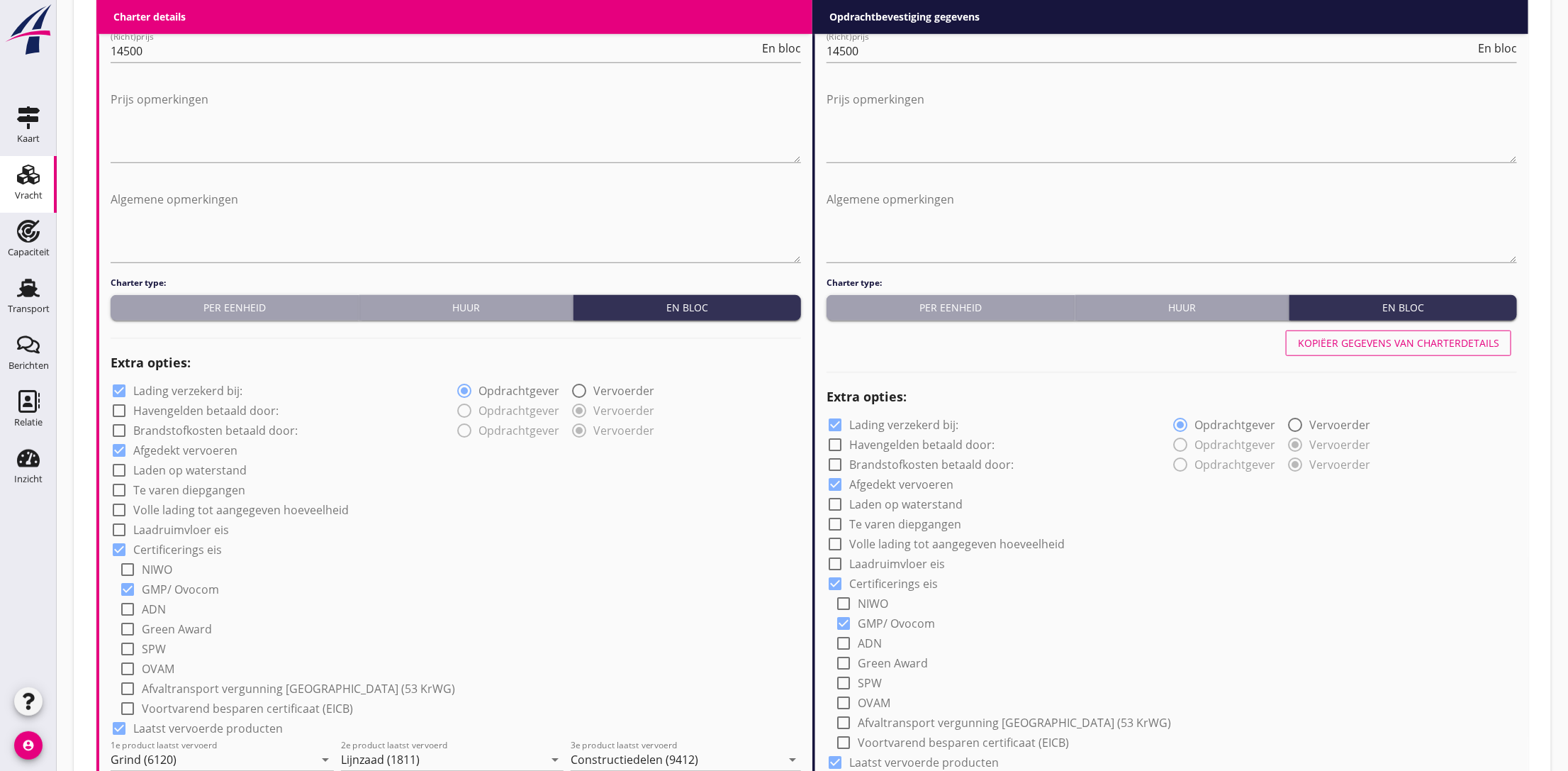
click at [1327, 332] on button "Kopiëer gegevens van charterdetails" at bounding box center [1398, 343] width 226 height 25
type input "Grind (6120)"
type input "Lijnzaad (1811)"
type input "Constructiedelen (9412)"
type input "a"
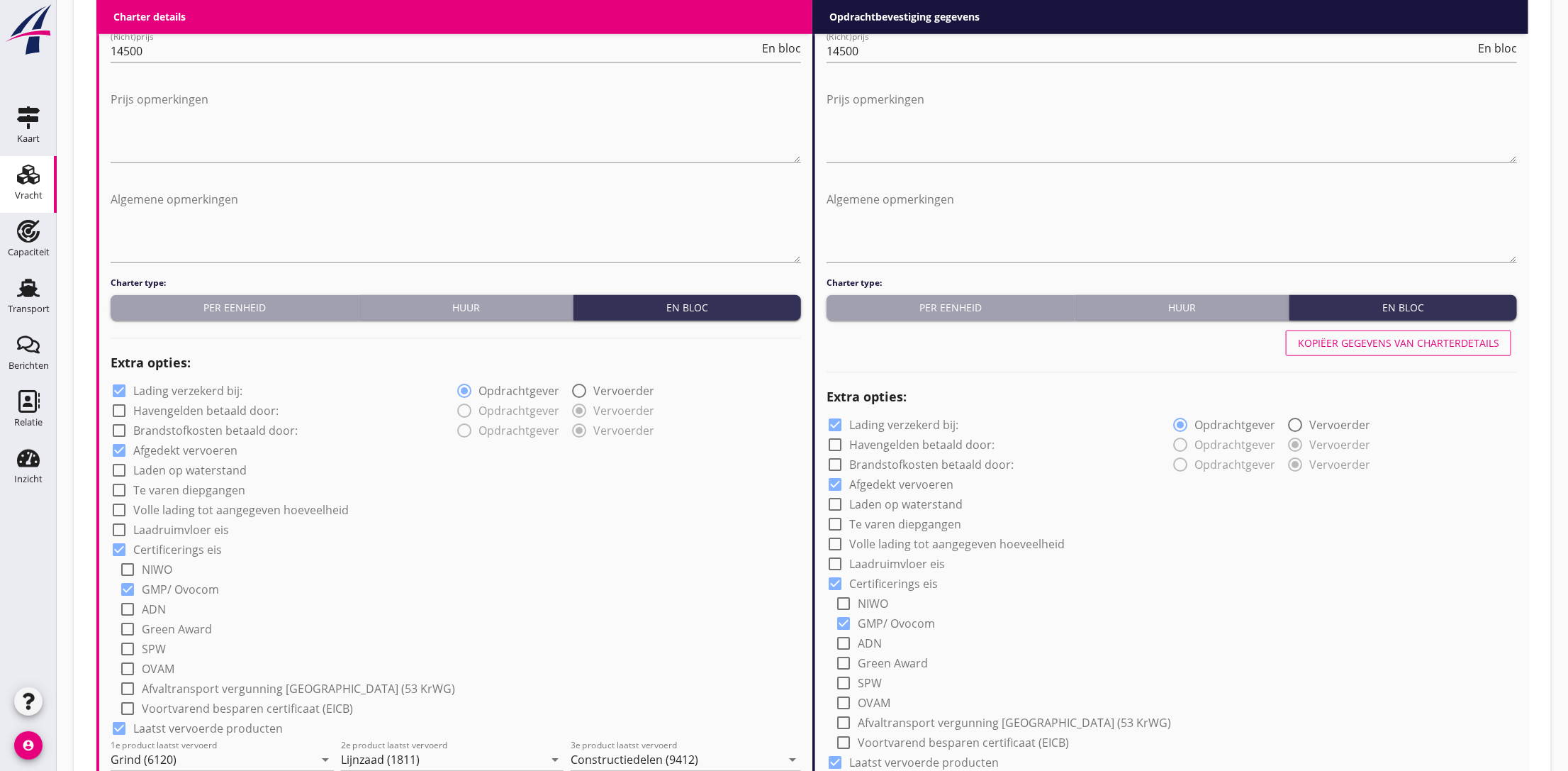
checkbox input "true"
type input "2"
radio input "false"
radio input "true"
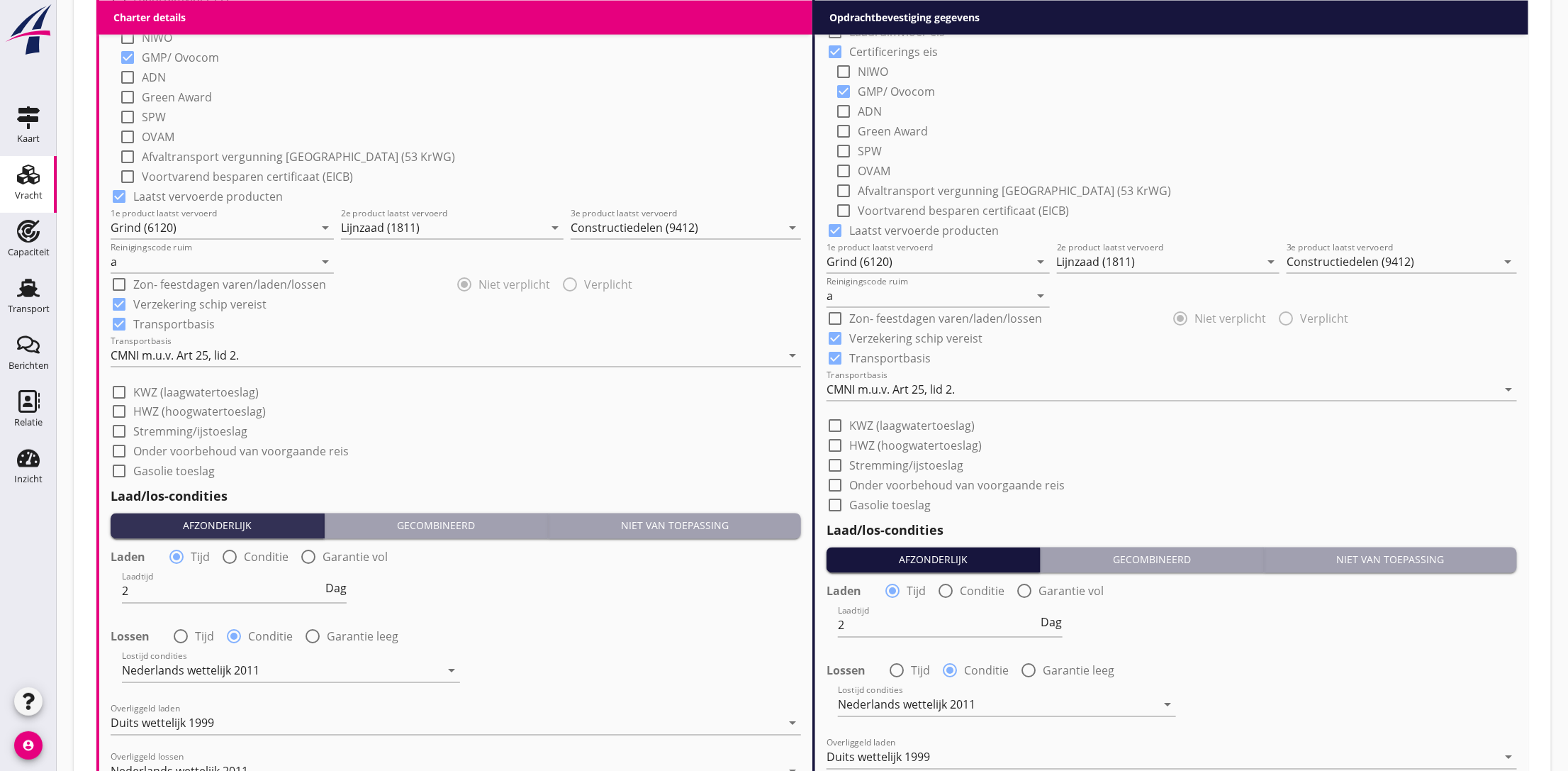
scroll to position [1268, 0]
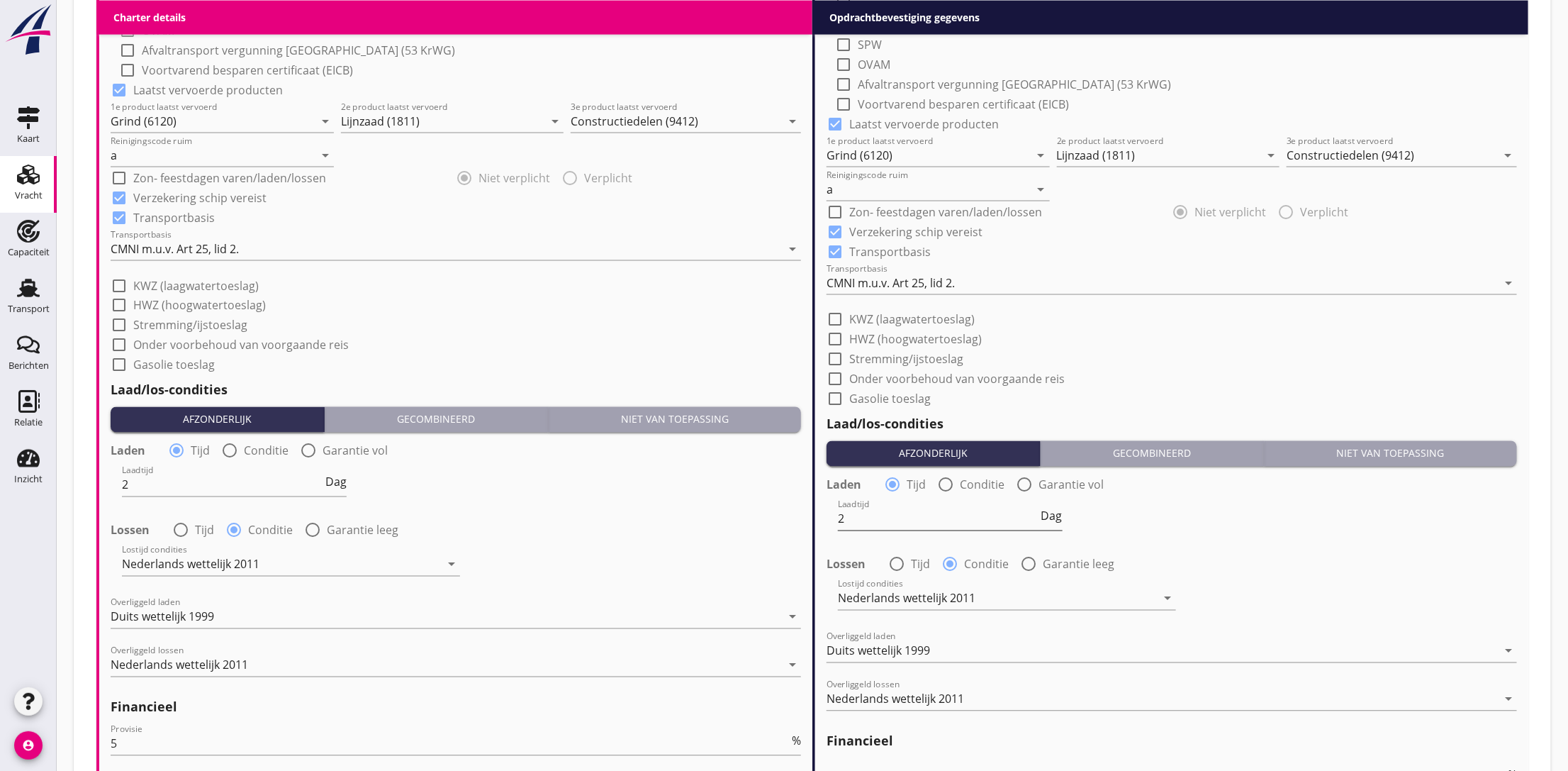
click at [857, 518] on input "2" at bounding box center [938, 518] width 200 height 23
type input "1.5"
click at [765, 522] on div "Lossen radio_button_unchecked Tijd radio_button_checked Conditie radio_button_u…" at bounding box center [455, 529] width 690 height 20
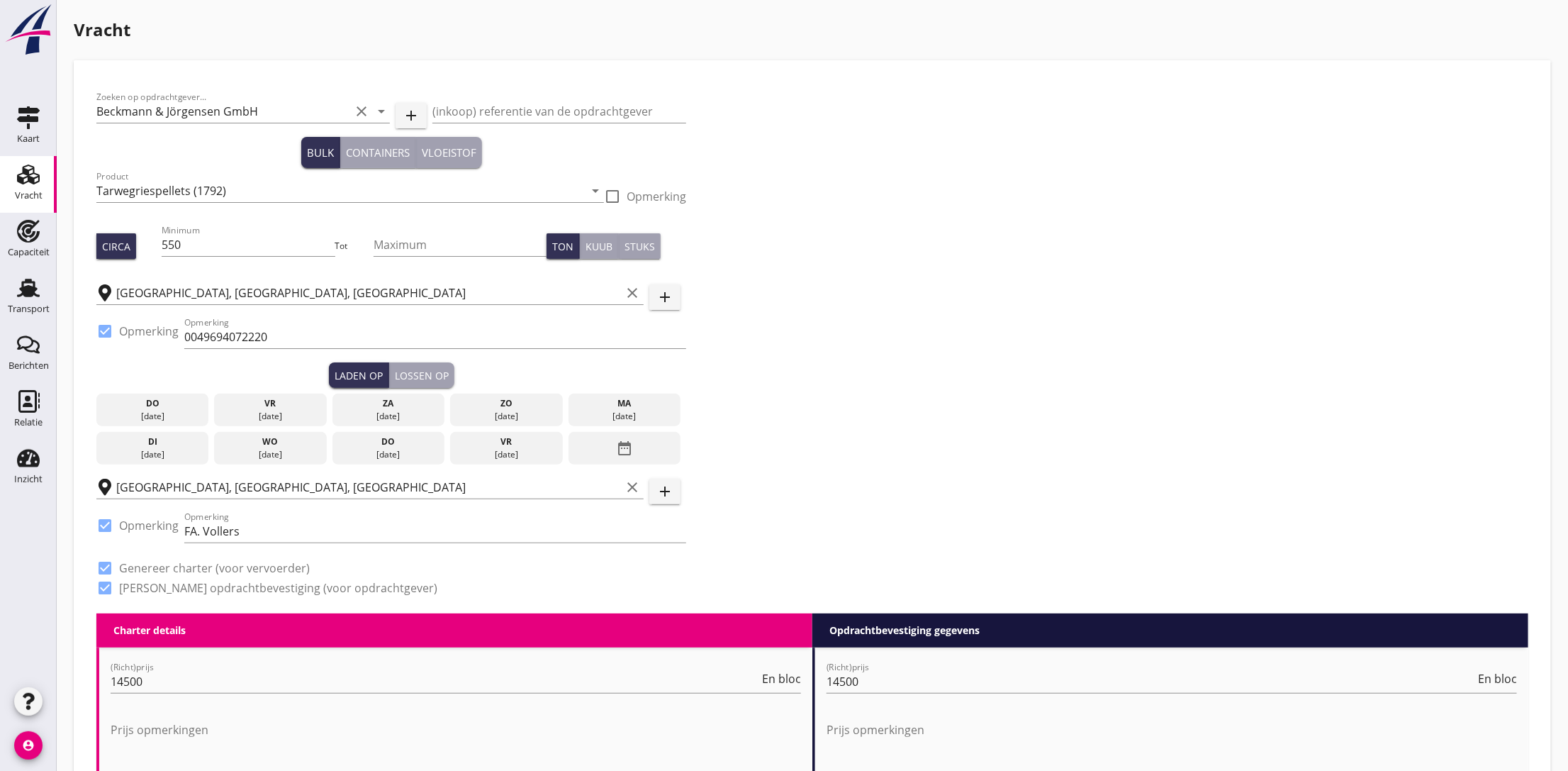
scroll to position [107, 0]
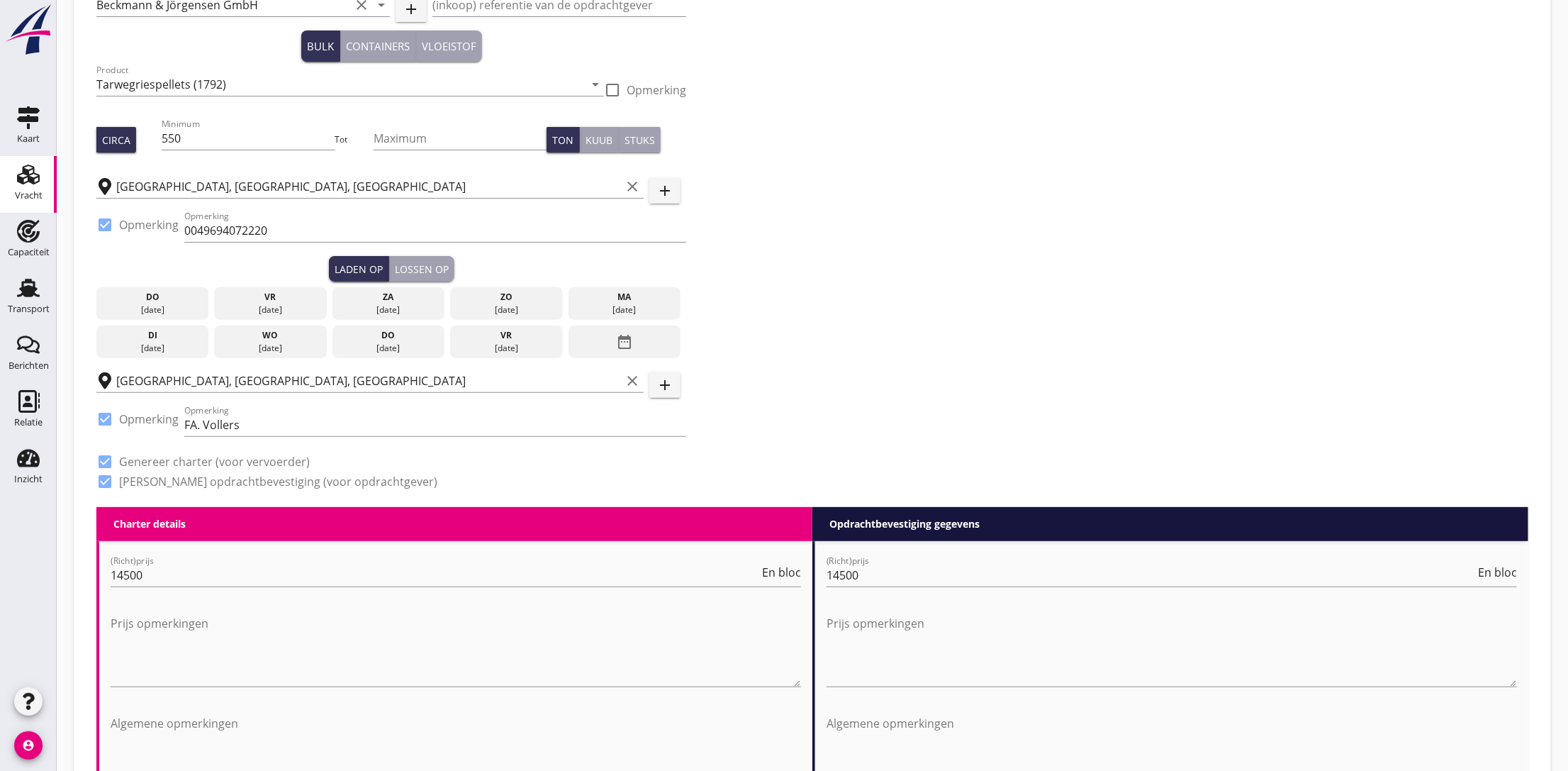
click at [411, 342] on div "[DATE]" at bounding box center [389, 348] width 106 height 13
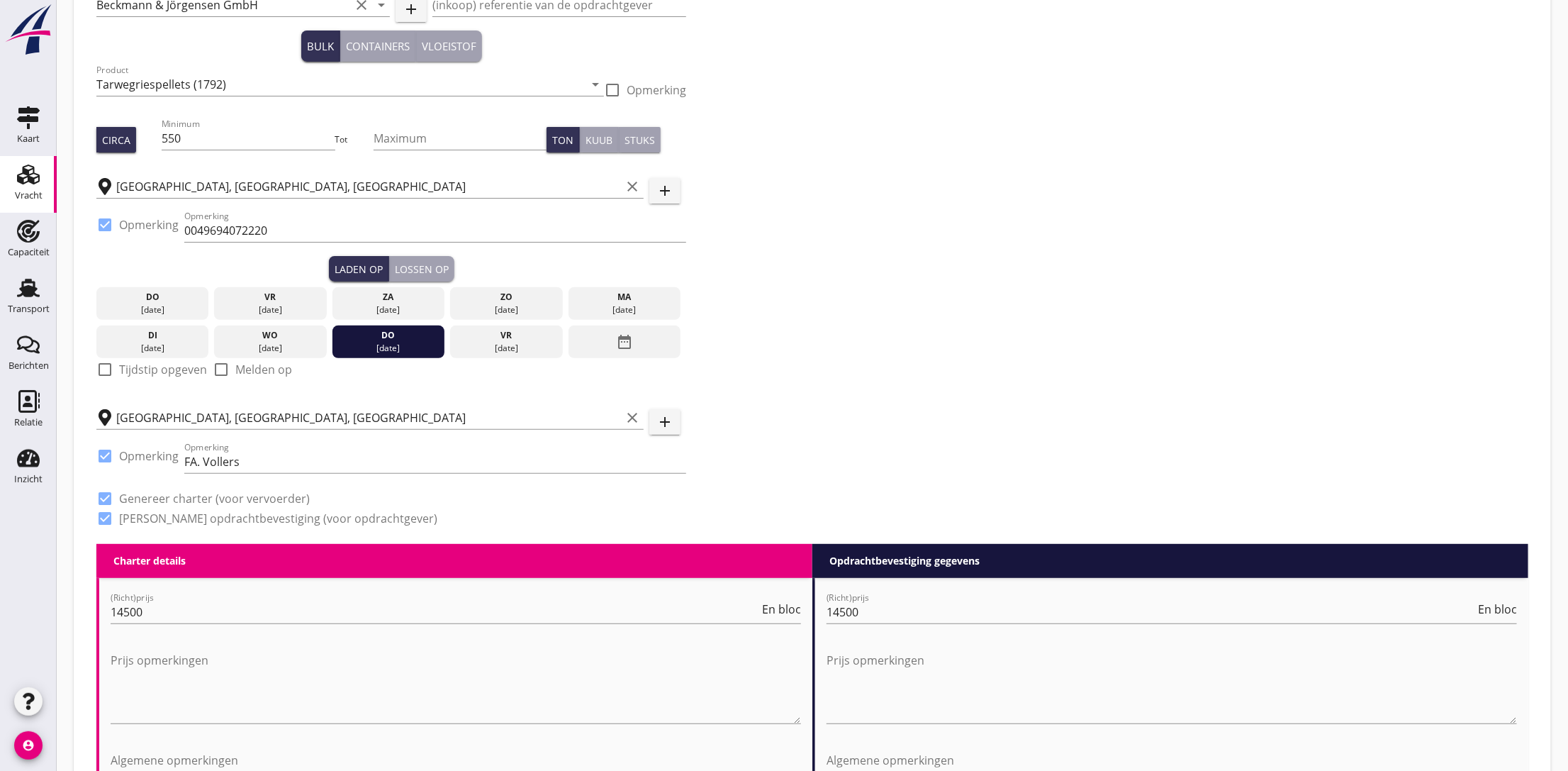
click at [164, 368] on label "Tijdstip opgeven" at bounding box center [162, 369] width 88 height 14
checkbox input "true"
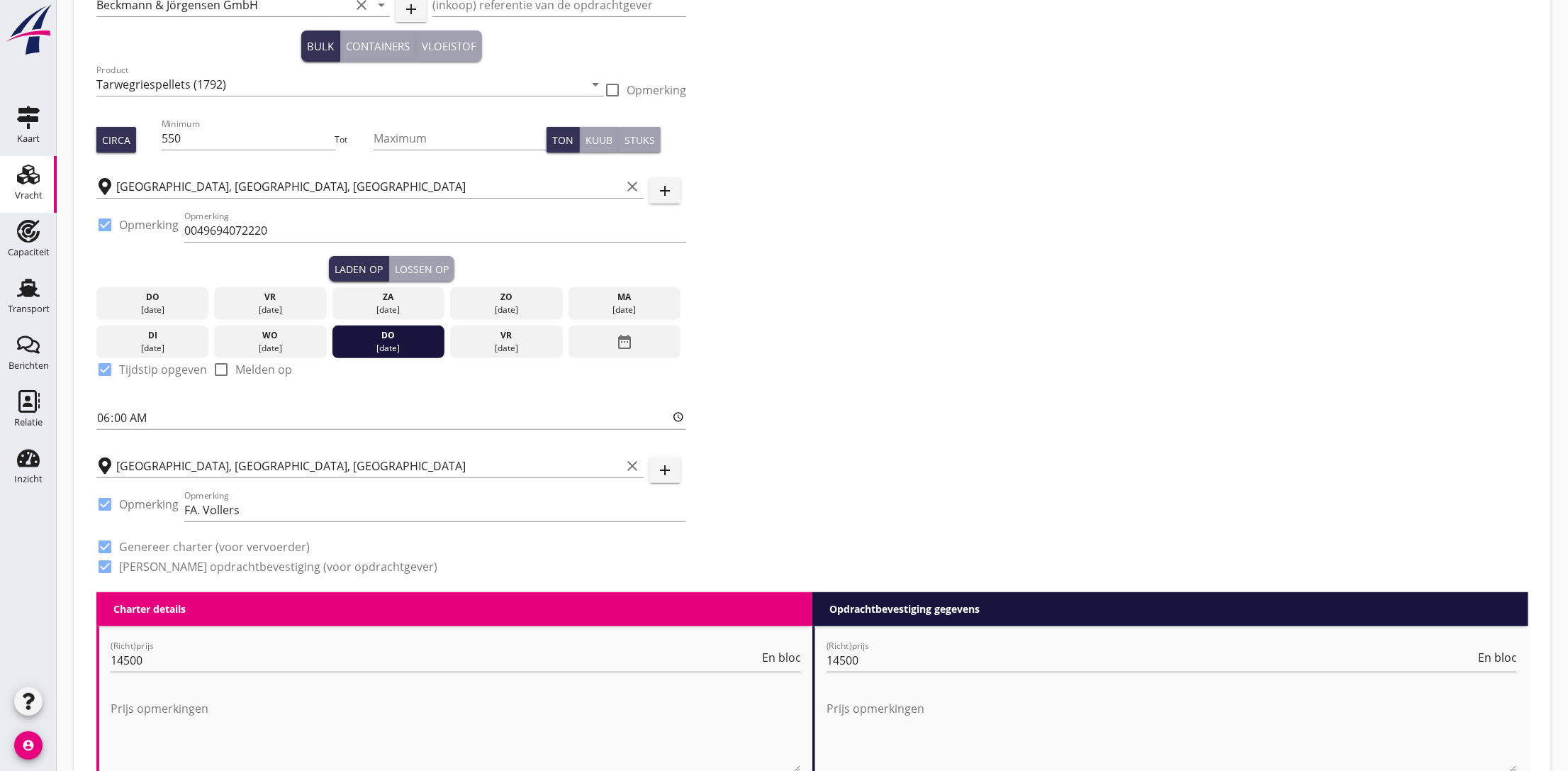
click at [415, 267] on div "Lossen op" at bounding box center [421, 269] width 54 height 15
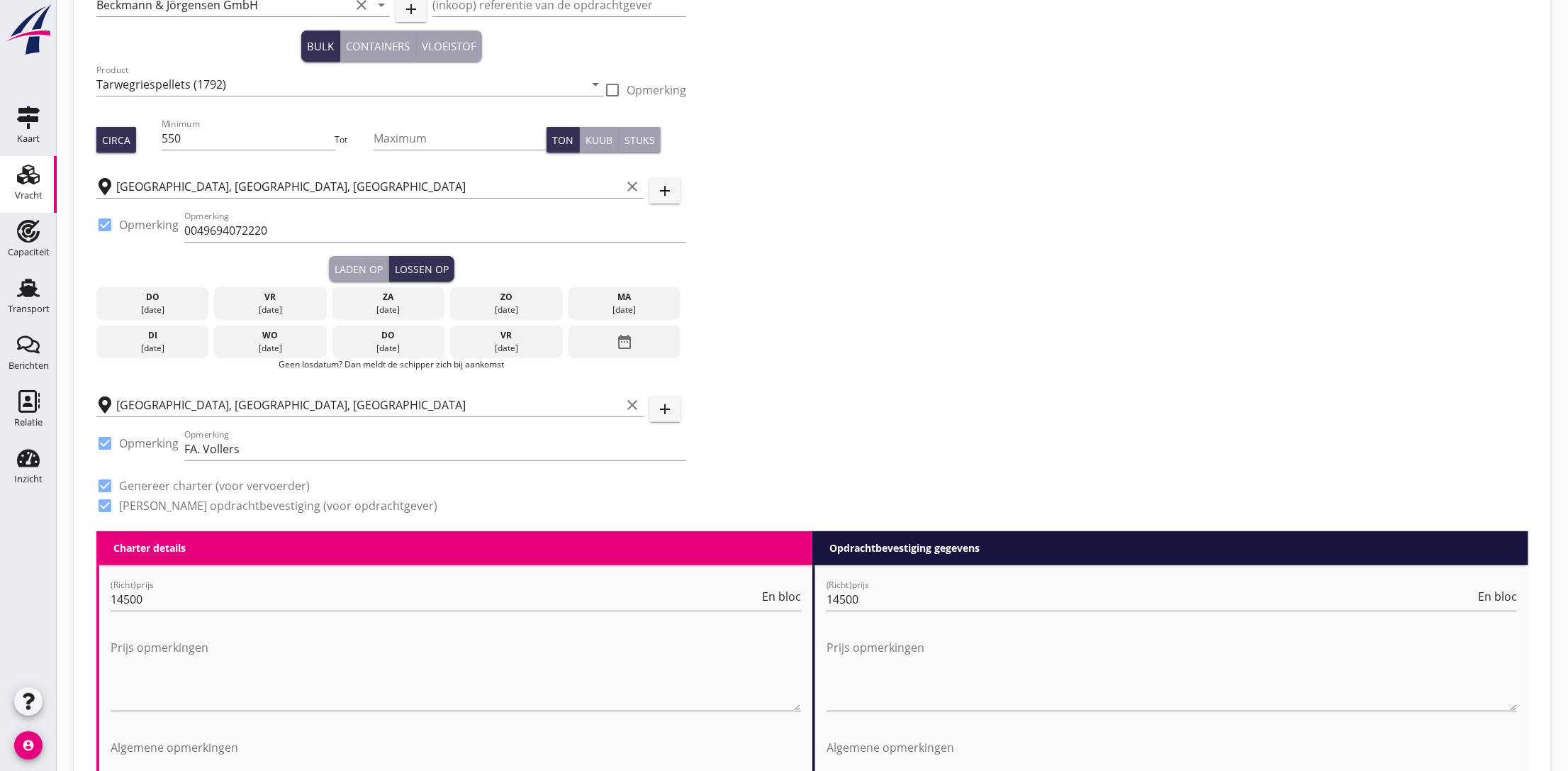
click at [609, 345] on div "date_range" at bounding box center [625, 341] width 112 height 32
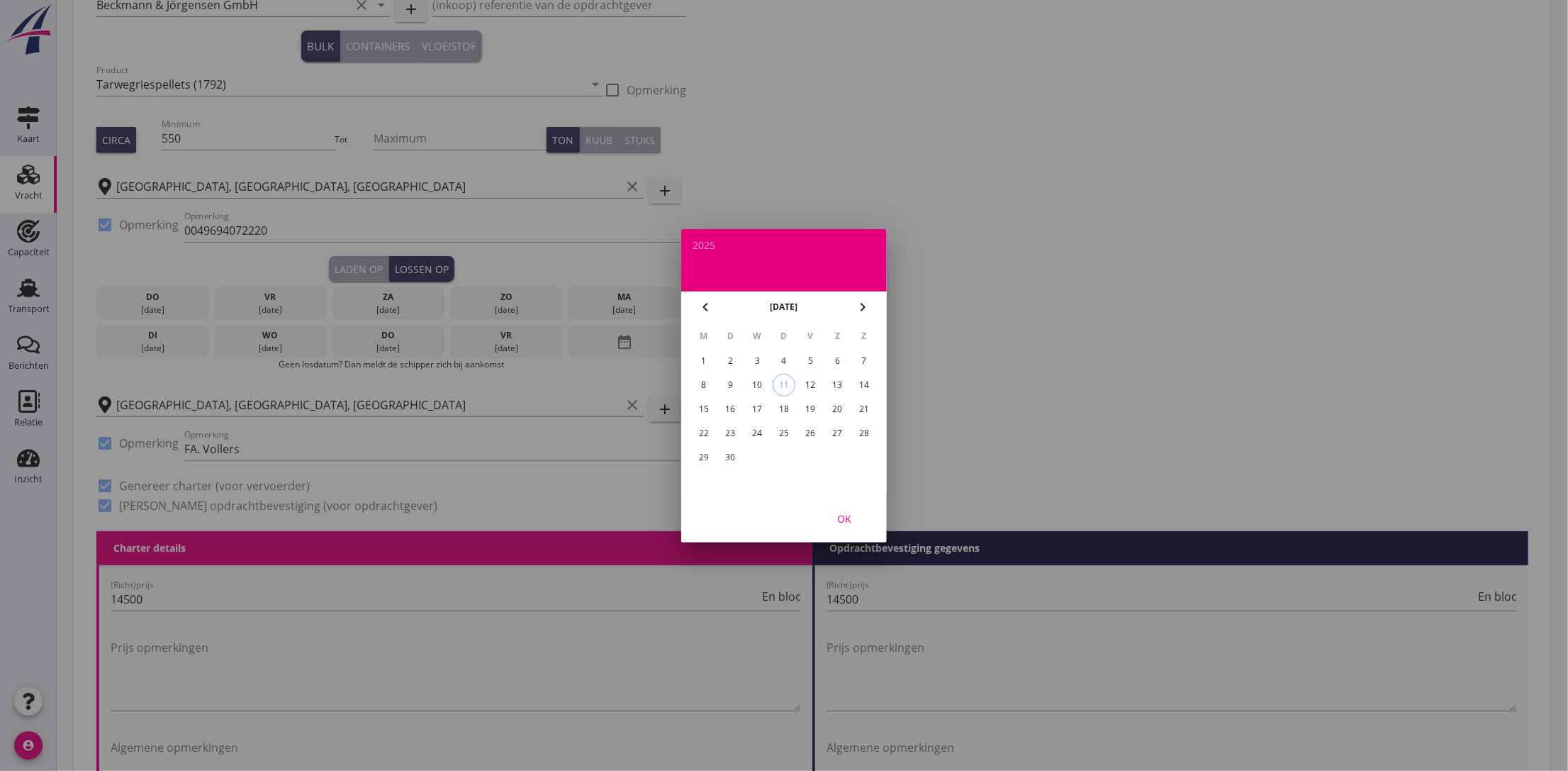
click at [730, 435] on div "23" at bounding box center [730, 433] width 23 height 23
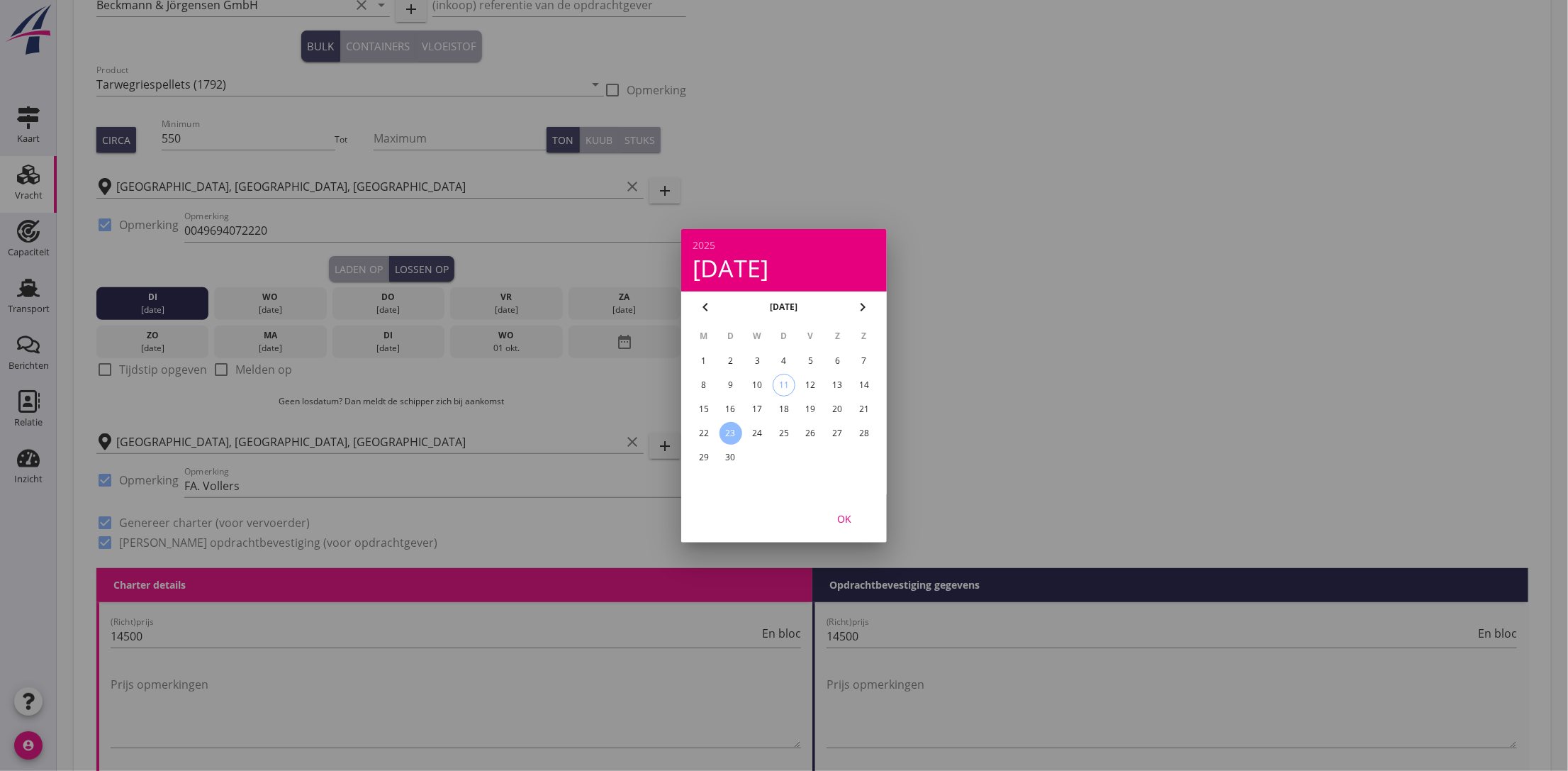
click at [835, 515] on div "OK" at bounding box center [844, 518] width 39 height 15
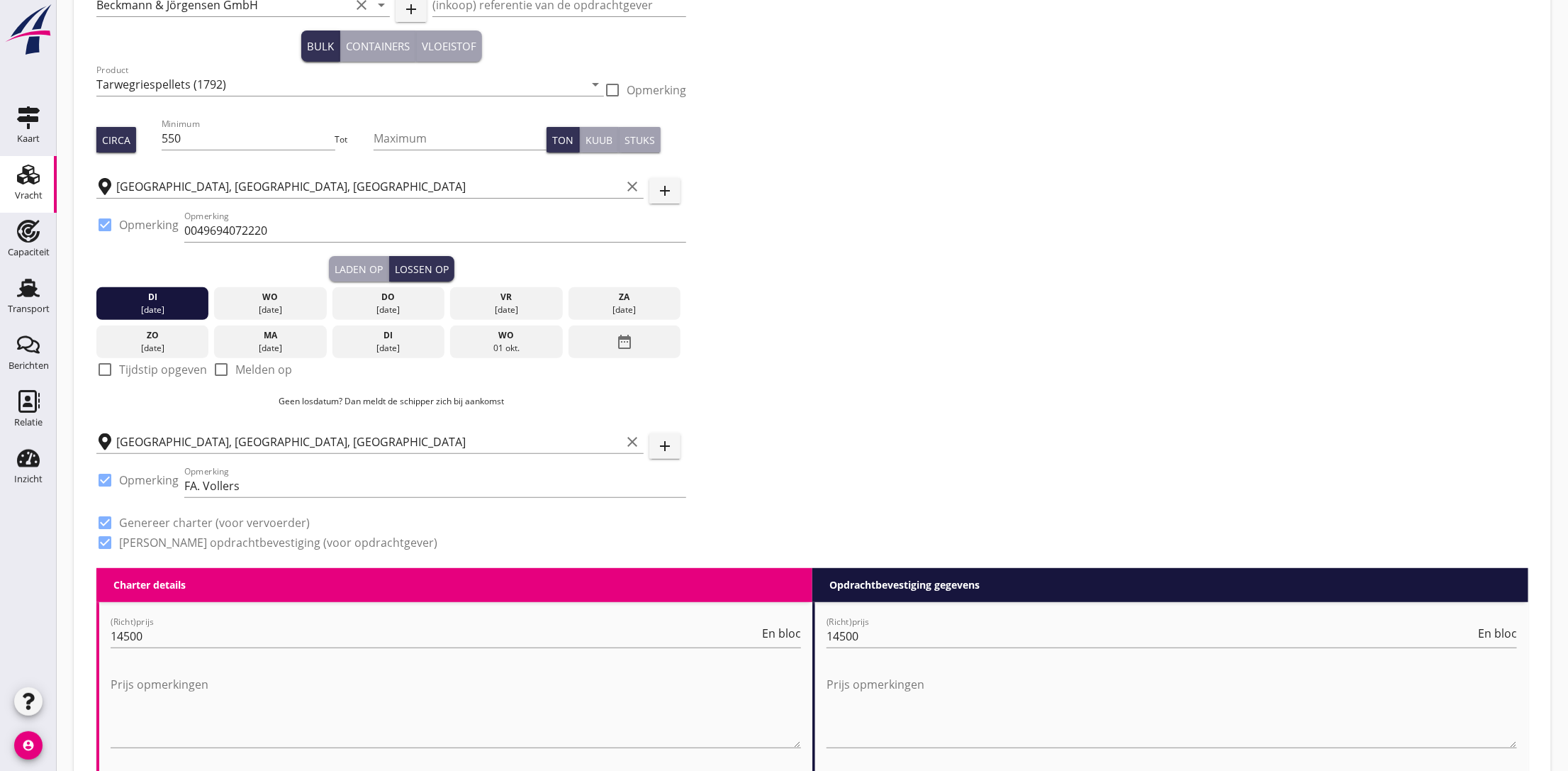
click at [145, 370] on label "Tijdstip opgeven" at bounding box center [162, 369] width 88 height 14
checkbox input "true"
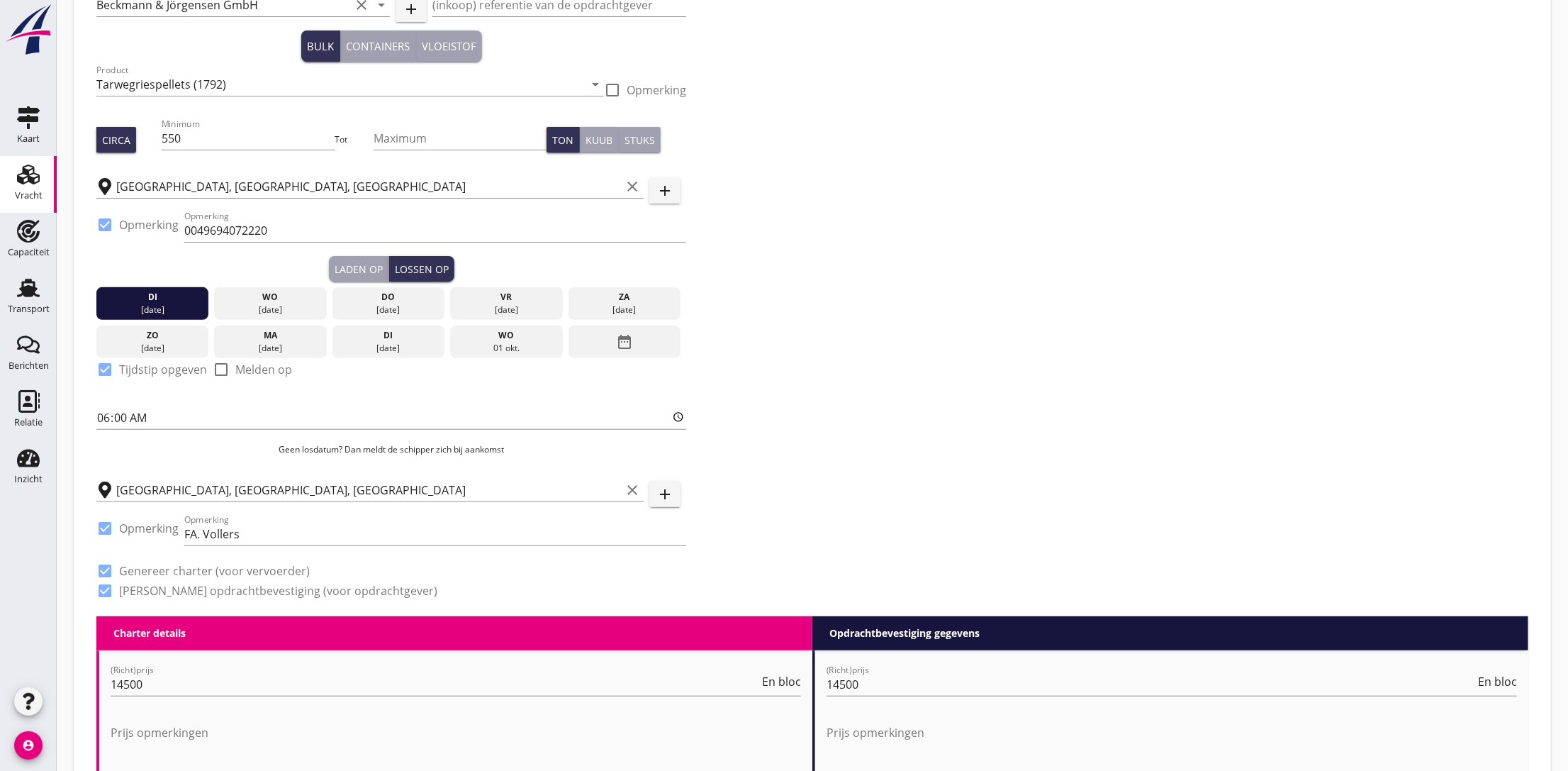
click at [991, 335] on div "Zoeken op opdrachtgever... [PERSON_NAME] & Jörgensen GmbH clear arrow_drop_down…" at bounding box center [812, 296] width 1443 height 639
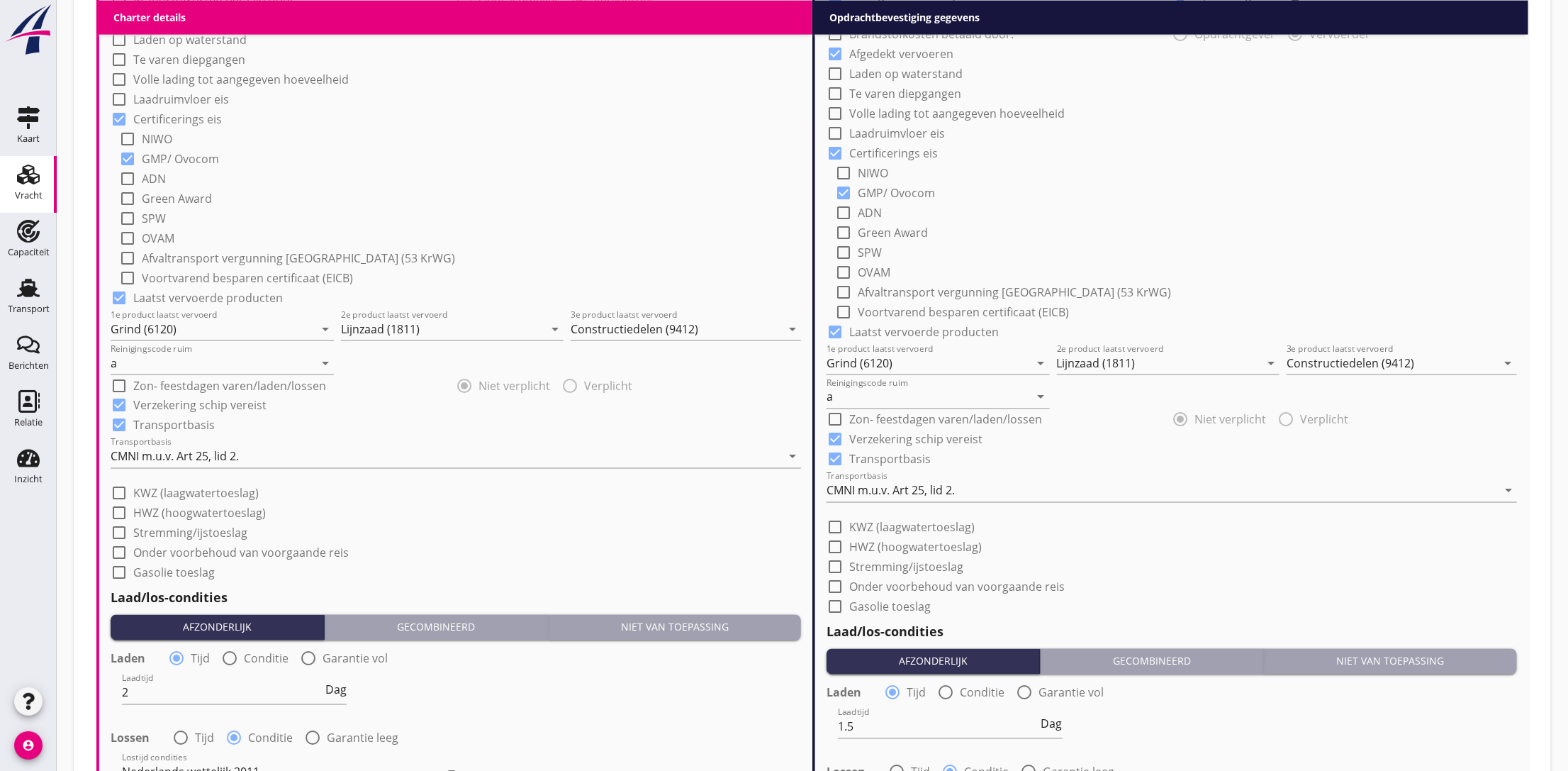
scroll to position [1625, 0]
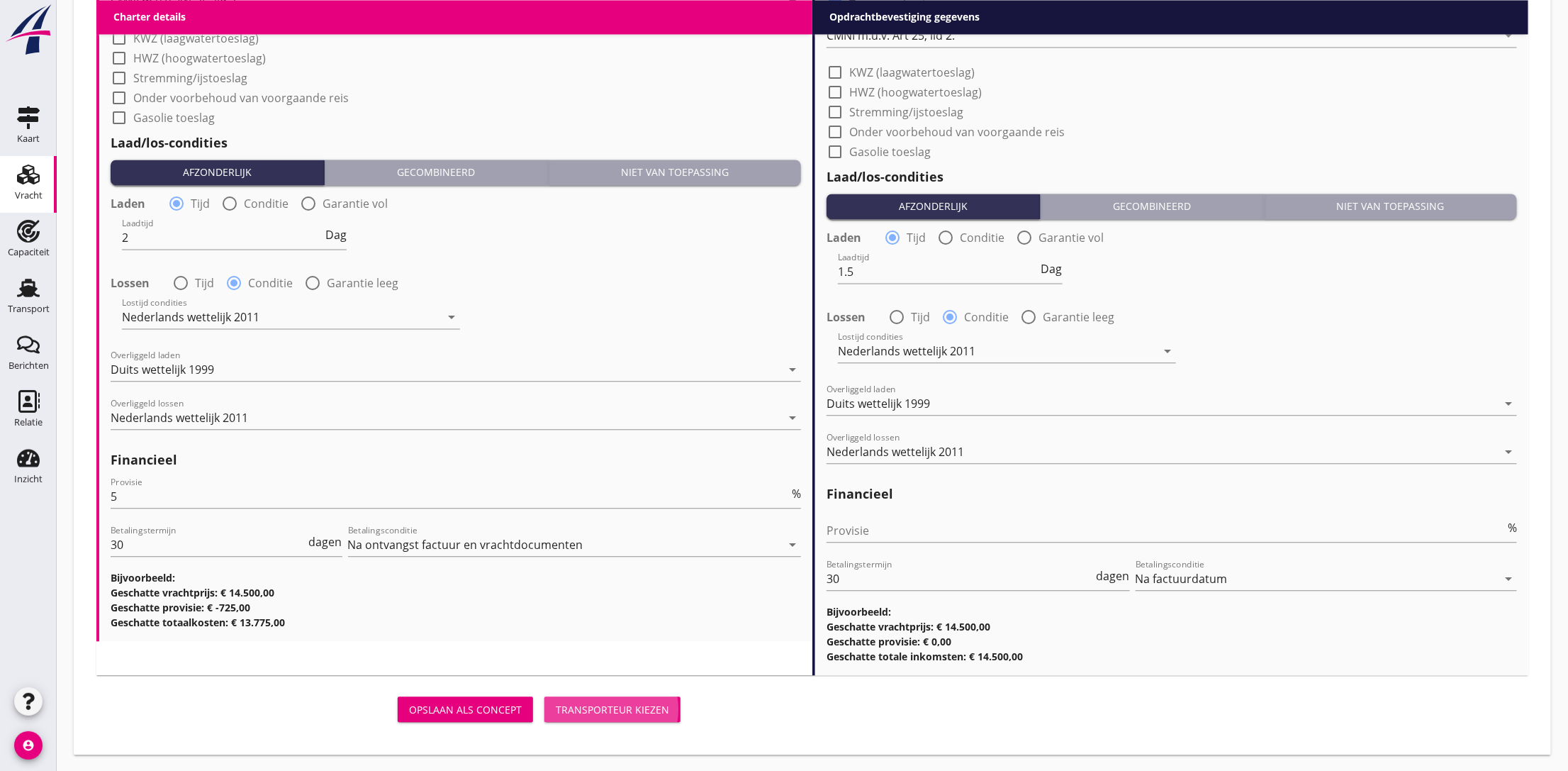
click at [618, 705] on div "Transporteur kiezen" at bounding box center [612, 709] width 114 height 15
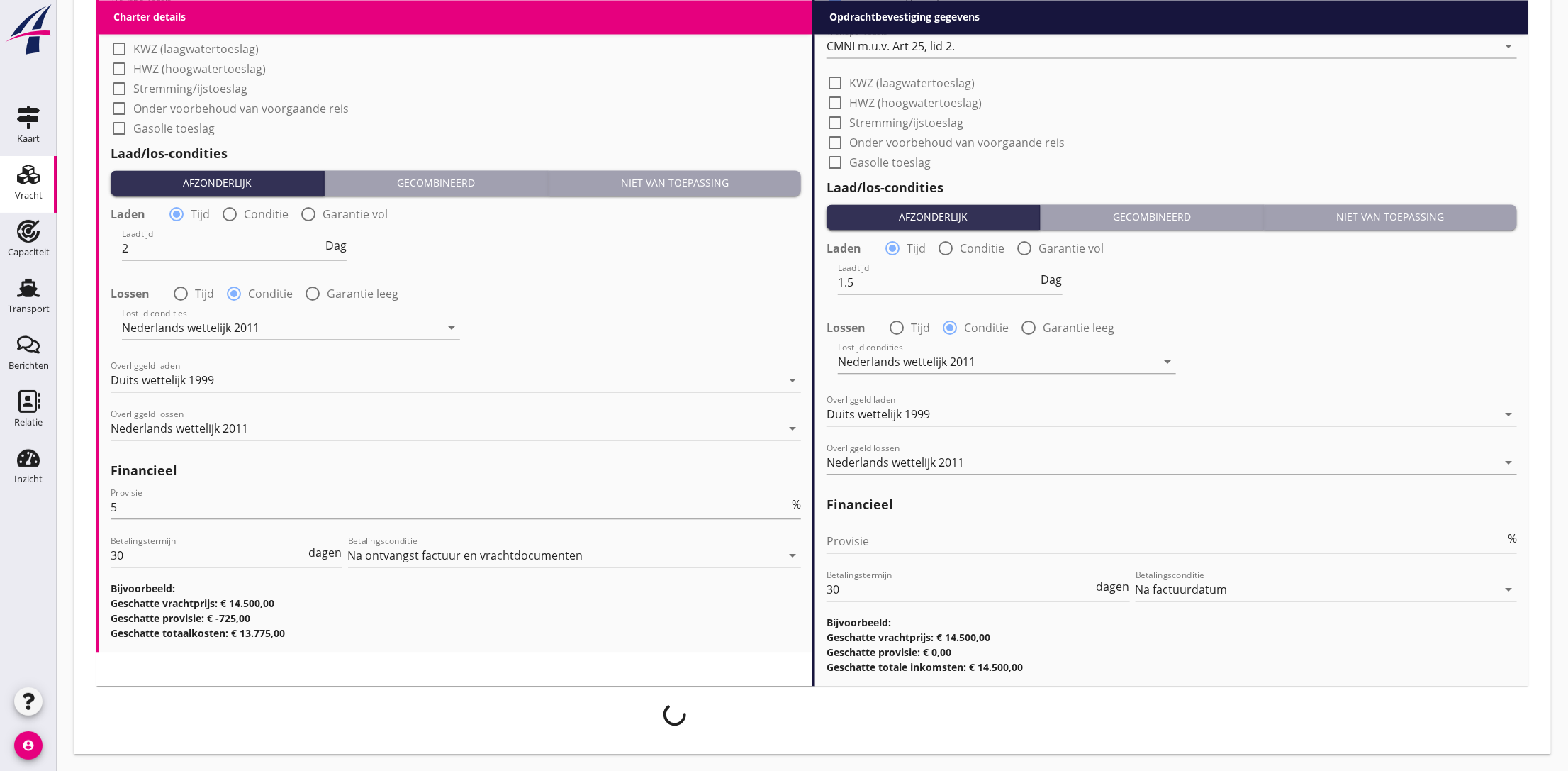
scroll to position [1613, 0]
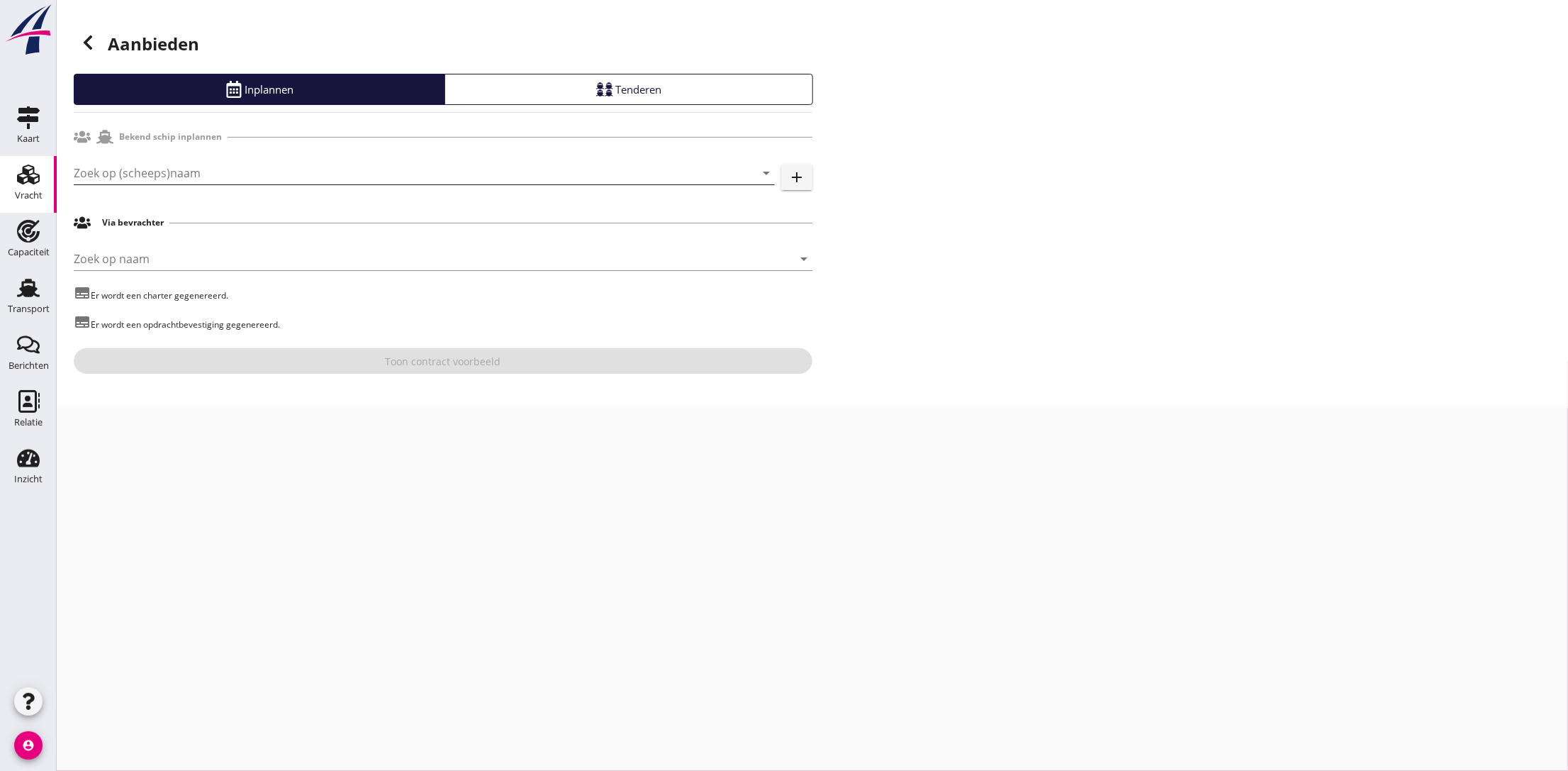
click at [234, 178] on input "Zoek op (scheeps)naam" at bounding box center [404, 173] width 661 height 23
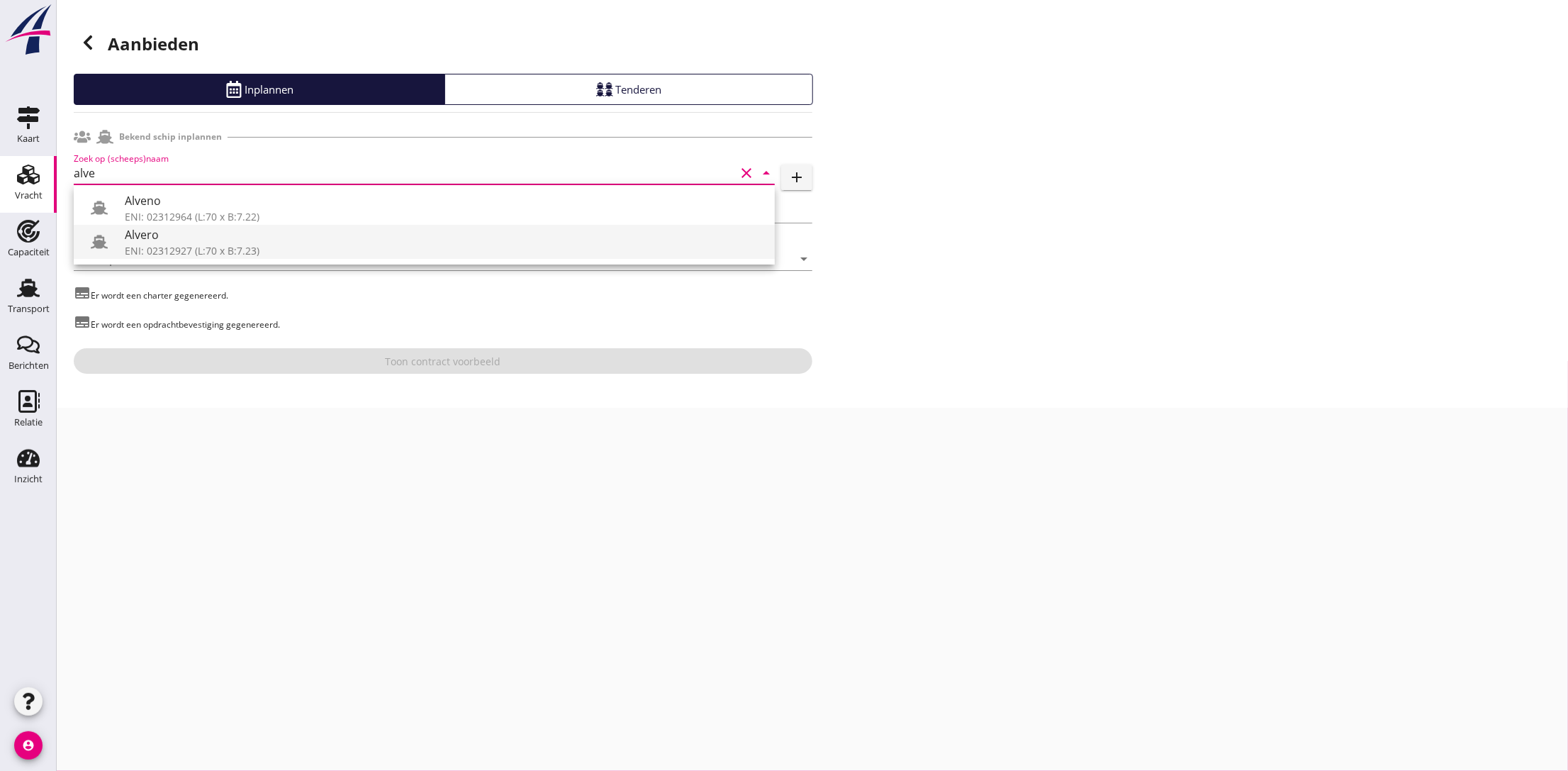
click at [181, 241] on div "Alvero" at bounding box center [444, 235] width 639 height 17
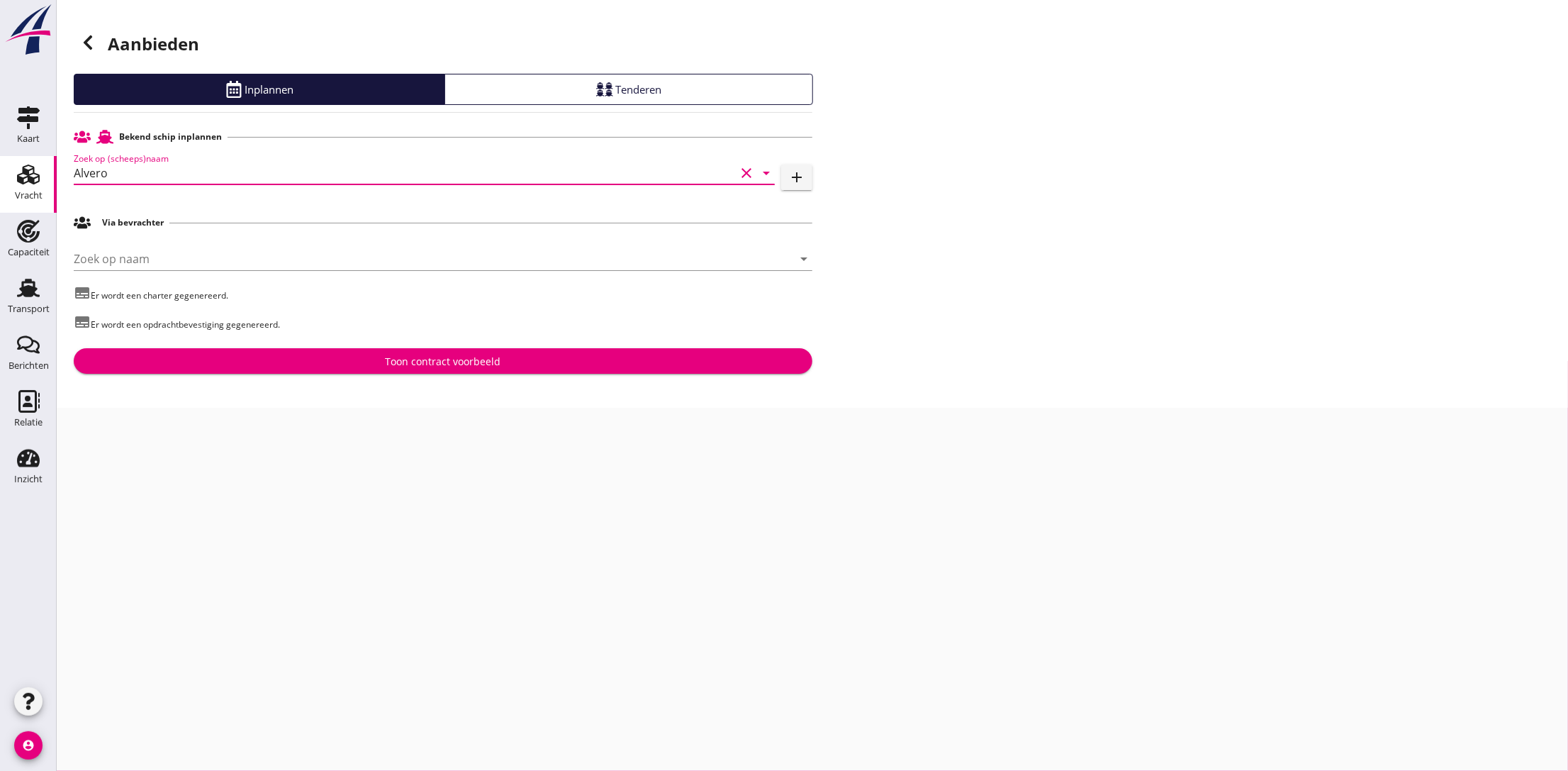
type input "Alvero"
click at [318, 362] on div "Toon contract voorbeeld" at bounding box center [443, 361] width 716 height 15
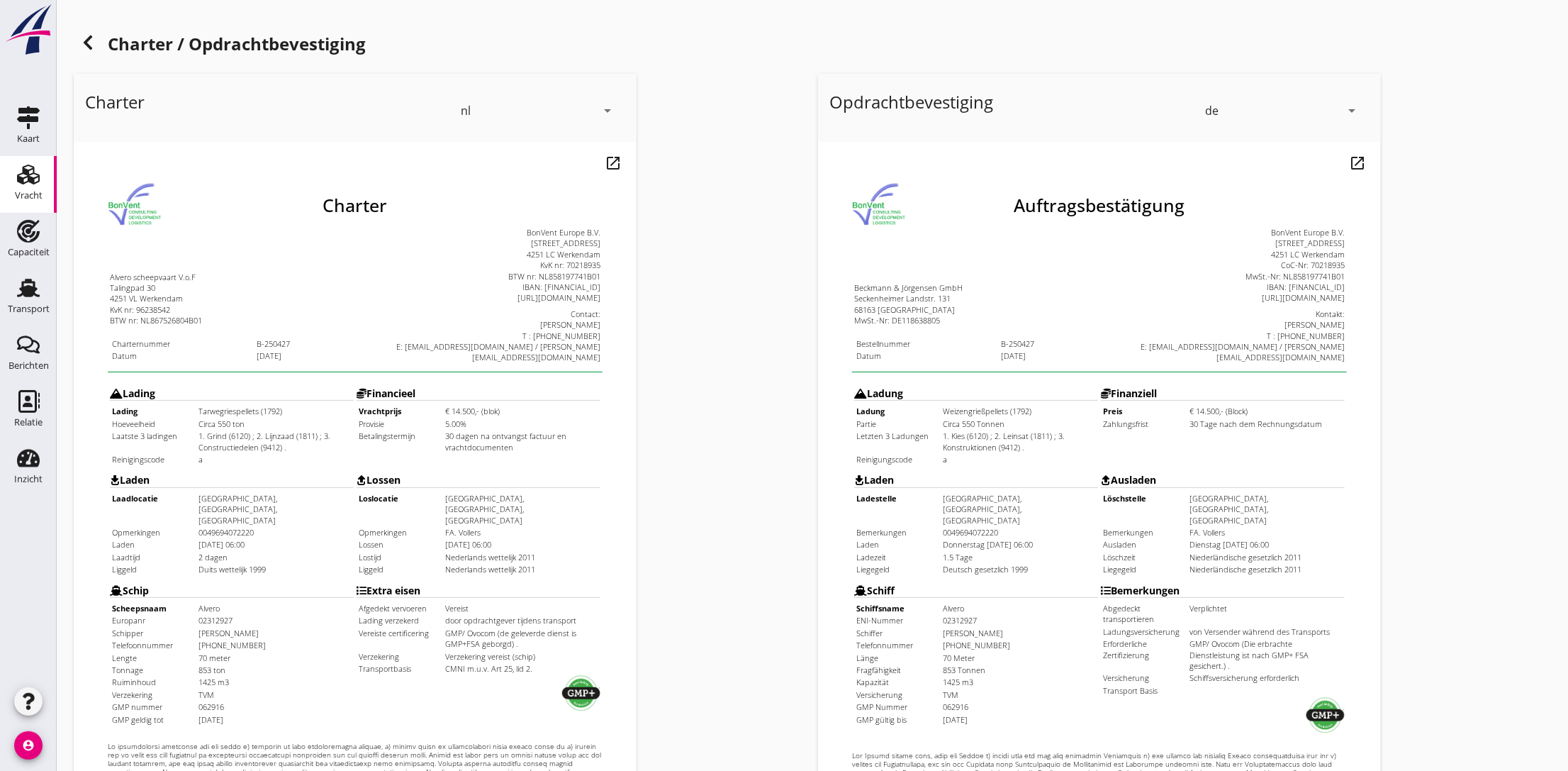
scroll to position [279, 0]
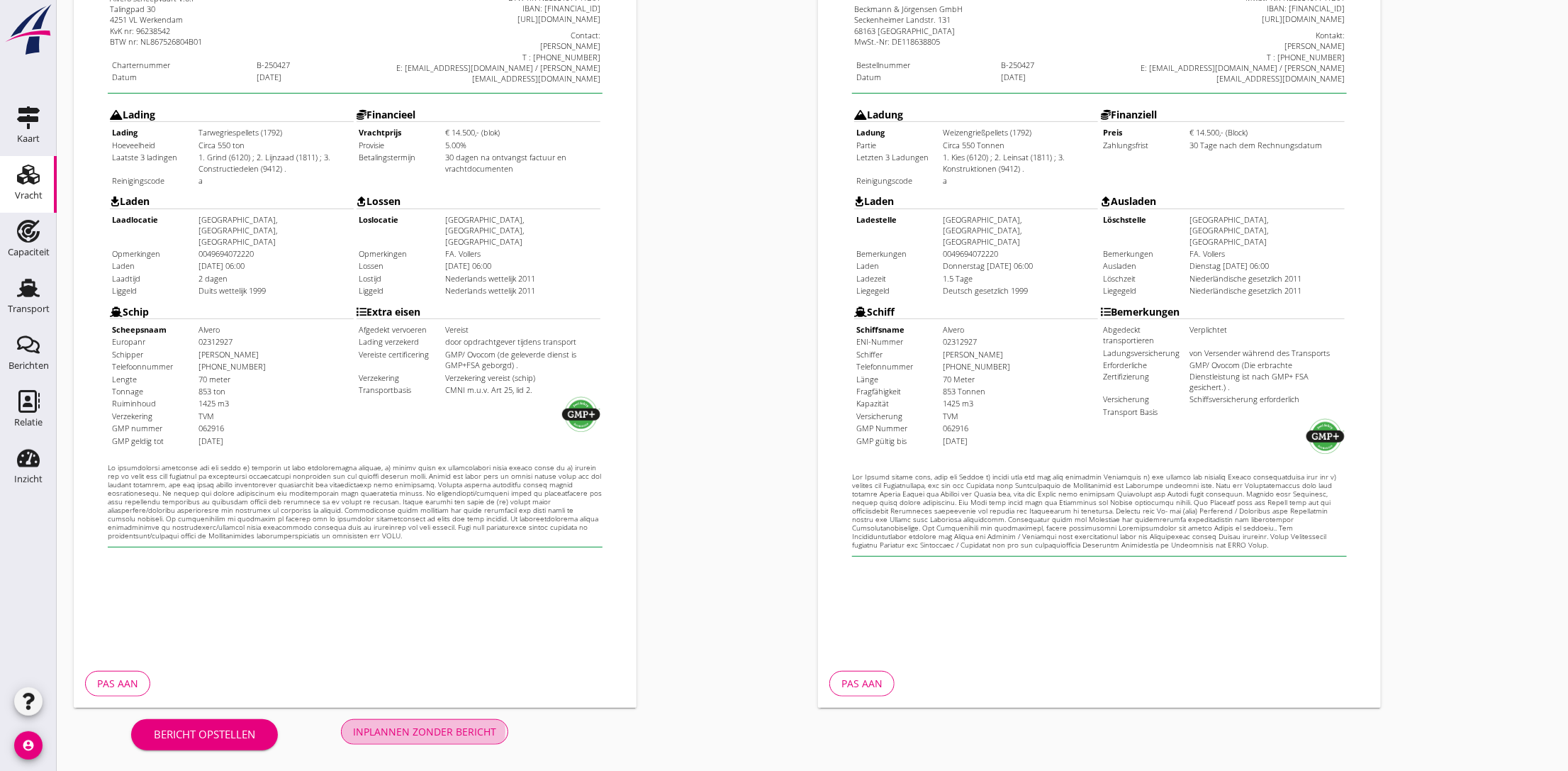
click at [434, 730] on div "Inplannen zonder bericht" at bounding box center [424, 731] width 144 height 15
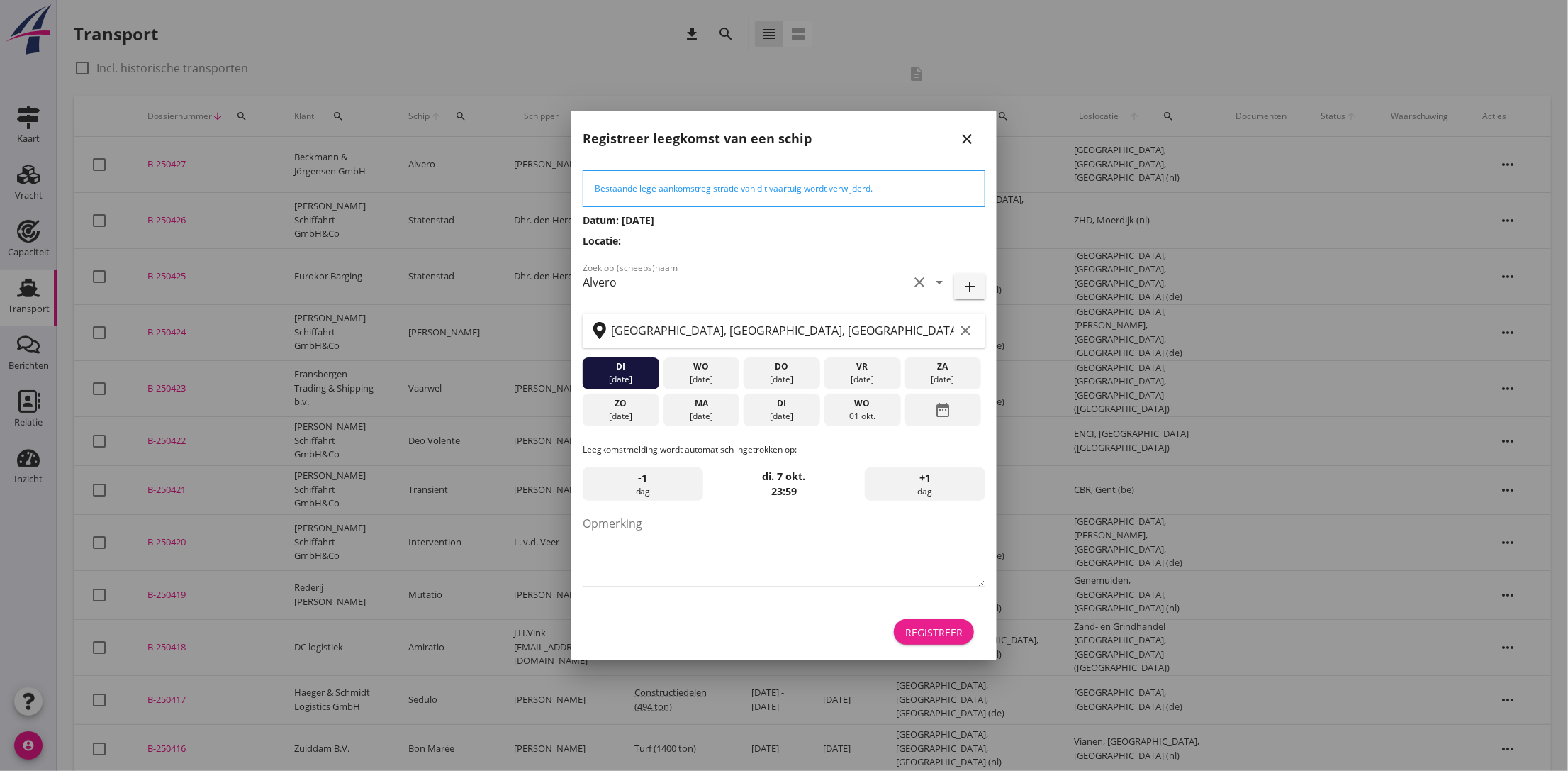
click at [944, 632] on div "Registreer" at bounding box center [933, 632] width 58 height 15
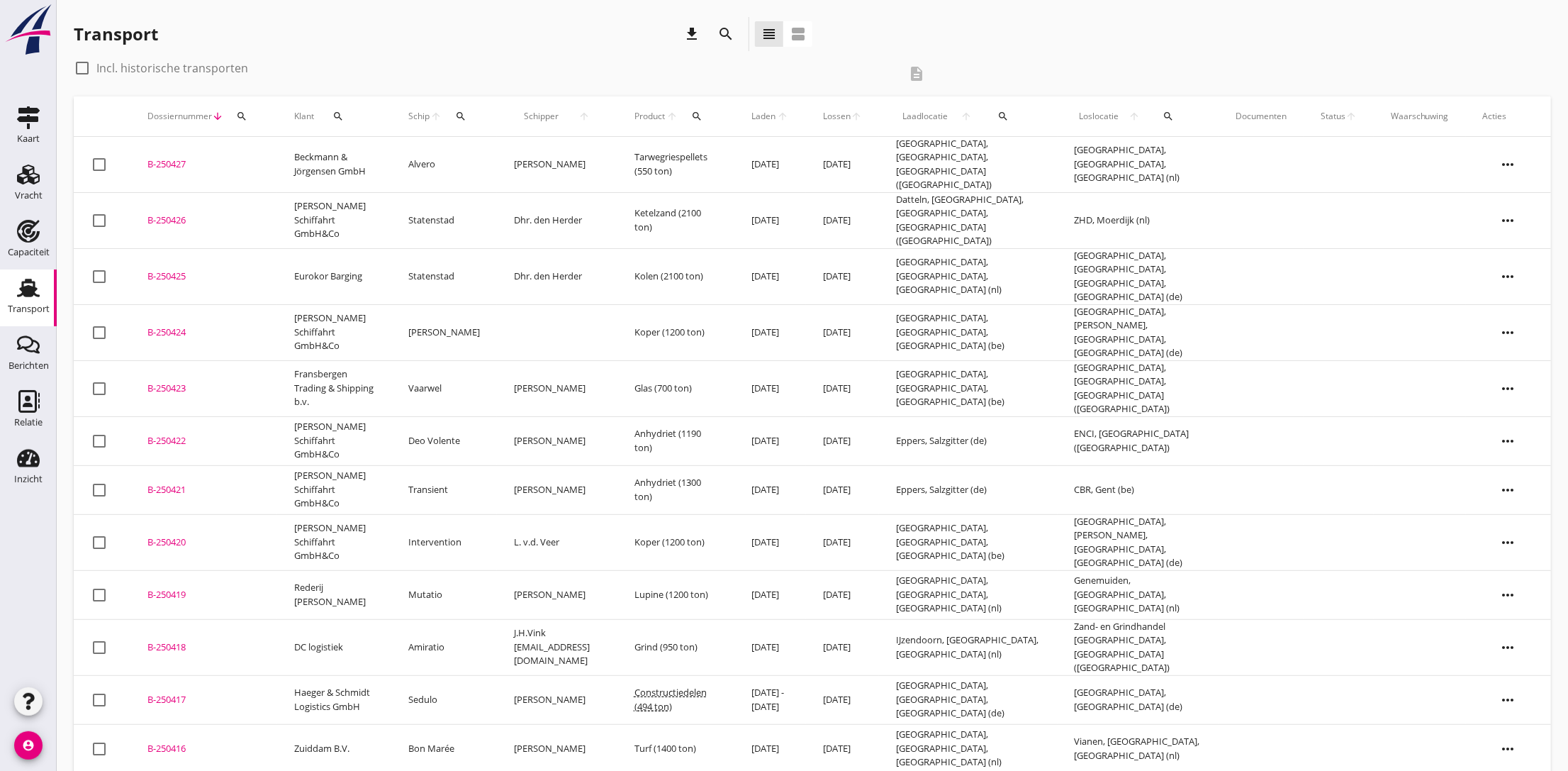
drag, startPoint x: 175, startPoint y: 157, endPoint x: 115, endPoint y: 149, distance: 60.5
click at [175, 157] on div "B-250427" at bounding box center [203, 164] width 113 height 14
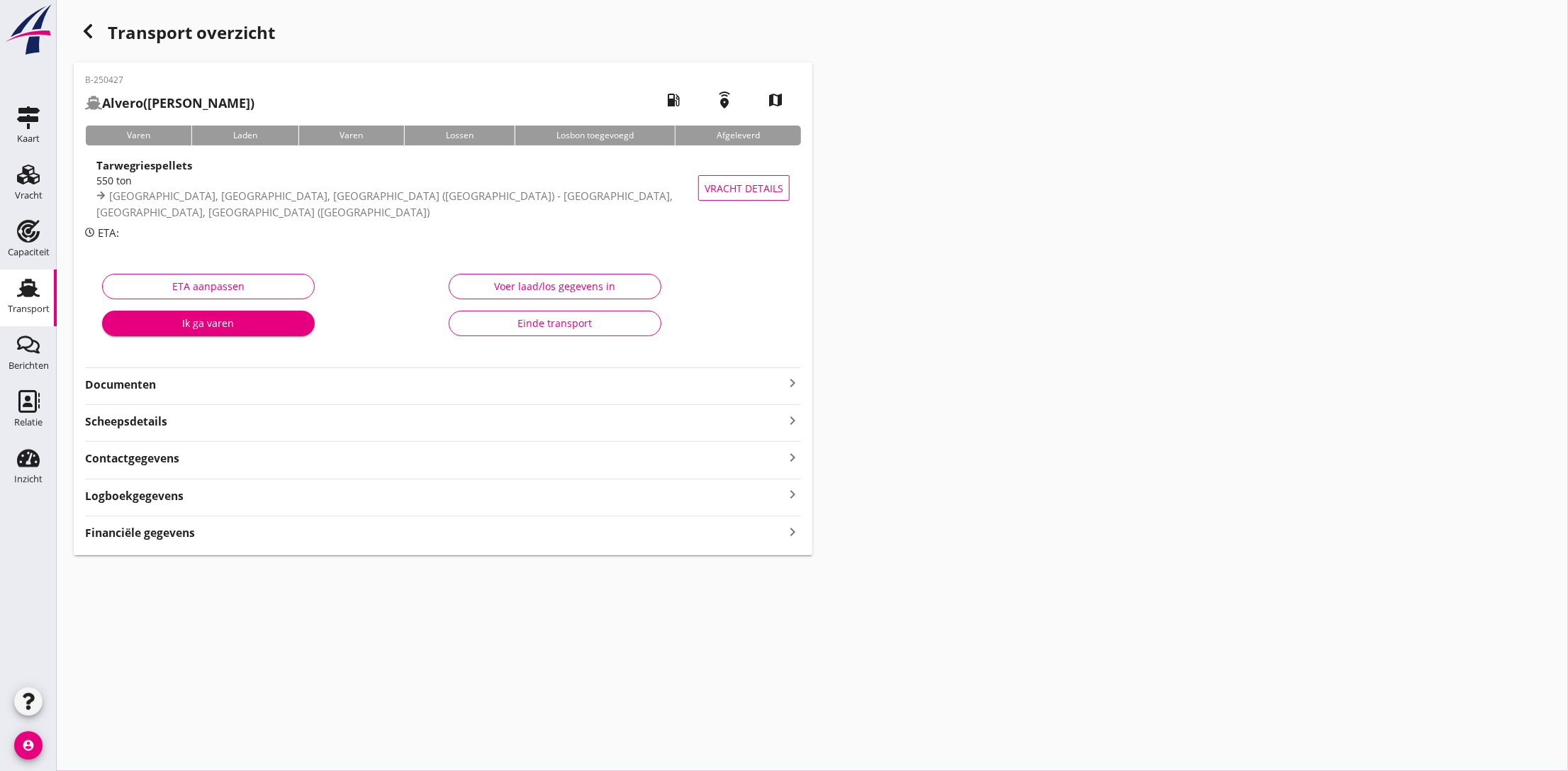
click at [288, 392] on strong "Documenten" at bounding box center [435, 384] width 699 height 17
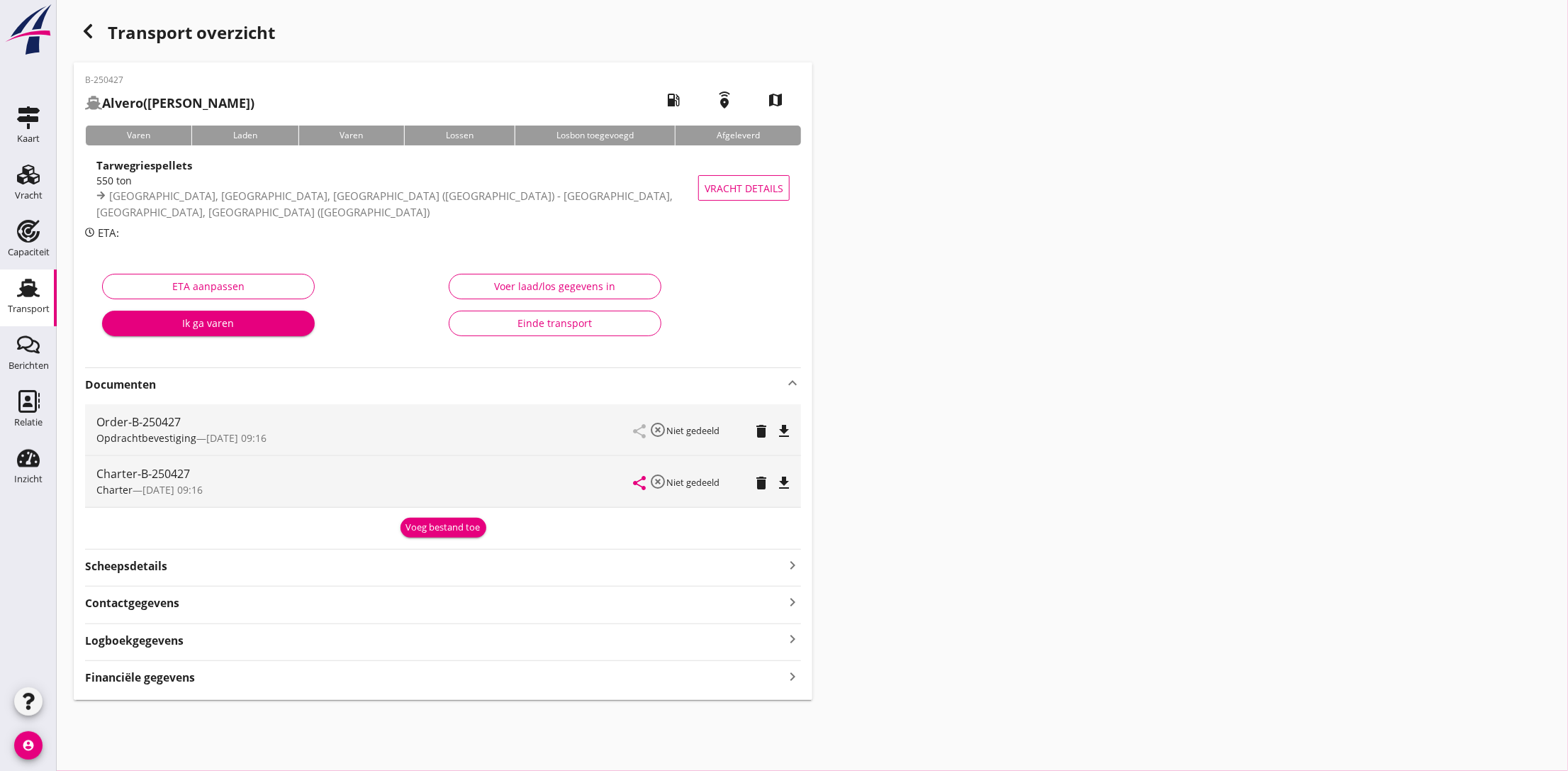
click at [789, 430] on icon "file_download" at bounding box center [784, 432] width 17 height 17
click at [785, 471] on div "share highlight_off Niet gedeeld delete file_download" at bounding box center [711, 481] width 156 height 51
click at [785, 475] on icon "file_download" at bounding box center [784, 483] width 17 height 17
